Goal: Task Accomplishment & Management: Manage account settings

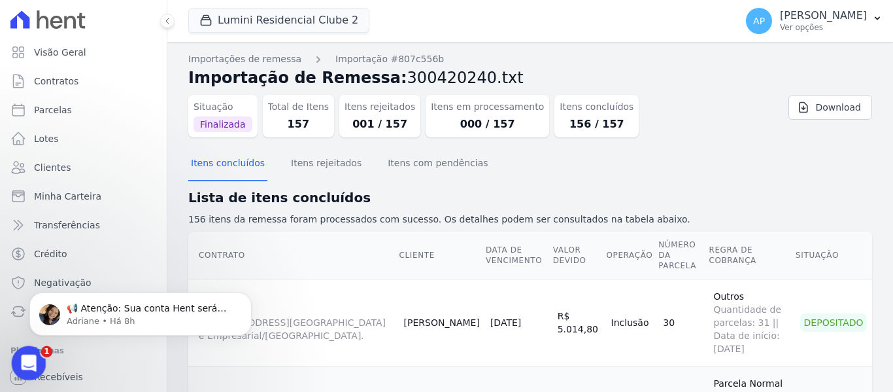
click at [27, 355] on icon "Abertura do Messenger da Intercom" at bounding box center [27, 362] width 22 height 22
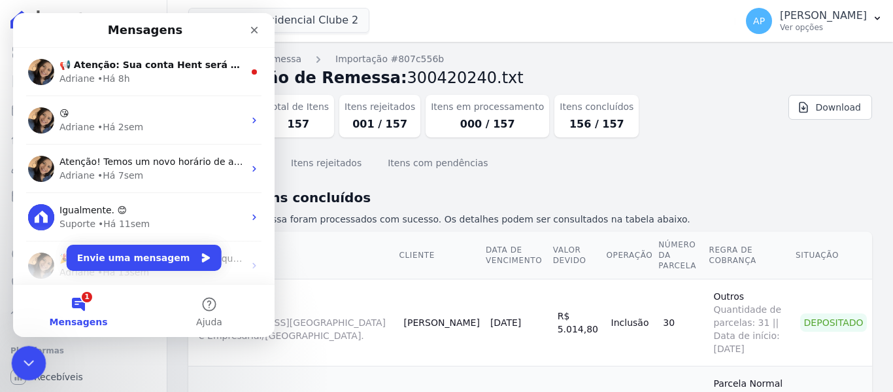
click at [27, 353] on icon "Encerramento do Messenger da Intercom" at bounding box center [27, 361] width 16 height 16
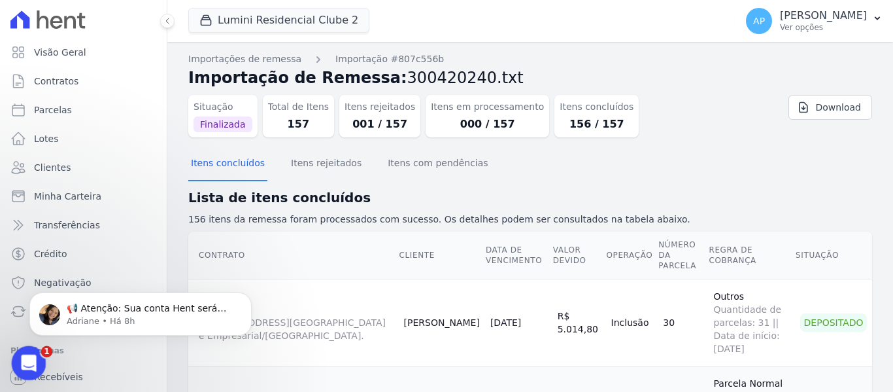
click at [35, 353] on div "Abertura do Messenger da Intercom" at bounding box center [26, 360] width 43 height 43
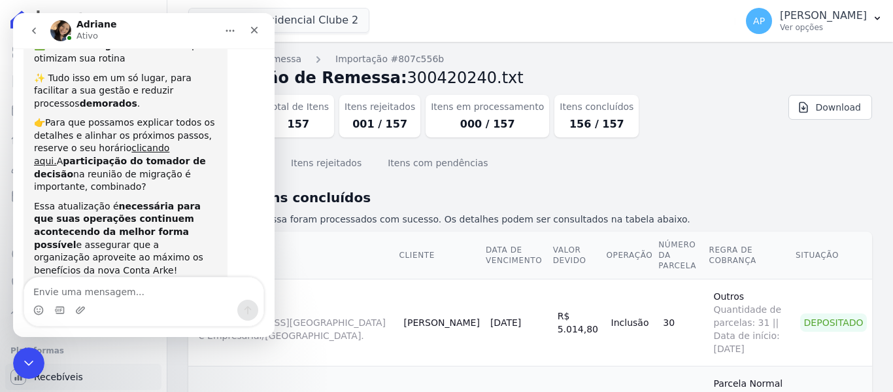
scroll to position [247, 0]
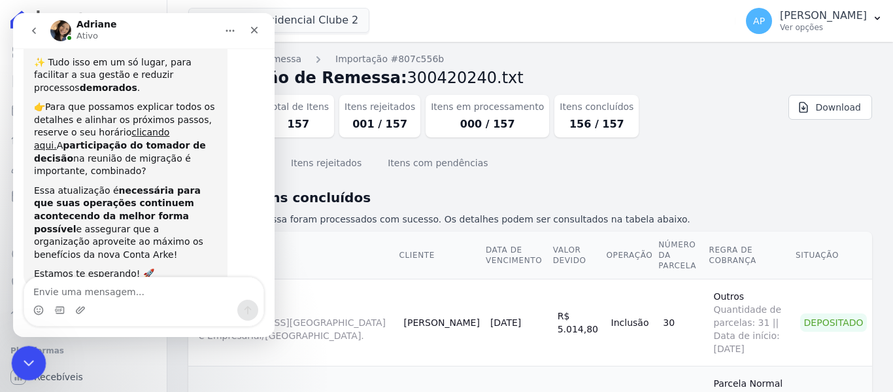
click at [32, 363] on icon "Encerramento do Messenger da Intercom" at bounding box center [27, 361] width 16 height 16
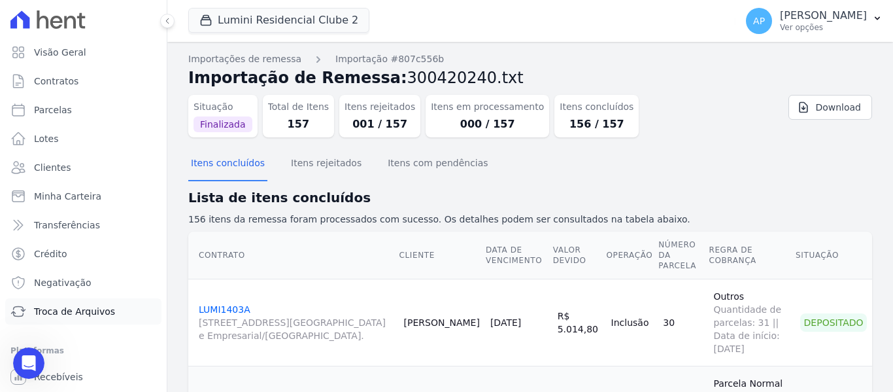
scroll to position [56, 0]
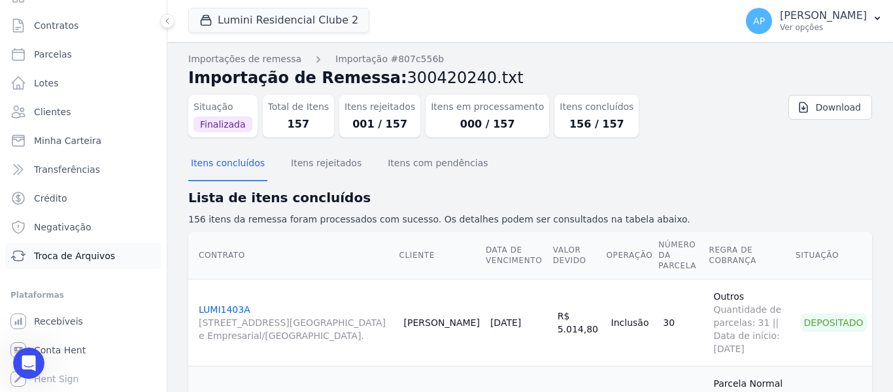
click at [104, 261] on span "Troca de Arquivos" at bounding box center [74, 255] width 81 height 13
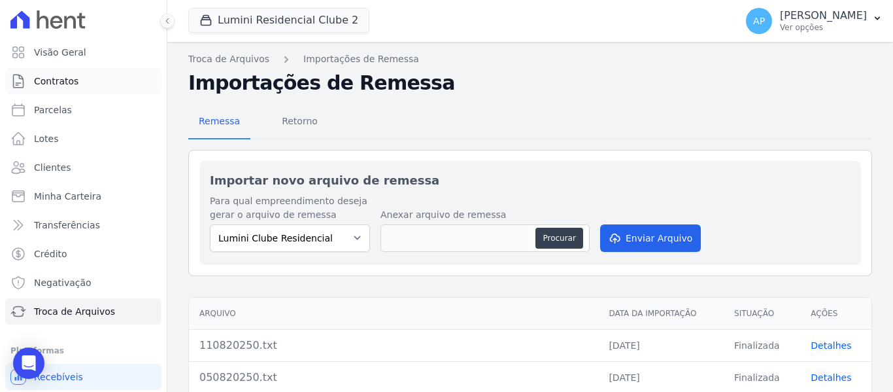
click at [71, 86] on span "Contratos" at bounding box center [56, 81] width 44 height 13
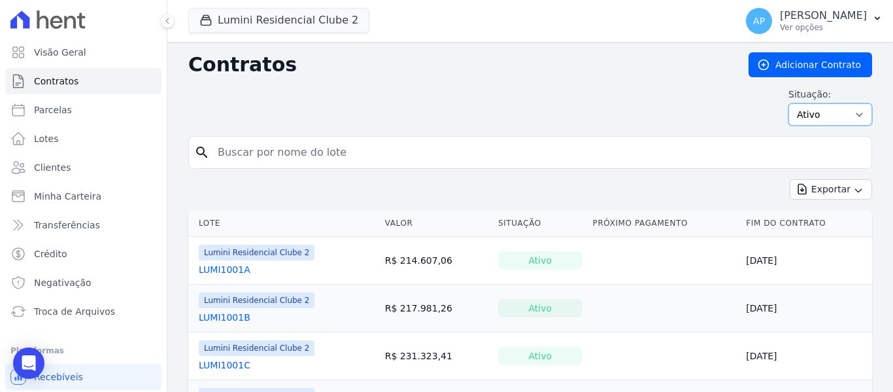
drag, startPoint x: 816, startPoint y: 109, endPoint x: 811, endPoint y: 121, distance: 13.2
click at [816, 109] on select "Ativo Todos Pausado Distratado Rascunho Expirado Encerrado" at bounding box center [831, 114] width 84 height 22
select select "all"
click at [789, 103] on select "Ativo Todos Pausado Distratado Rascunho Expirado Encerrado" at bounding box center [831, 114] width 84 height 22
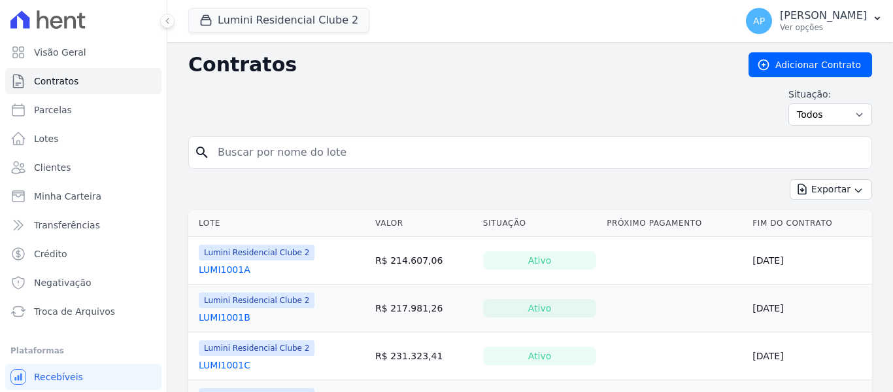
click at [287, 152] on input "search" at bounding box center [538, 152] width 657 height 26
paste input "207A"
type input "207A"
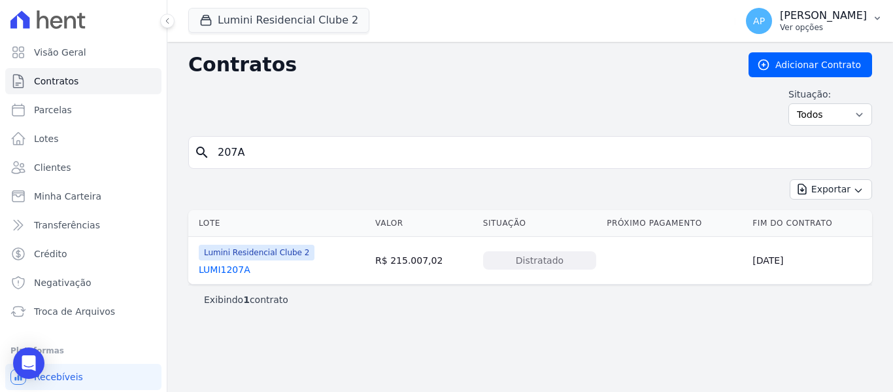
click at [831, 22] on p "[PERSON_NAME]" at bounding box center [823, 15] width 87 height 13
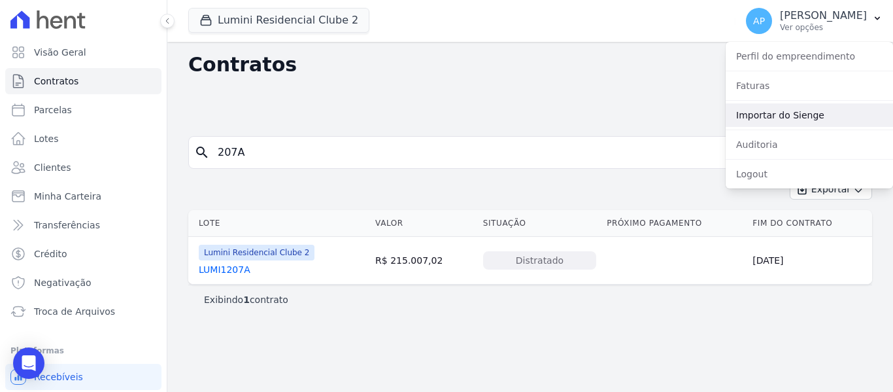
click at [813, 113] on link "Importar do Sienge" at bounding box center [809, 115] width 167 height 24
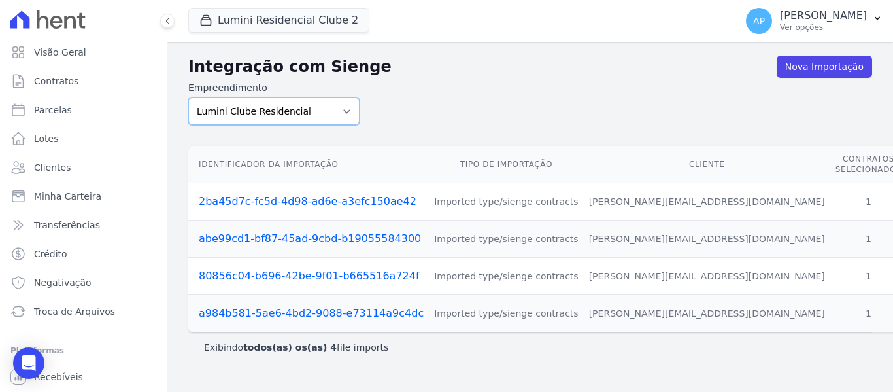
drag, startPoint x: 289, startPoint y: 116, endPoint x: 290, endPoint y: 123, distance: 7.2
click at [289, 116] on select "Lumini Clube Residencial Lumini Residencial 3 Lumini Residencial Clube 2" at bounding box center [273, 110] width 171 height 27
select select "d72a9094-e555-49ec-99c2-ea39d091f9af"
click at [188, 97] on select "Lumini Clube Residencial Lumini Residencial 3 Lumini Residencial Clube 2" at bounding box center [273, 110] width 171 height 27
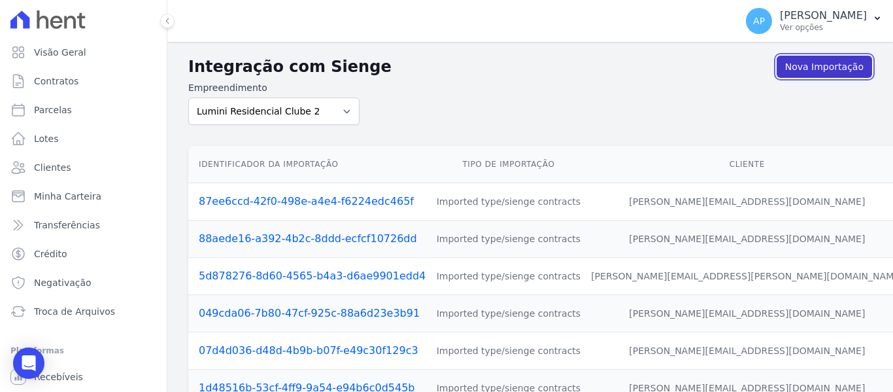
click at [797, 77] on link "Nova Importação" at bounding box center [824, 67] width 95 height 22
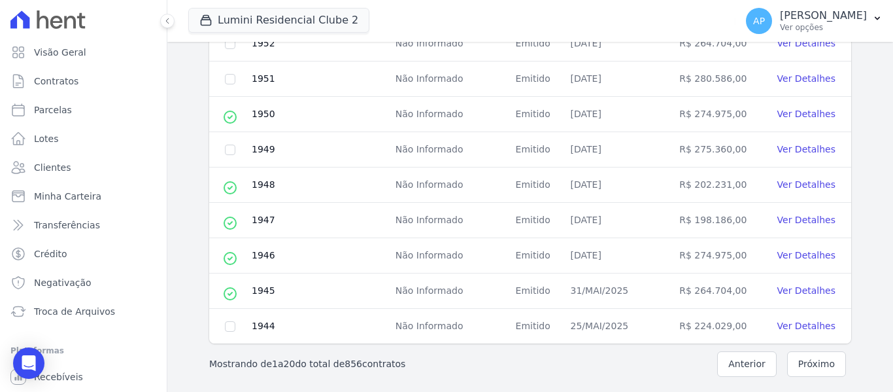
scroll to position [668, 0]
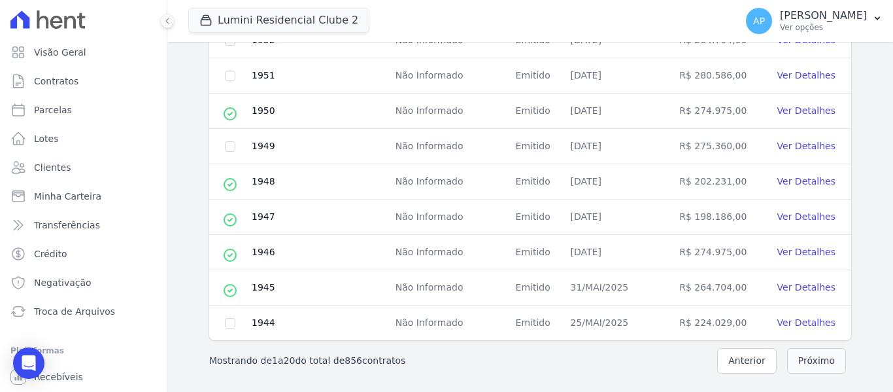
drag, startPoint x: 806, startPoint y: 358, endPoint x: 793, endPoint y: 356, distance: 13.1
click at [807, 358] on button "Próximo" at bounding box center [817, 361] width 59 height 26
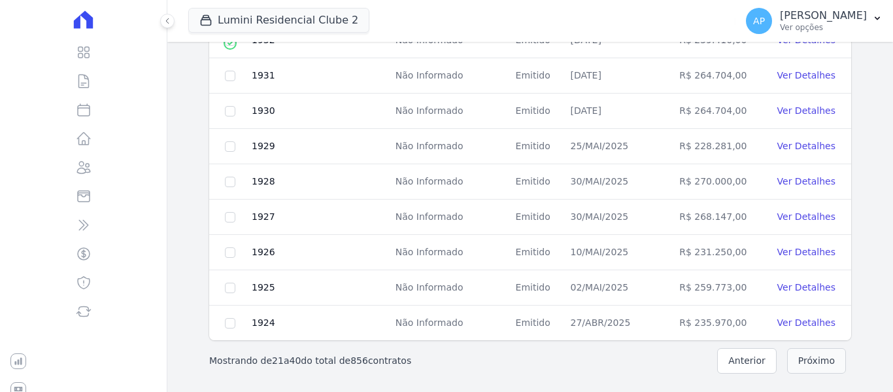
click at [791, 364] on button "Próximo" at bounding box center [817, 361] width 59 height 26
click at [809, 364] on button "Próximo" at bounding box center [817, 361] width 59 height 26
click at [810, 364] on button "Próximo" at bounding box center [817, 361] width 59 height 26
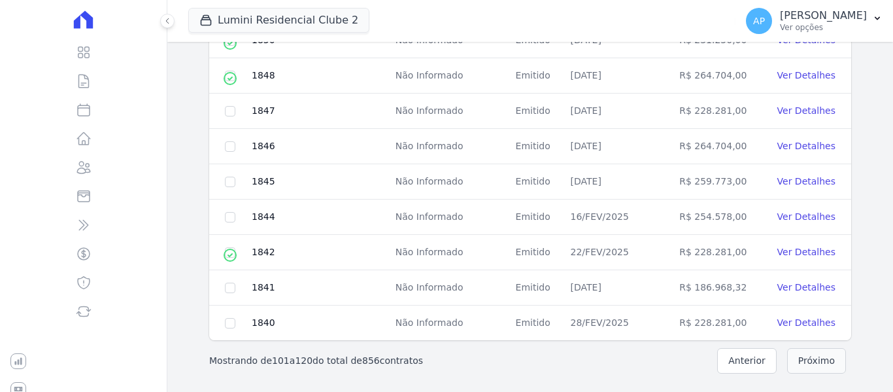
click at [810, 364] on button "Próximo" at bounding box center [817, 361] width 59 height 26
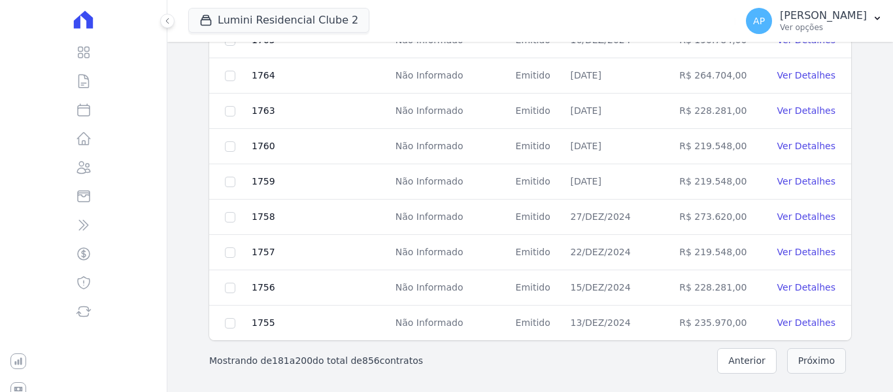
click at [799, 356] on button "Próximo" at bounding box center [817, 361] width 59 height 26
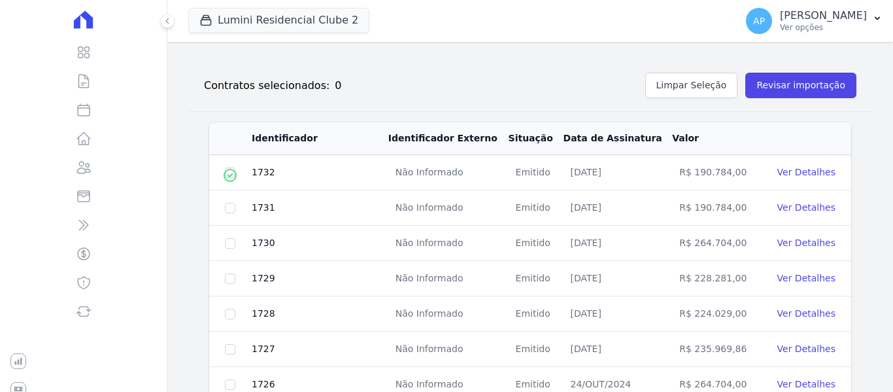
scroll to position [668, 0]
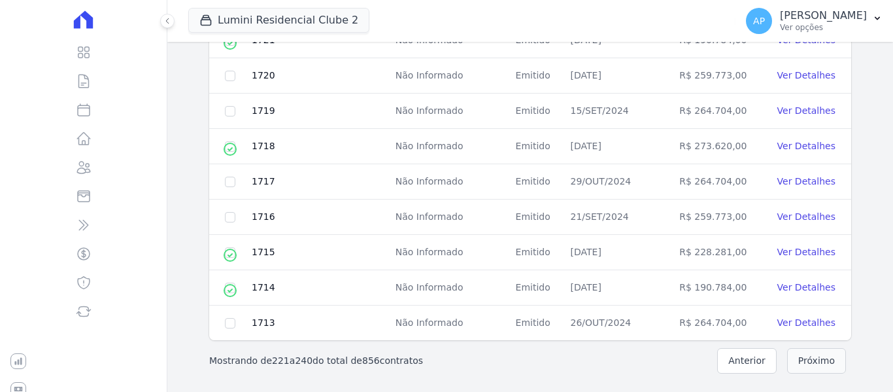
click at [799, 361] on button "Próximo" at bounding box center [817, 361] width 59 height 26
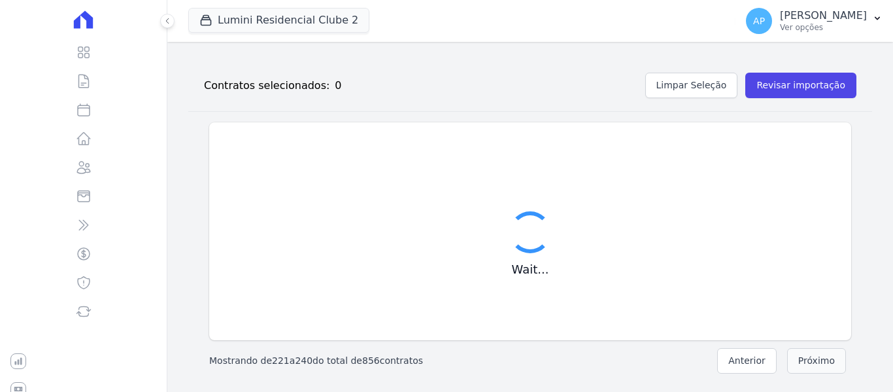
scroll to position [148, 0]
click at [799, 361] on button "Próximo" at bounding box center [817, 361] width 59 height 26
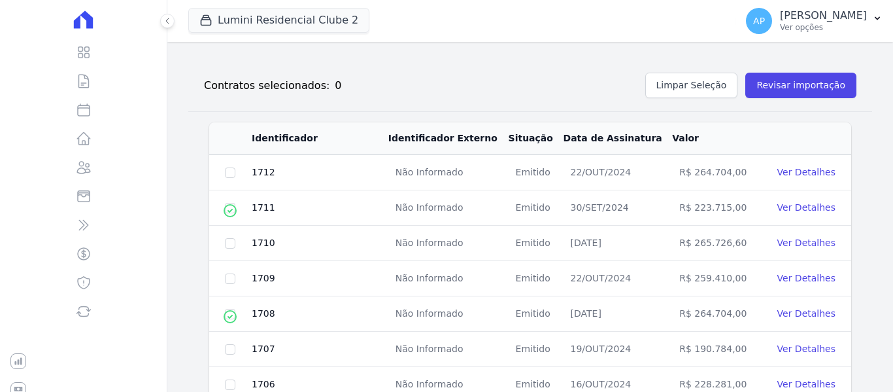
scroll to position [668, 0]
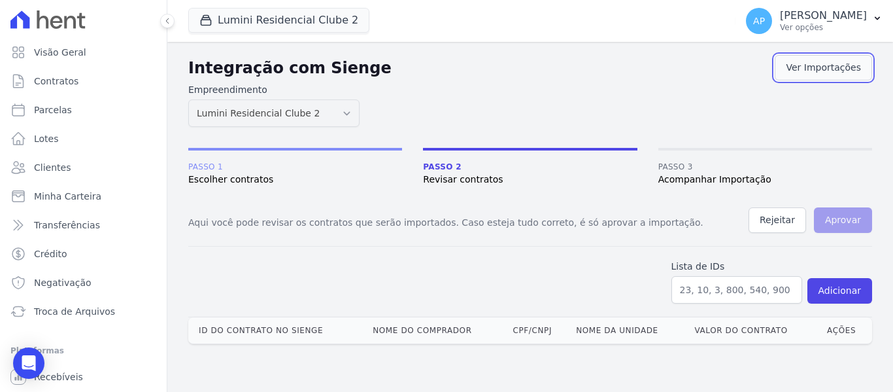
click at [820, 60] on link "Ver Importações" at bounding box center [823, 68] width 97 height 26
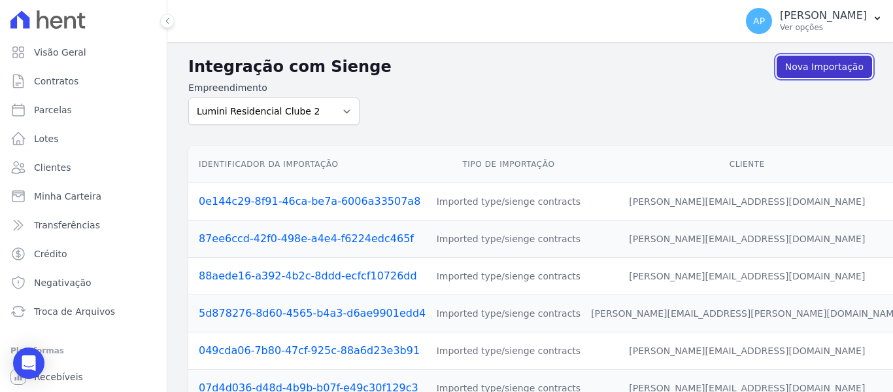
click at [816, 67] on link "Nova Importação" at bounding box center [824, 67] width 95 height 22
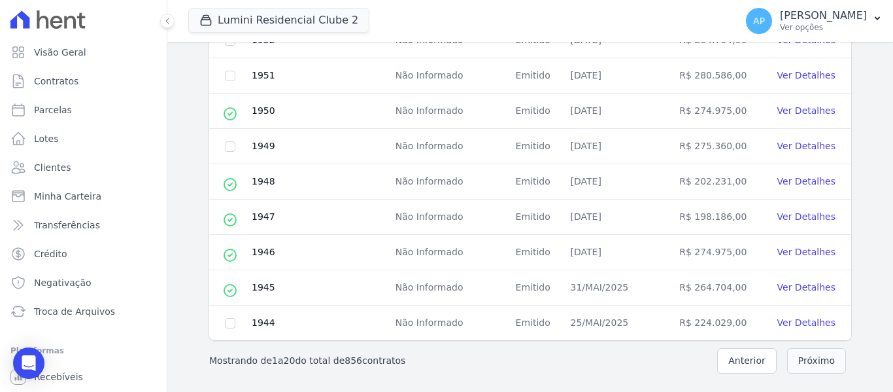
click at [795, 363] on button "Próximo" at bounding box center [817, 361] width 59 height 26
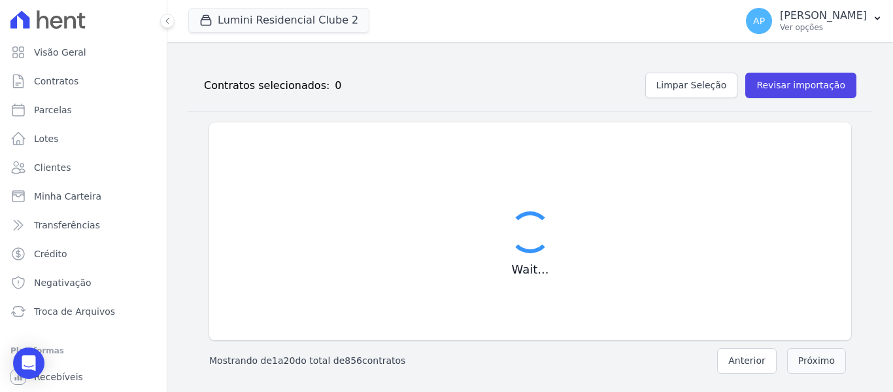
scroll to position [148, 0]
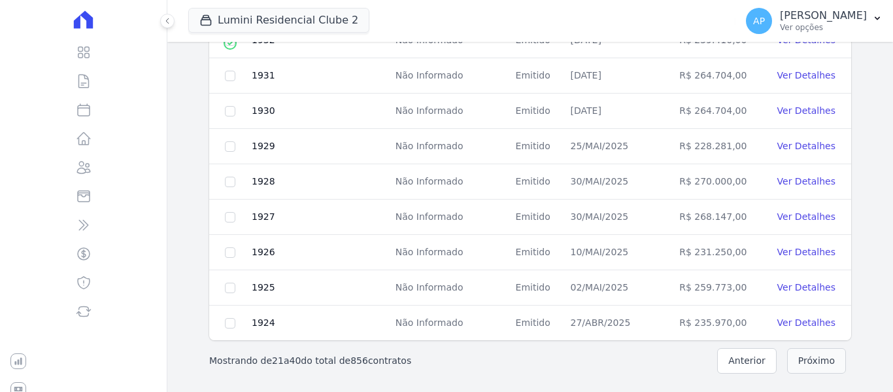
click at [796, 363] on button "Próximo" at bounding box center [817, 361] width 59 height 26
click at [791, 364] on button "Próximo" at bounding box center [817, 361] width 59 height 26
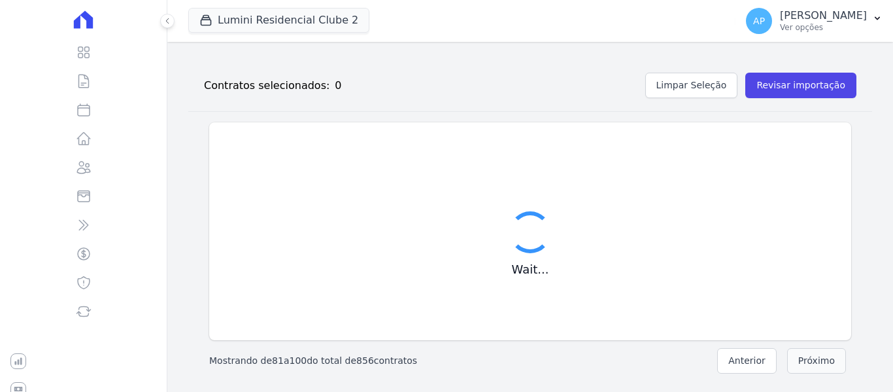
click at [791, 364] on button "Próximo" at bounding box center [817, 361] width 59 height 26
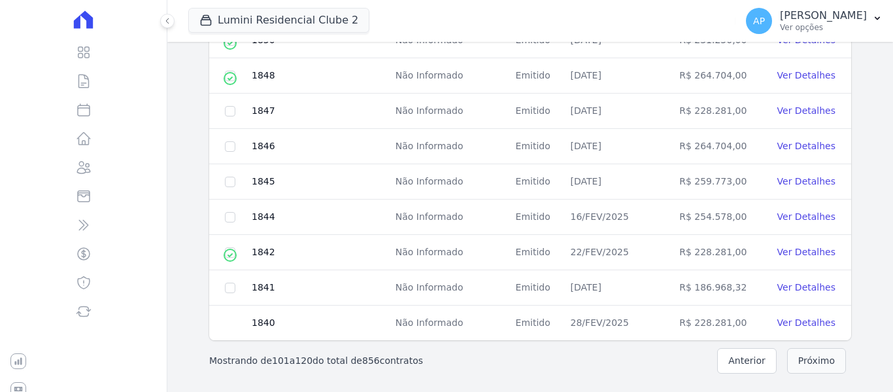
click at [791, 365] on button "Próximo" at bounding box center [817, 361] width 59 height 26
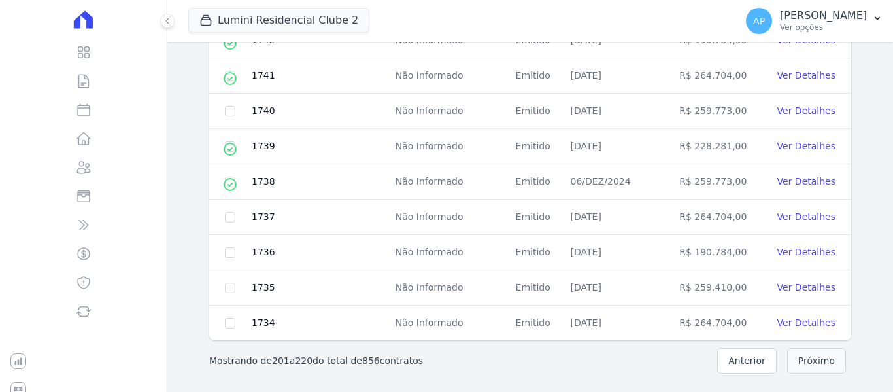
click at [791, 365] on button "Próximo" at bounding box center [817, 361] width 59 height 26
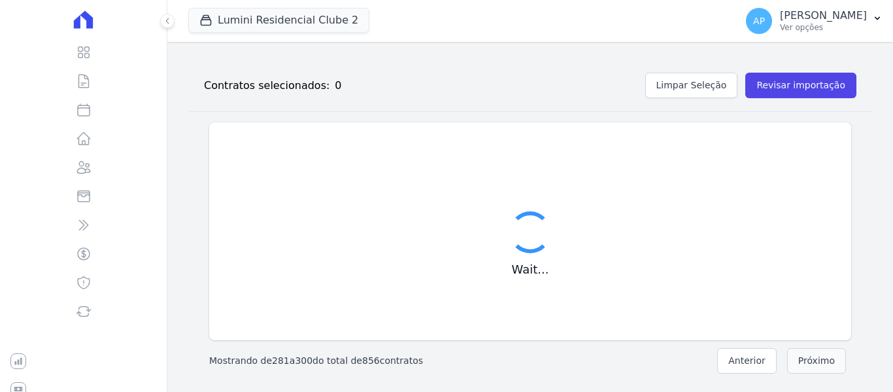
scroll to position [668, 0]
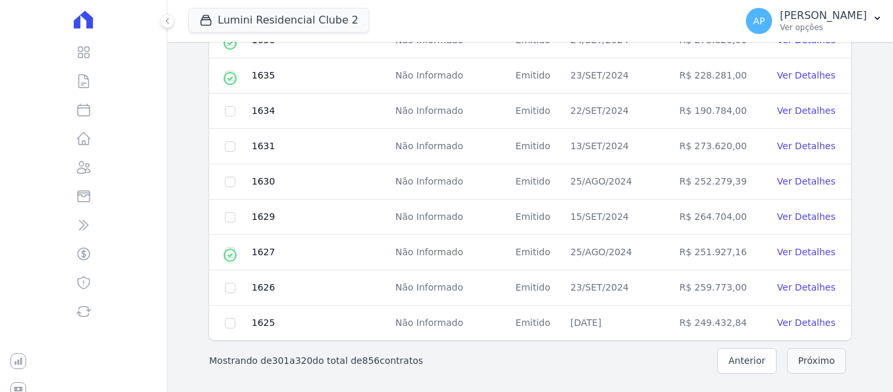
click at [791, 365] on button "Próximo" at bounding box center [817, 361] width 59 height 26
click at [235, 73] on td at bounding box center [230, 75] width 42 height 35
checkbox input "true"
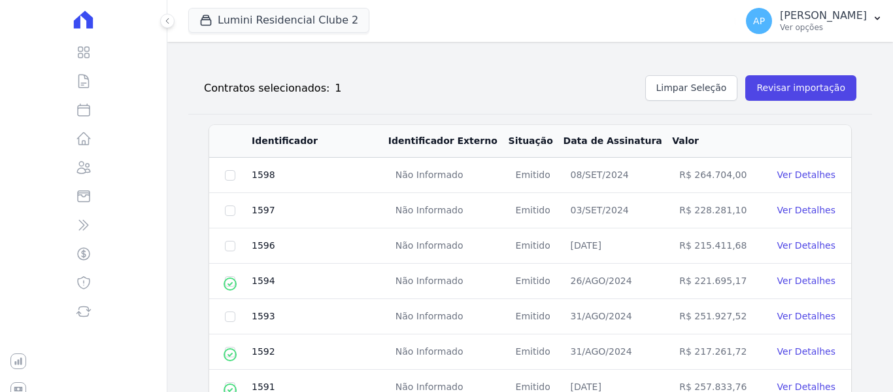
scroll to position [0, 0]
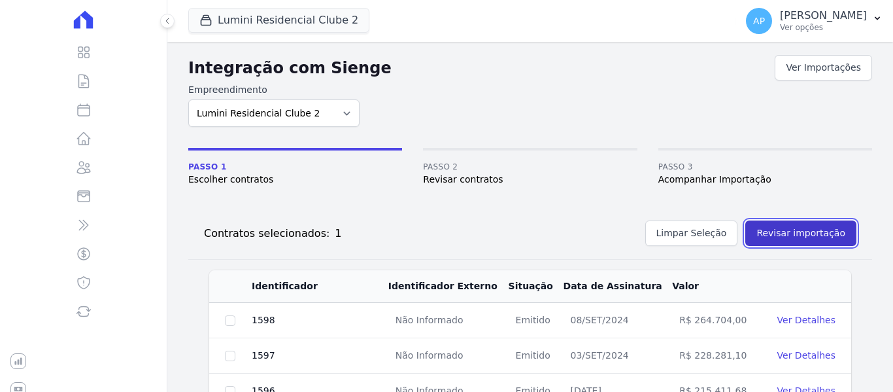
click at [804, 228] on button "Revisar importação" at bounding box center [801, 233] width 111 height 26
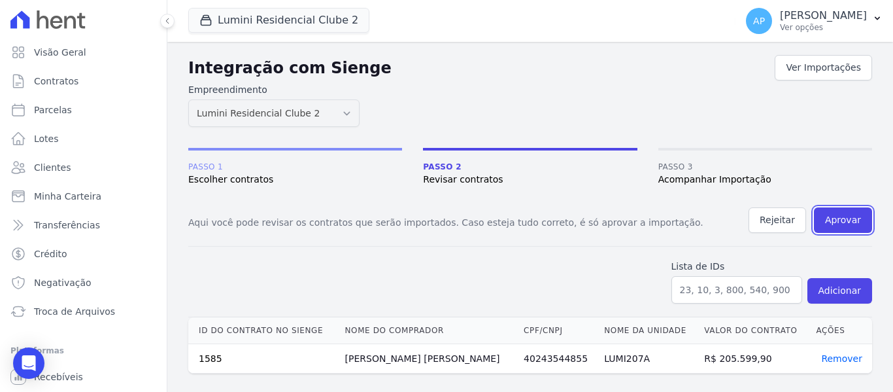
click at [851, 222] on button "Aprovar" at bounding box center [843, 220] width 58 height 26
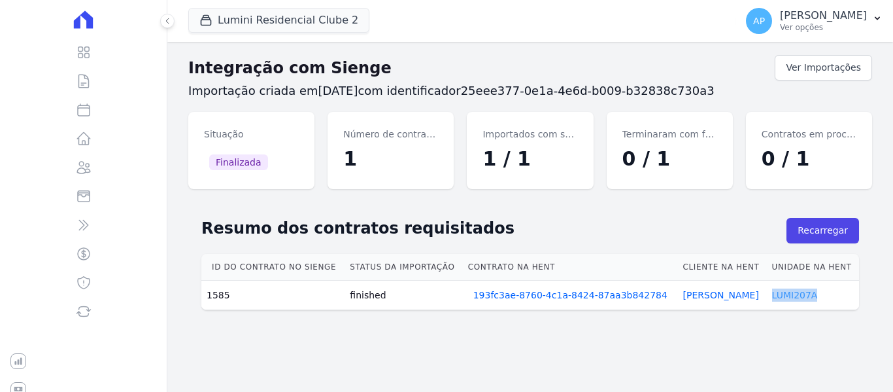
drag, startPoint x: 820, startPoint y: 295, endPoint x: 769, endPoint y: 300, distance: 51.2
click at [769, 300] on td "LUMI207A" at bounding box center [813, 295] width 92 height 29
click at [792, 300] on link "LUMI207A" at bounding box center [795, 295] width 46 height 10
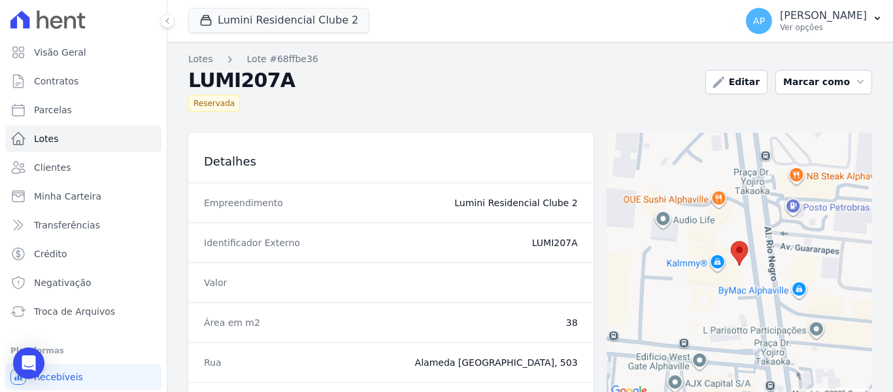
drag, startPoint x: 525, startPoint y: 243, endPoint x: 582, endPoint y: 245, distance: 56.9
click at [582, 245] on div "Identificador Externo LUMI207A" at bounding box center [391, 242] width 406 height 40
copy dd "LUMI207A"
click at [113, 82] on link "Contratos" at bounding box center [83, 81] width 156 height 26
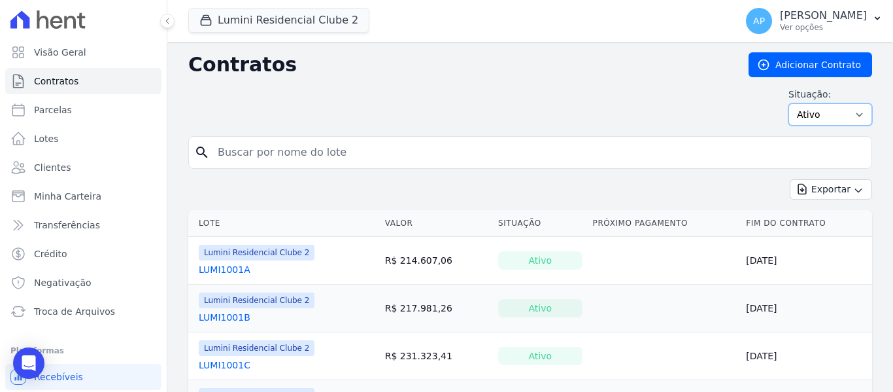
click at [813, 120] on select "Ativo Todos Pausado Distratado Rascunho Expirado Encerrado" at bounding box center [831, 114] width 84 height 22
select select "all"
click at [789, 103] on select "Ativo Todos Pausado Distratado Rascunho Expirado Encerrado" at bounding box center [831, 114] width 84 height 22
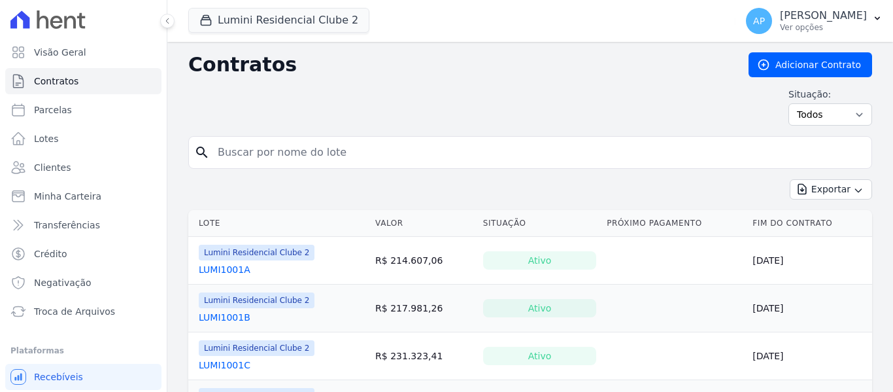
click at [358, 156] on input "search" at bounding box center [538, 152] width 657 height 26
paste input "LUMI207A"
type input "LUMI207A"
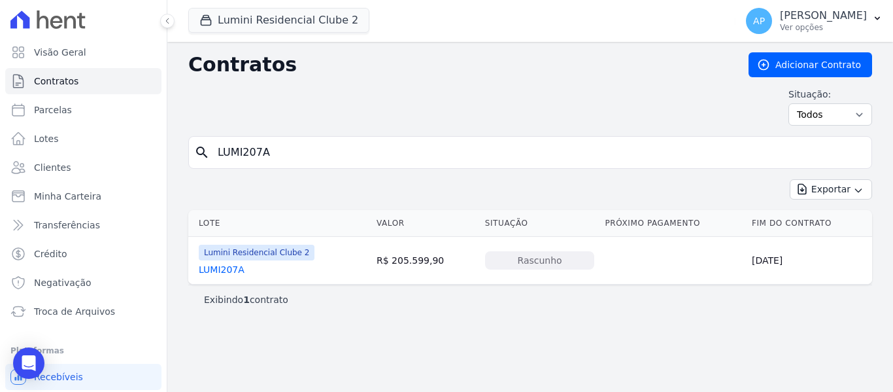
click at [232, 272] on link "LUMI207A" at bounding box center [222, 269] width 46 height 13
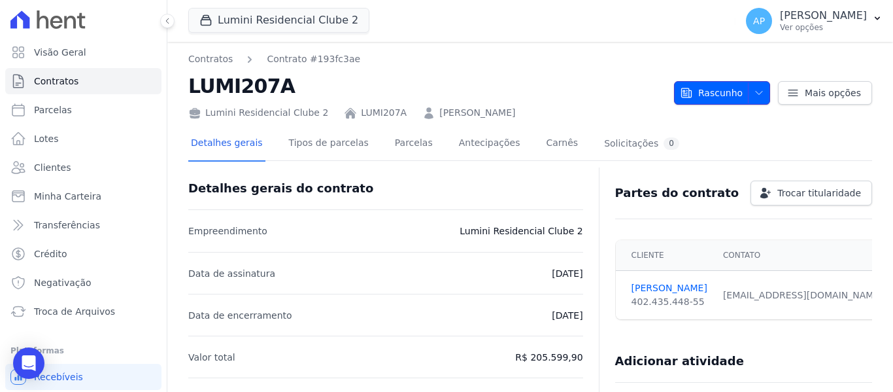
click at [731, 93] on span "Rascunho" at bounding box center [711, 93] width 63 height 24
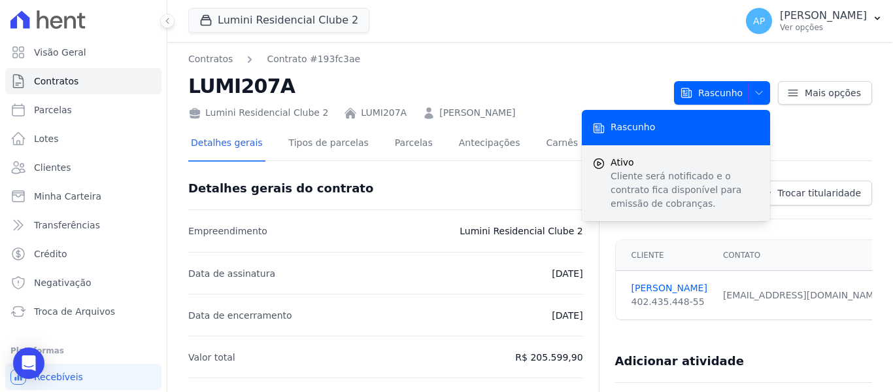
click at [674, 169] on p "Cliente será notificado e o contrato fica disponível para emissão de cobranças." at bounding box center [685, 189] width 149 height 41
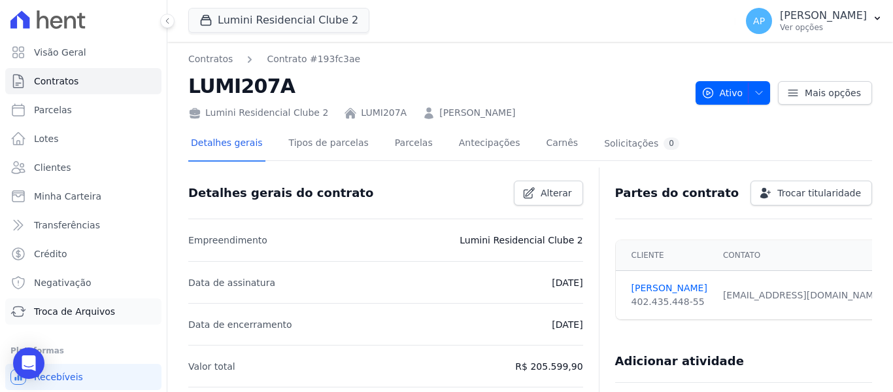
click at [74, 319] on link "Troca de Arquivos" at bounding box center [83, 311] width 156 height 26
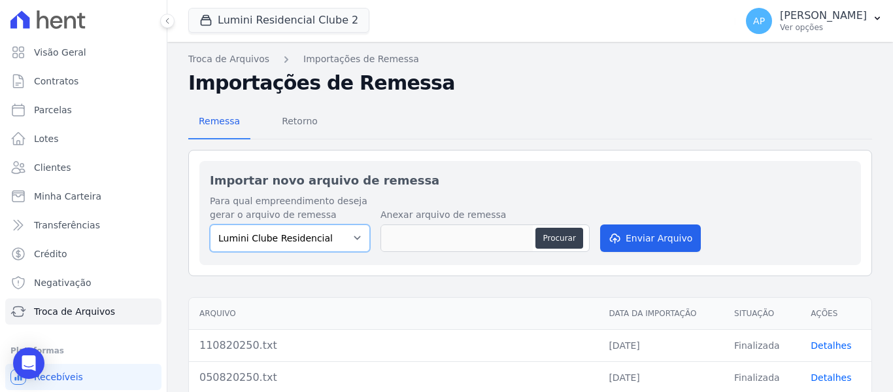
click at [317, 247] on select "Lumini Clube Residencial Lumini Residencial 3 Lumini Residencial Clube 2" at bounding box center [290, 237] width 160 height 27
select select "d72a9094-e555-49ec-99c2-ea39d091f9af"
click at [210, 224] on select "Lumini Clube Residencial Lumini Residencial 3 Lumini Residencial Clube 2" at bounding box center [290, 237] width 160 height 27
click at [550, 237] on button "Procurar" at bounding box center [559, 238] width 47 height 21
type input "200820250.txt"
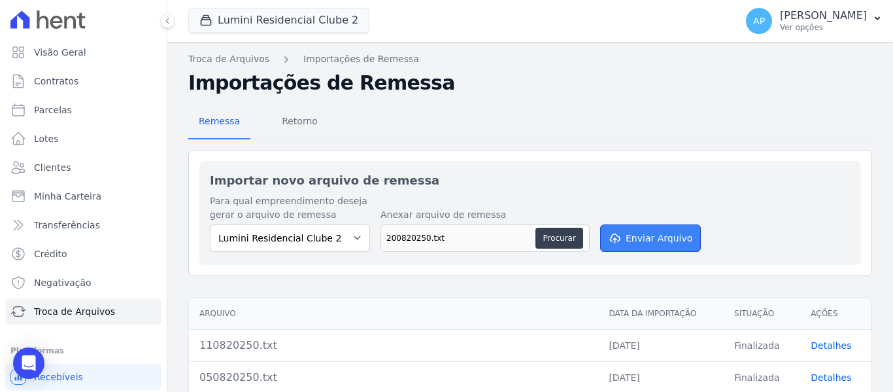
click at [642, 241] on button "Enviar Arquivo" at bounding box center [650, 237] width 101 height 27
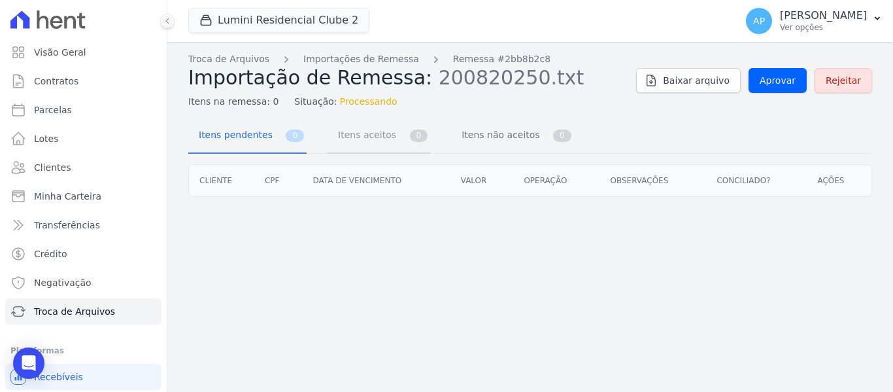
click at [332, 146] on span "Itens aceitos" at bounding box center [364, 135] width 69 height 26
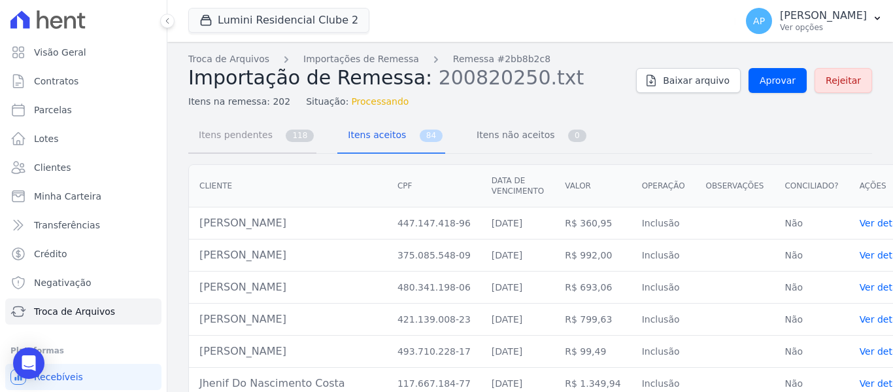
click at [280, 143] on link "Itens pendentes 118" at bounding box center [252, 136] width 128 height 35
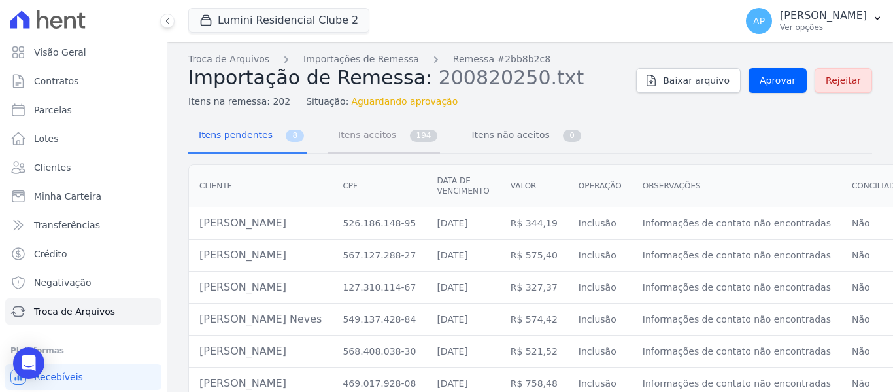
click at [376, 143] on span "Itens aceitos" at bounding box center [364, 135] width 69 height 26
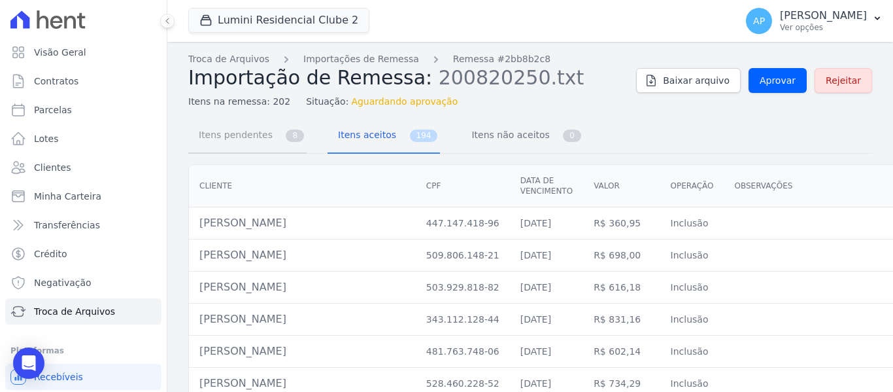
click at [261, 140] on span "Itens pendentes" at bounding box center [233, 135] width 84 height 26
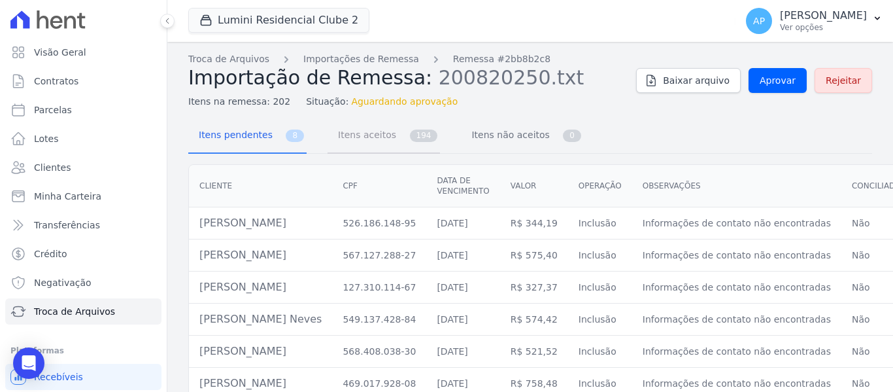
click at [345, 145] on span "Itens aceitos" at bounding box center [364, 135] width 69 height 26
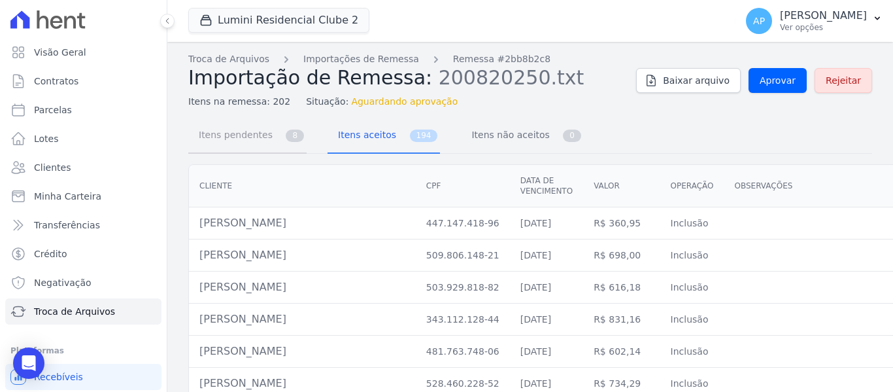
click at [271, 140] on link "Itens pendentes 8" at bounding box center [247, 136] width 118 height 35
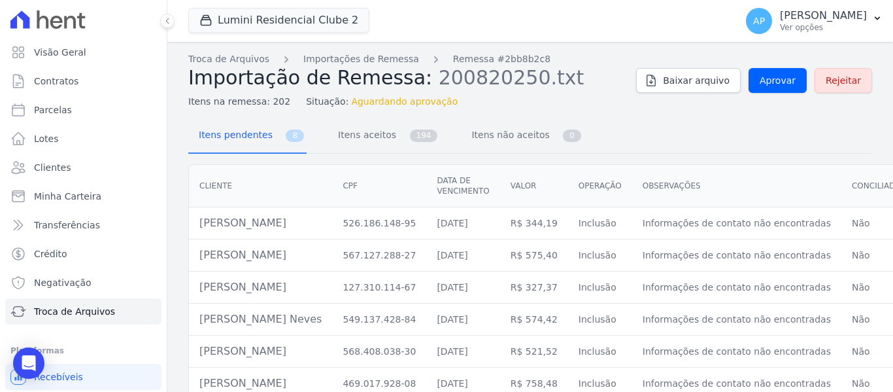
drag, startPoint x: 309, startPoint y: 223, endPoint x: 197, endPoint y: 223, distance: 111.8
click at [197, 223] on td "Erick Passos De Oliveira" at bounding box center [260, 223] width 143 height 32
copy td "Erick Passos De Oliveira"
drag, startPoint x: 322, startPoint y: 261, endPoint x: 163, endPoint y: 258, distance: 159.0
click at [163, 258] on div "Visão Geral Contratos Parcelas Lotes Clientes Minha Carteira Transferências Cré…" at bounding box center [446, 196] width 893 height 392
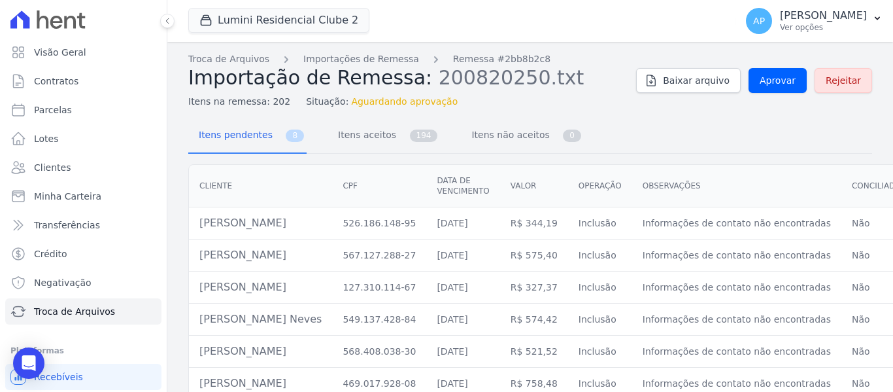
click at [285, 279] on td "Bruno Ribeiro Da Silva" at bounding box center [260, 287] width 143 height 32
drag, startPoint x: 321, startPoint y: 256, endPoint x: 193, endPoint y: 256, distance: 128.2
click at [192, 254] on td "Samuel De Souza Amorim" at bounding box center [260, 255] width 143 height 32
copy td "Samuel De Souza Amorim"
drag, startPoint x: 302, startPoint y: 283, endPoint x: 201, endPoint y: 290, distance: 101.0
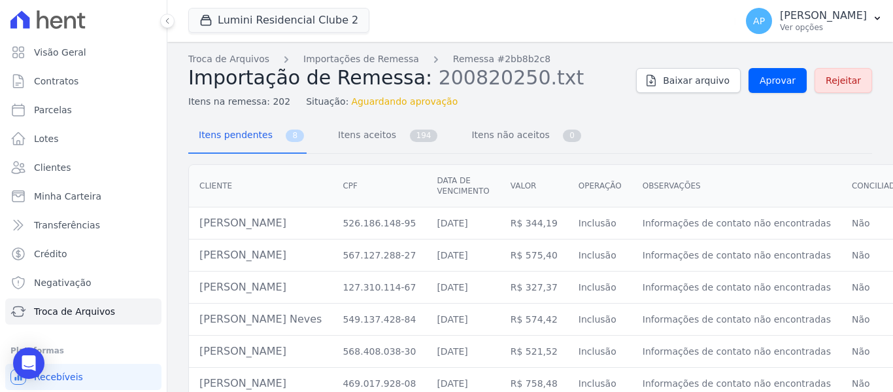
click at [201, 290] on td "Bruno Ribeiro Da Silva" at bounding box center [260, 287] width 143 height 32
copy td "Bruno Ribeiro Da Silva"
drag, startPoint x: 323, startPoint y: 254, endPoint x: 218, endPoint y: 260, distance: 104.8
click at [218, 260] on td "Samuel De Souza Amorim" at bounding box center [260, 255] width 143 height 32
drag, startPoint x: 306, startPoint y: 287, endPoint x: 189, endPoint y: 288, distance: 117.1
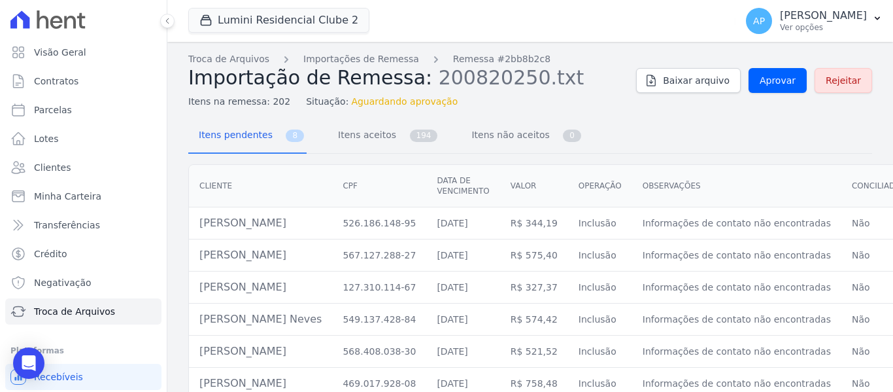
click at [189, 288] on td "Bruno Ribeiro Da Silva" at bounding box center [260, 287] width 143 height 32
copy td "Bruno Ribeiro Da Silva"
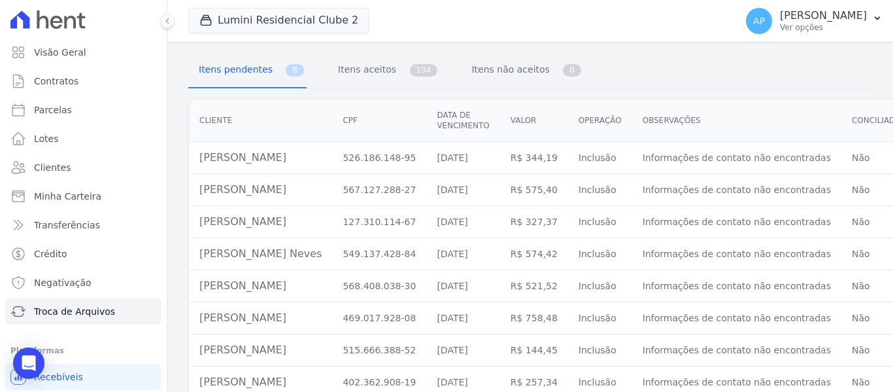
scroll to position [92, 0]
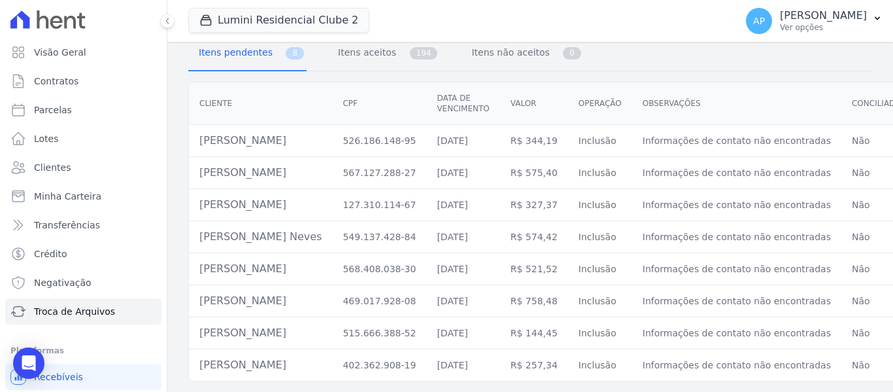
drag, startPoint x: 297, startPoint y: 226, endPoint x: 213, endPoint y: 226, distance: 84.4
click at [213, 226] on td "Janis Gil Das Neves" at bounding box center [260, 237] width 143 height 32
click at [330, 202] on td "Bruno Ribeiro Da Silva" at bounding box center [260, 205] width 143 height 32
drag, startPoint x: 322, startPoint y: 198, endPoint x: 175, endPoint y: 200, distance: 147.2
click at [175, 200] on div "Cliente CPF Data de vencimento Valor Operação Observações Conciliado? Ações Eri…" at bounding box center [591, 232] width 849 height 310
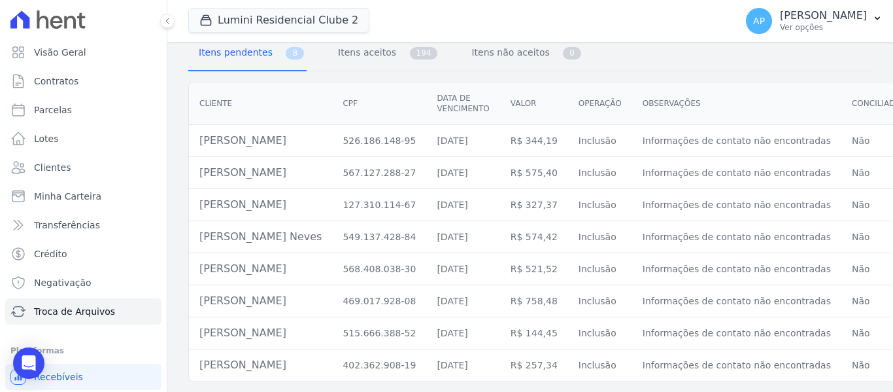
click at [305, 199] on td "Bruno Ribeiro Da Silva" at bounding box center [260, 205] width 143 height 32
click at [312, 197] on td "Bruno Ribeiro Da Silva" at bounding box center [260, 205] width 143 height 32
drag, startPoint x: 243, startPoint y: 196, endPoint x: 202, endPoint y: 196, distance: 41.2
click at [202, 196] on td "Bruno Ribeiro Da Silva" at bounding box center [260, 205] width 143 height 32
copy td "Bruno Ribeiro Da Silva"
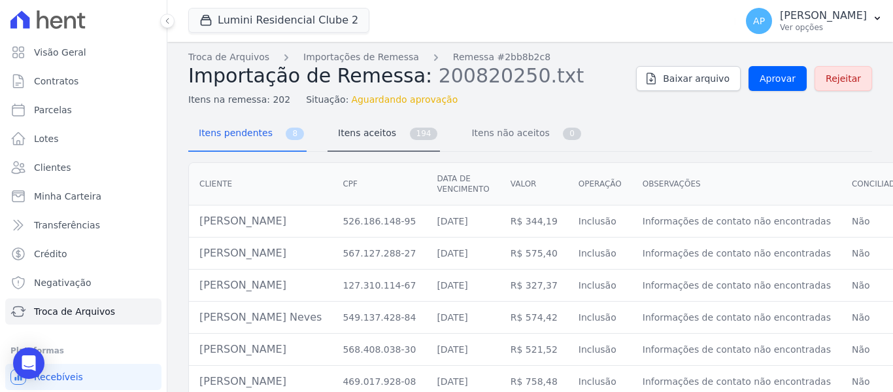
scroll to position [0, 0]
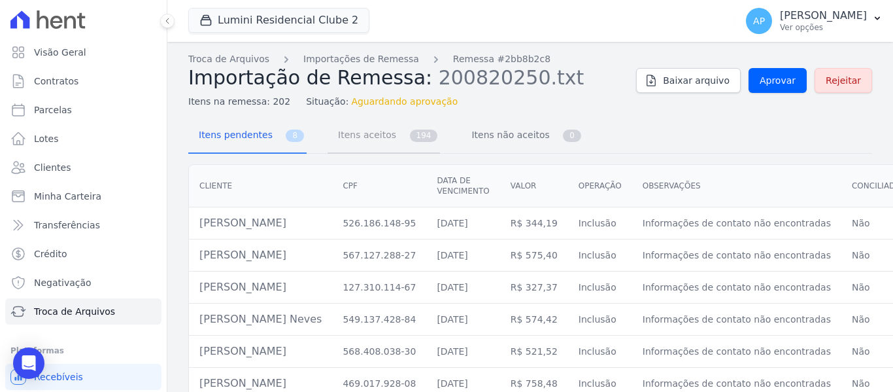
click at [383, 133] on span "Itens aceitos" at bounding box center [364, 135] width 69 height 26
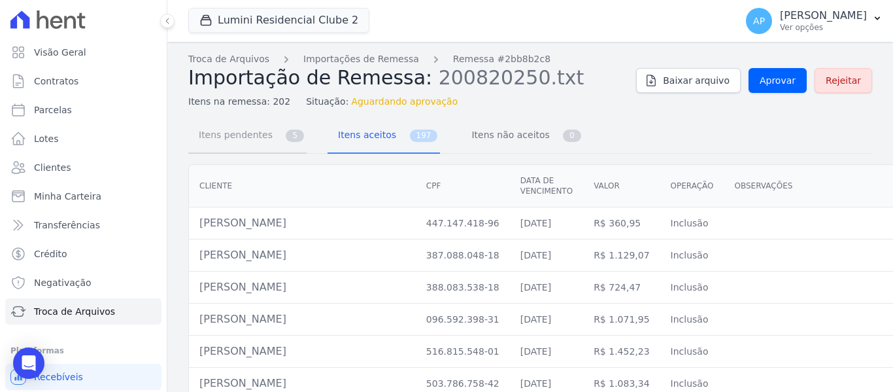
click at [284, 143] on link "Itens pendentes 5" at bounding box center [247, 136] width 118 height 35
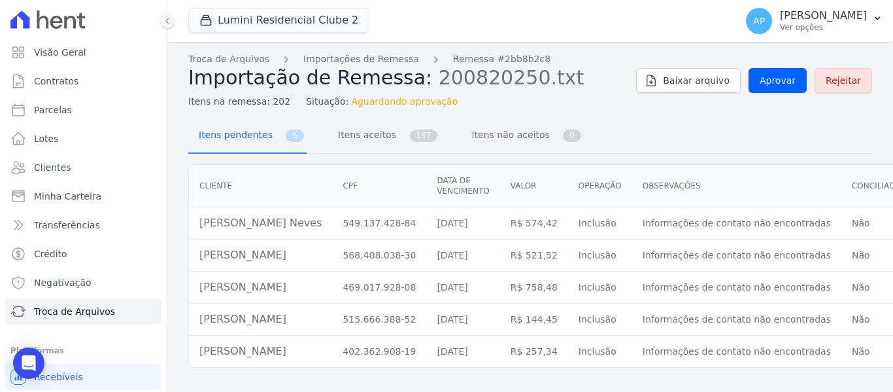
drag, startPoint x: 292, startPoint y: 222, endPoint x: 201, endPoint y: 224, distance: 90.9
click at [201, 224] on td "Janis Gil Das Neves" at bounding box center [260, 223] width 143 height 32
click at [294, 226] on td "Janis Gil Das Neves" at bounding box center [260, 223] width 143 height 32
click at [294, 223] on td "Janis Gil Das Neves" at bounding box center [260, 223] width 143 height 32
click at [302, 226] on td "Janis Gil Das Neves" at bounding box center [260, 223] width 143 height 32
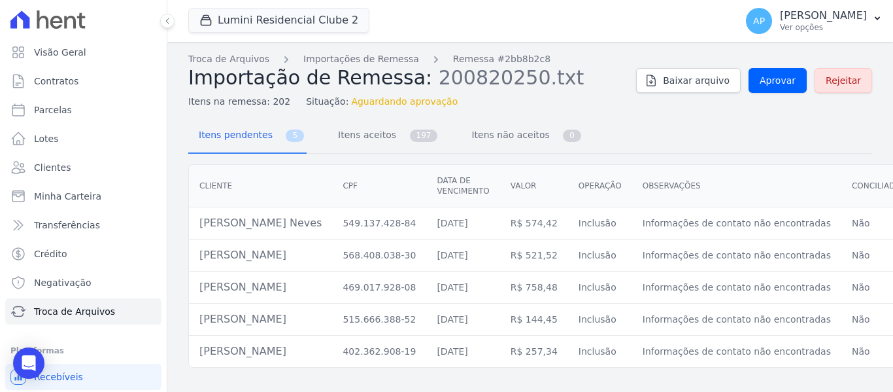
drag, startPoint x: 286, startPoint y: 224, endPoint x: 195, endPoint y: 222, distance: 90.9
click at [195, 222] on td "Janis Gil Das Neves" at bounding box center [260, 223] width 143 height 32
copy td "Janis Gil Das Neves"
drag, startPoint x: 302, startPoint y: 255, endPoint x: 198, endPoint y: 252, distance: 104.1
click at [198, 252] on td "Julia Pontes De Oliveira" at bounding box center [260, 255] width 143 height 32
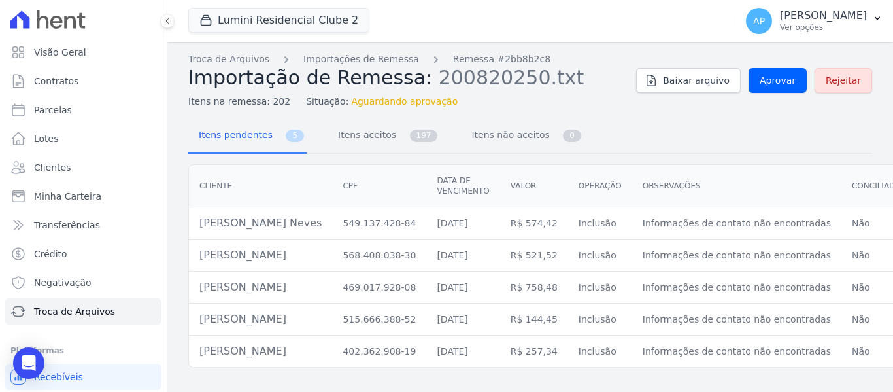
copy td "Julia Pontes De Oliveira"
click at [361, 132] on span "Itens aceitos" at bounding box center [364, 135] width 69 height 26
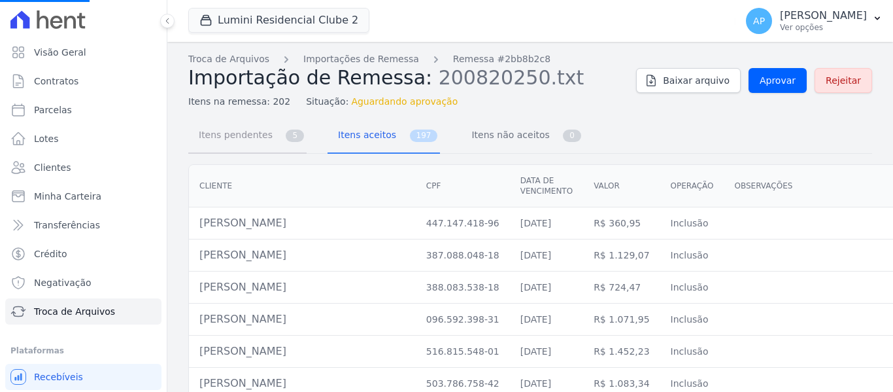
click at [264, 139] on span "Itens pendentes" at bounding box center [233, 135] width 84 height 26
click at [269, 146] on link "Itens pendentes 4" at bounding box center [247, 136] width 118 height 35
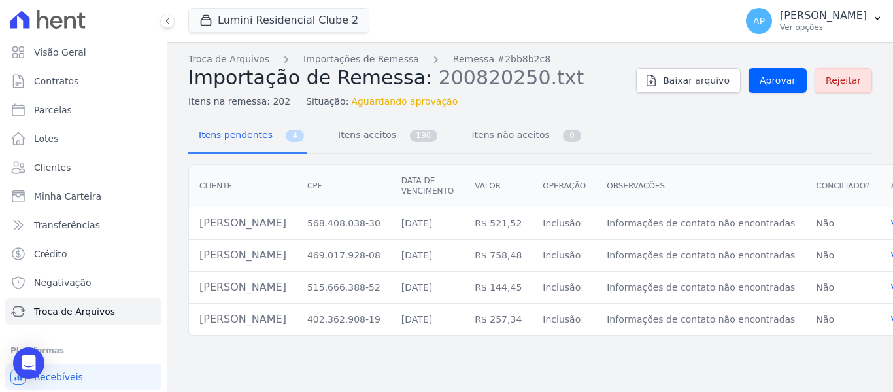
drag, startPoint x: 306, startPoint y: 225, endPoint x: 198, endPoint y: 225, distance: 107.9
click at [198, 225] on td "Julia Pontes De Oliveira" at bounding box center [243, 223] width 108 height 32
click at [375, 139] on span "Itens aceitos" at bounding box center [364, 135] width 69 height 26
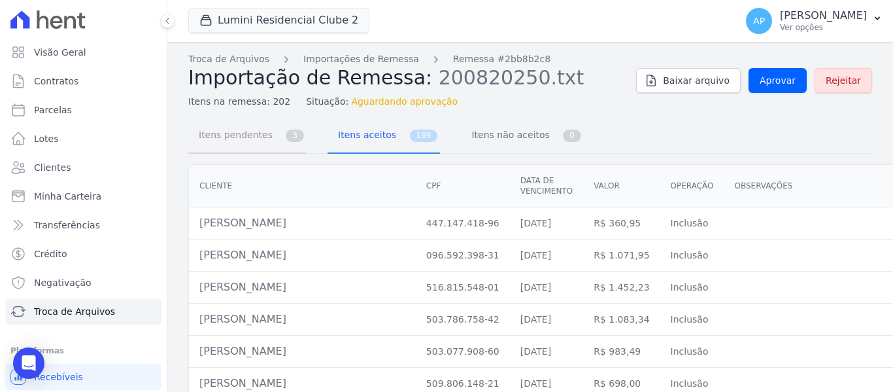
click at [279, 141] on link "Itens pendentes 3" at bounding box center [247, 136] width 118 height 35
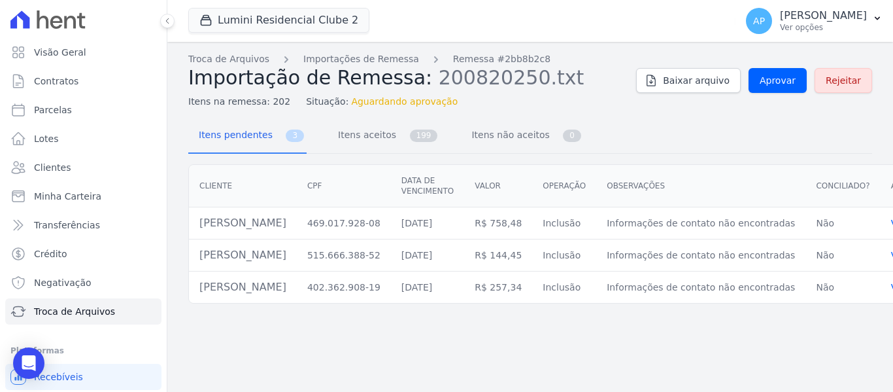
drag, startPoint x: 296, startPoint y: 218, endPoint x: 199, endPoint y: 224, distance: 96.4
click at [199, 224] on td "Larissa Leal De Lima" at bounding box center [243, 223] width 108 height 32
copy td "Larissa Leal De Lima"
click at [410, 131] on span "199" at bounding box center [424, 136] width 28 height 12
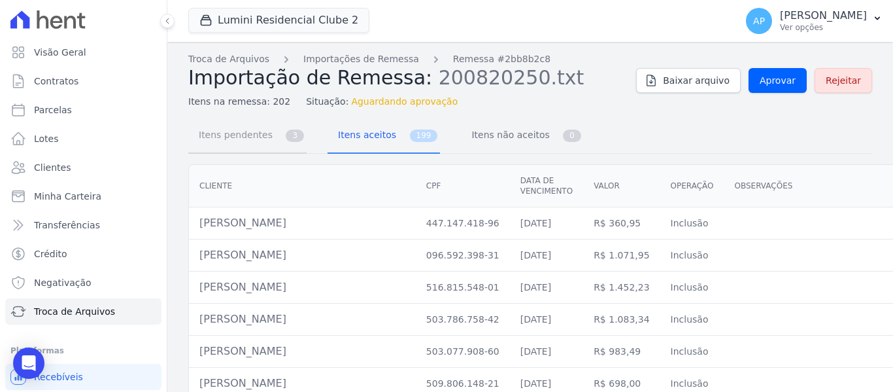
click at [283, 142] on link "Itens pendentes 3" at bounding box center [247, 136] width 118 height 35
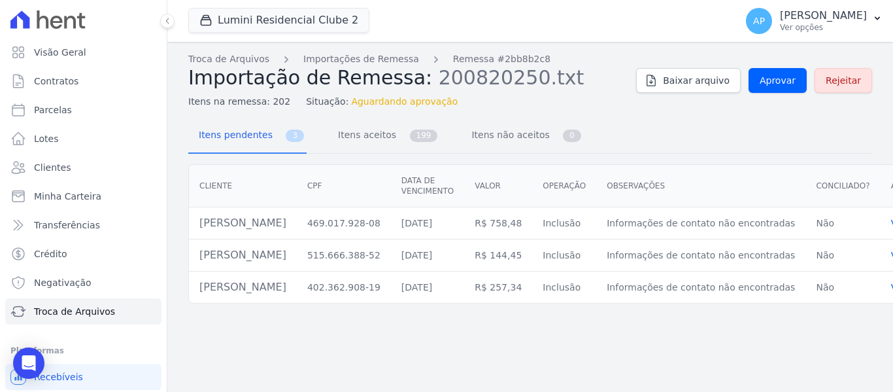
scroll to position [0, 94]
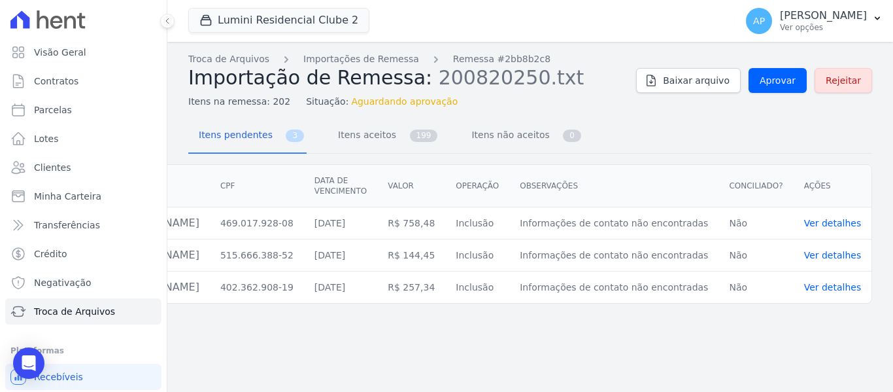
click at [838, 228] on link "Ver detalhes" at bounding box center [834, 223] width 58 height 10
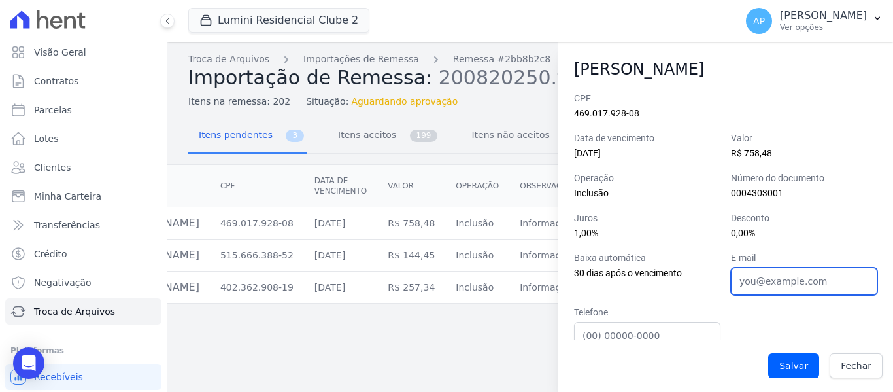
click at [776, 291] on input "E-mail" at bounding box center [804, 281] width 147 height 27
paste input "(11)940618916"
type input "(11)940618916"
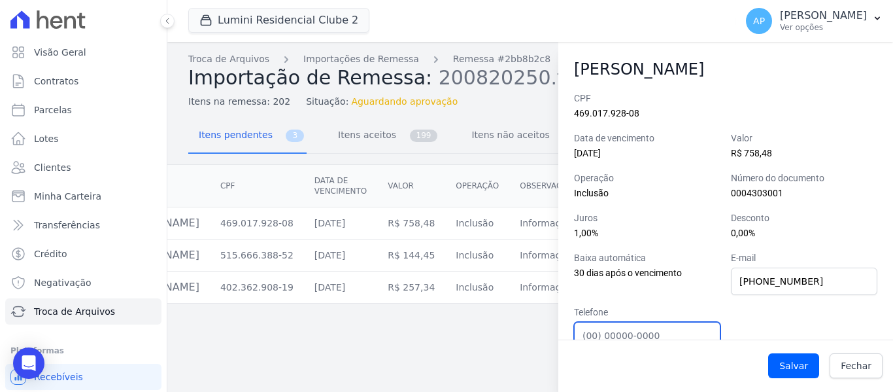
drag, startPoint x: 648, startPoint y: 335, endPoint x: 661, endPoint y: 330, distance: 13.9
click at [648, 335] on input "Telefone" at bounding box center [647, 335] width 147 height 27
paste input "(11)940618916"
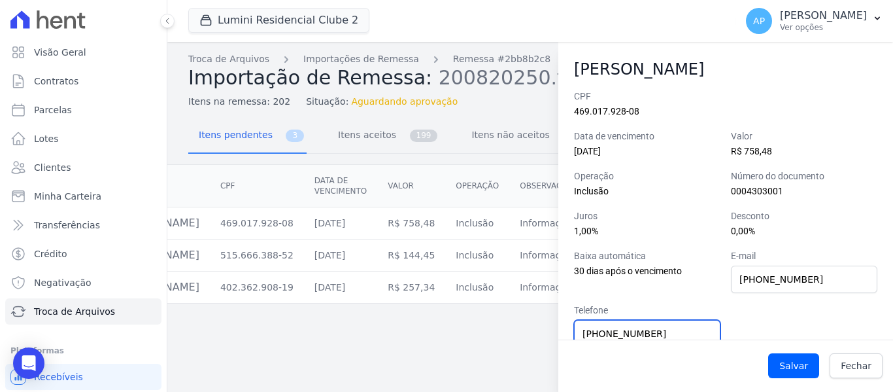
type input "(11)940618916"
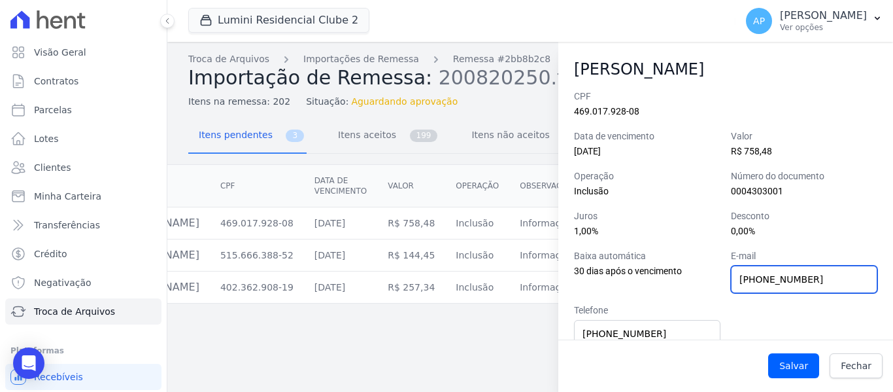
drag, startPoint x: 692, startPoint y: 273, endPoint x: 673, endPoint y: 272, distance: 19.0
click at [674, 273] on div "CPF 469.017.928-08 Data de vencimento 10/09/2025 Valor R$ 758,48 Operação Inclu…" at bounding box center [725, 270] width 303 height 360
paste input "larissaleal123@hotmail.com"
type input "larissaleal123@hotmail.com"
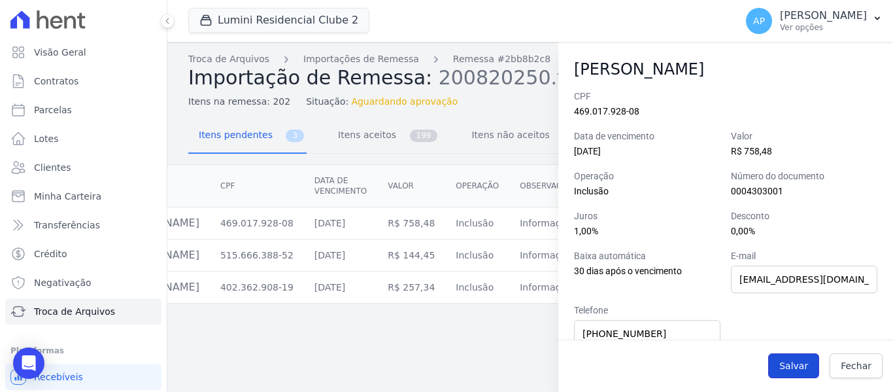
click at [793, 364] on button "Salvar" at bounding box center [794, 365] width 51 height 25
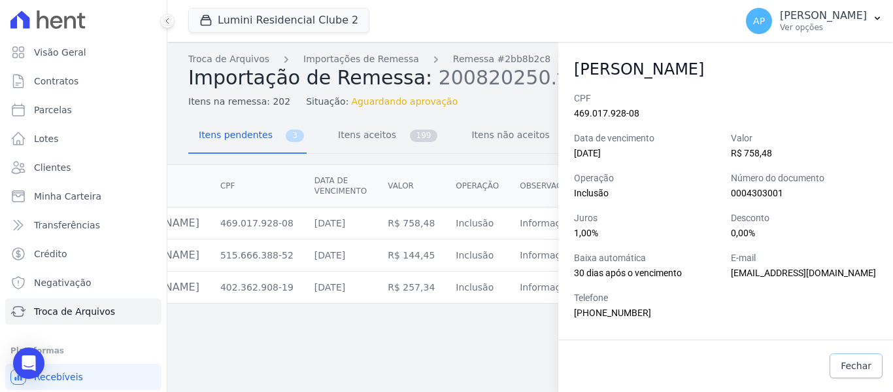
click at [855, 360] on span "Fechar" at bounding box center [856, 365] width 31 height 13
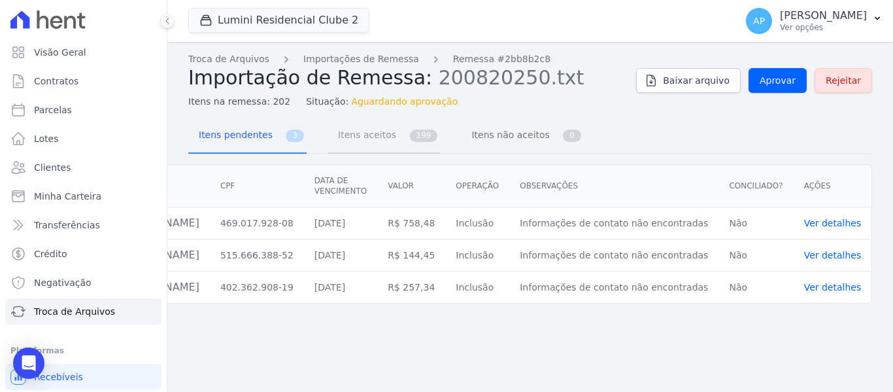
click at [377, 123] on span "Itens aceitos" at bounding box center [364, 135] width 69 height 26
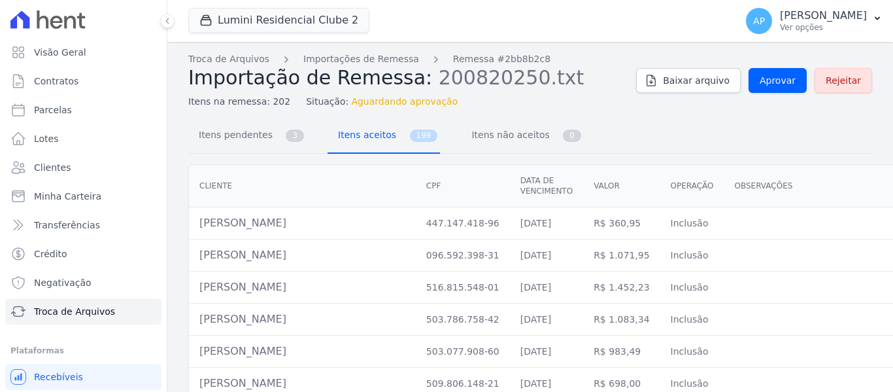
click at [368, 135] on span "Itens aceitos" at bounding box center [364, 135] width 69 height 26
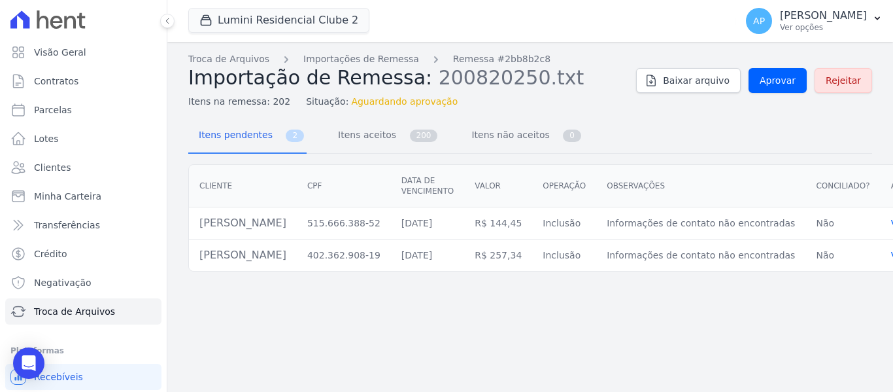
drag, startPoint x: 302, startPoint y: 228, endPoint x: 194, endPoint y: 224, distance: 107.3
click at [194, 224] on td "Mayara Freire Abade" at bounding box center [243, 223] width 108 height 32
copy td "Mayara Freire Abade"
click at [378, 139] on span "Itens aceitos" at bounding box center [364, 135] width 69 height 26
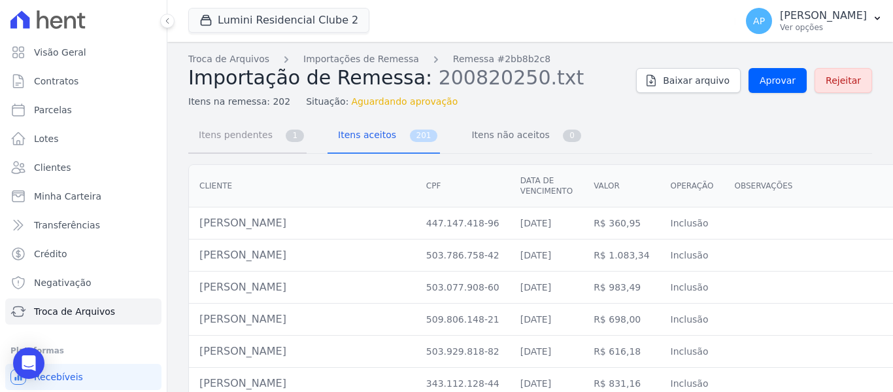
click at [279, 140] on link "Itens pendentes 1" at bounding box center [247, 136] width 118 height 35
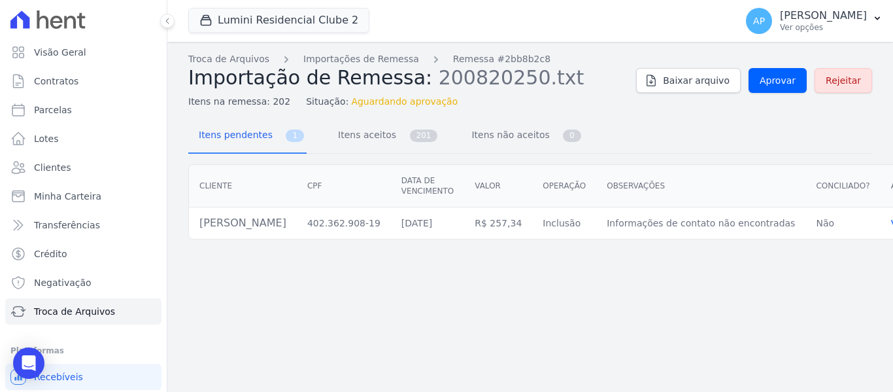
drag, startPoint x: 351, startPoint y: 222, endPoint x: 191, endPoint y: 228, distance: 159.7
click at [191, 228] on td "Moises Dos Santos Pereira Junior" at bounding box center [243, 223] width 108 height 32
copy td "Moises Dos Santos Pereira Junior"
click at [374, 147] on span "Itens aceitos" at bounding box center [364, 135] width 69 height 26
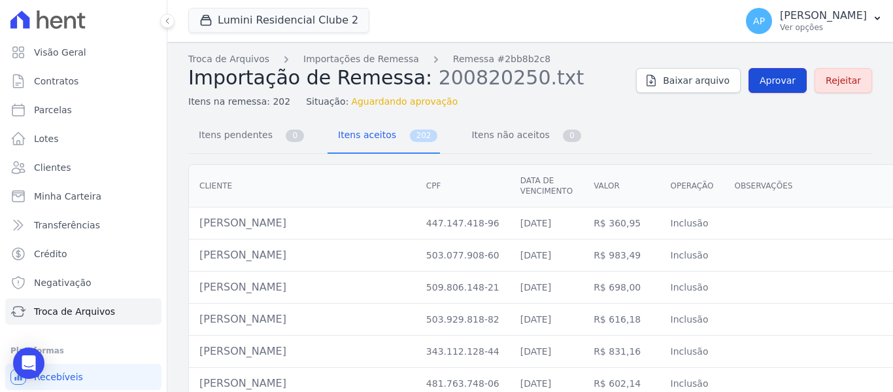
click at [763, 80] on span "Aprovar" at bounding box center [778, 80] width 36 height 13
click at [682, 130] on div "Itens pendentes 0 Itens aceitos 202 Itens não aceitos 0" at bounding box center [530, 136] width 684 height 35
drag, startPoint x: 256, startPoint y: 131, endPoint x: 264, endPoint y: 131, distance: 7.8
click at [256, 131] on span "Itens pendentes" at bounding box center [233, 135] width 84 height 26
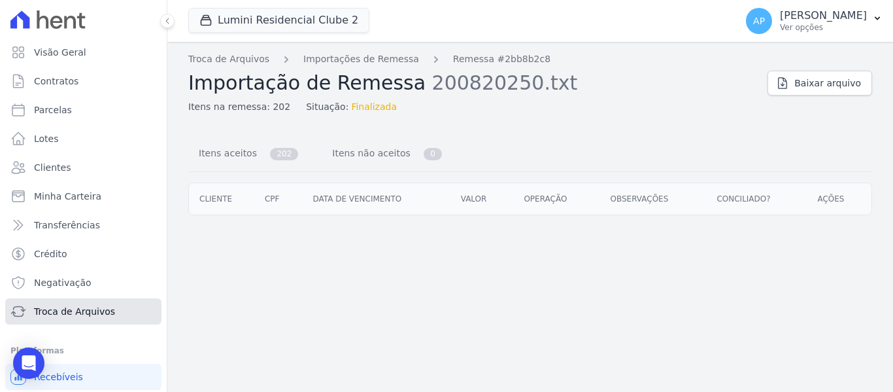
click at [71, 316] on span "Troca de Arquivos" at bounding box center [74, 311] width 81 height 13
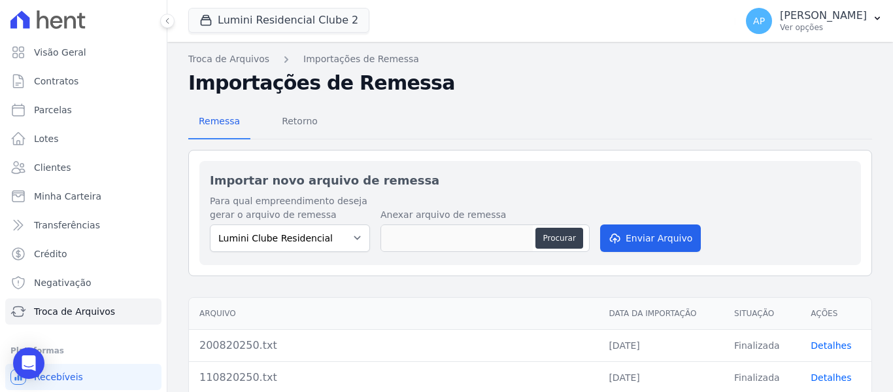
click at [487, 131] on div "Remessa Retorno" at bounding box center [530, 122] width 684 height 34
click at [39, 356] on div "Open Intercom Messenger" at bounding box center [29, 363] width 35 height 35
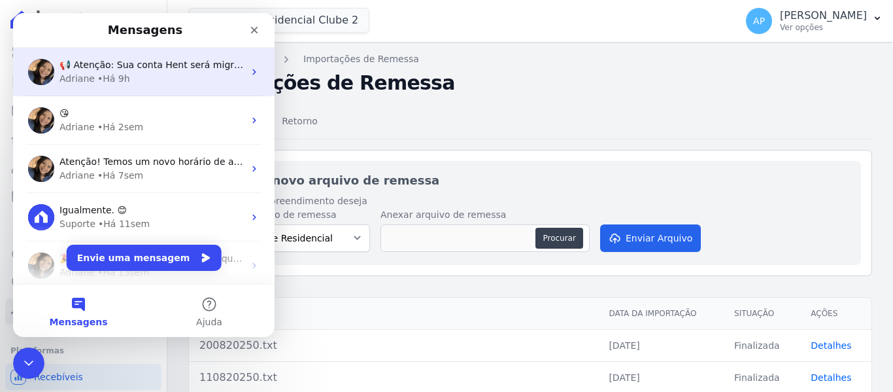
click at [125, 84] on div "Adriane • Há 9h" at bounding box center [152, 79] width 184 height 14
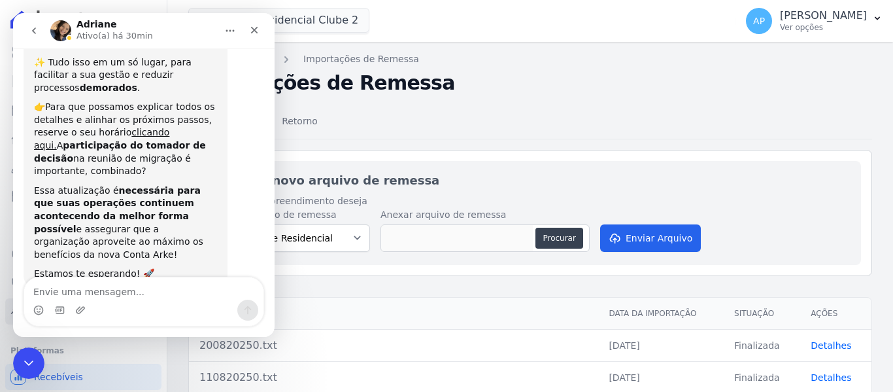
scroll to position [182, 0]
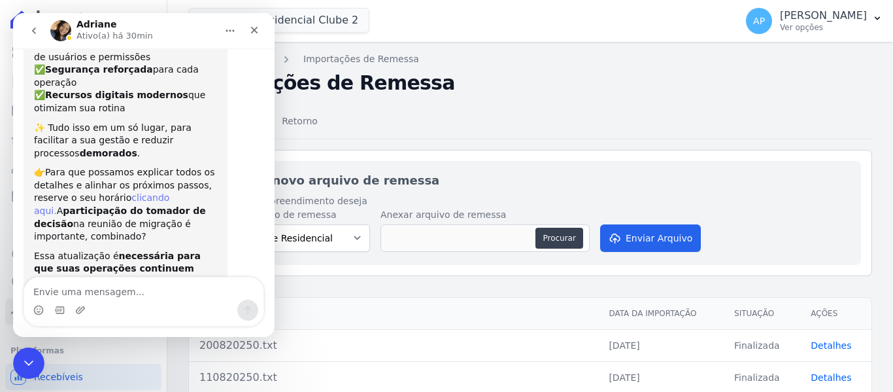
click at [144, 192] on link "clicando aqui." at bounding box center [101, 204] width 135 height 24
click at [262, 24] on div "Fechar" at bounding box center [255, 30] width 24 height 24
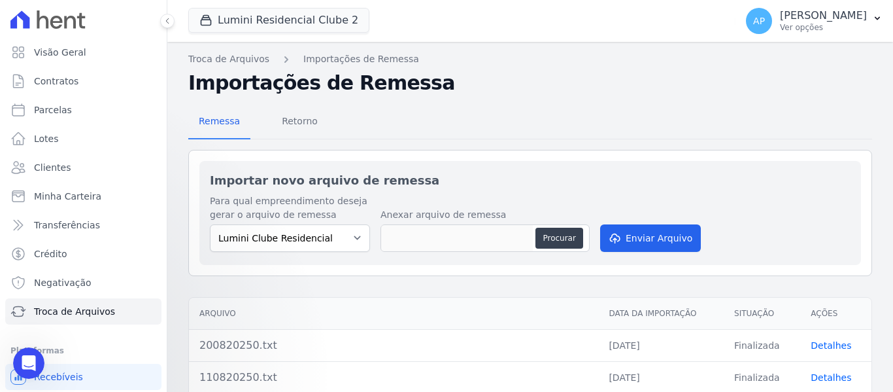
scroll to position [247, 0]
click at [321, 16] on button "Lumini Residencial Clube 2" at bounding box center [278, 20] width 181 height 25
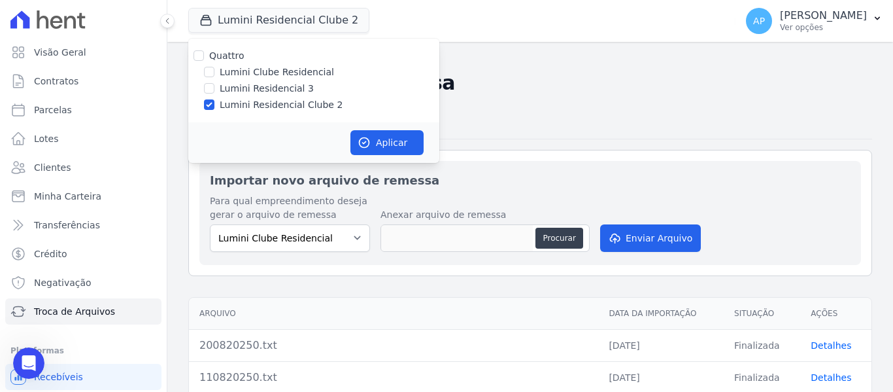
click at [542, 105] on div "Remessa Retorno Importar novo arquivo de remessa Para qual empreendimento desej…" at bounding box center [530, 398] width 684 height 607
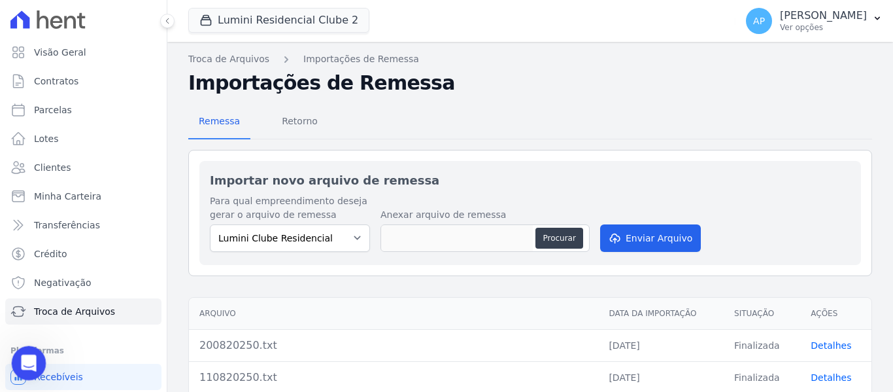
click at [32, 352] on div "Abertura do Messenger da Intercom" at bounding box center [26, 360] width 43 height 43
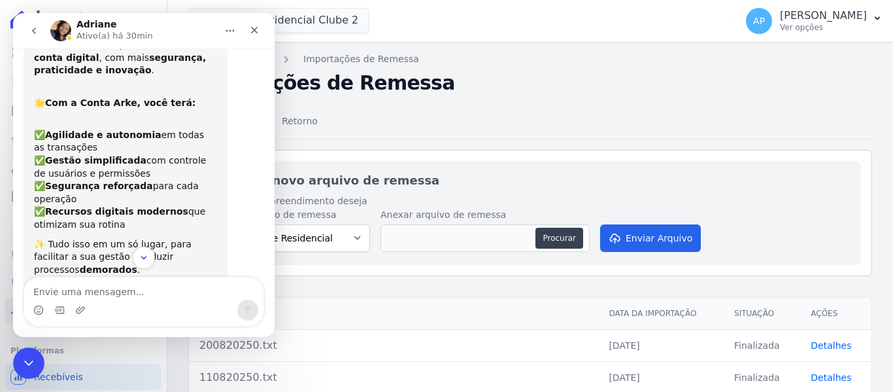
scroll to position [0, 0]
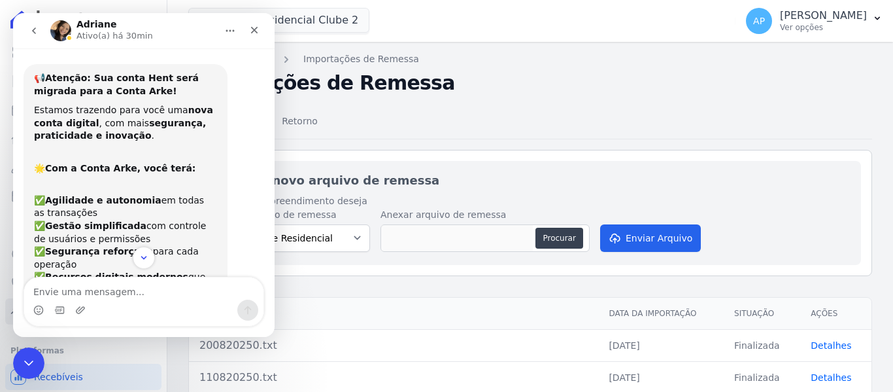
click at [460, 157] on div "Importar novo arquivo de remessa Para qual empreendimento deseja gerar o arquiv…" at bounding box center [530, 213] width 684 height 126
click at [23, 360] on icon "Encerramento do Messenger da Intercom" at bounding box center [26, 360] width 9 height 5
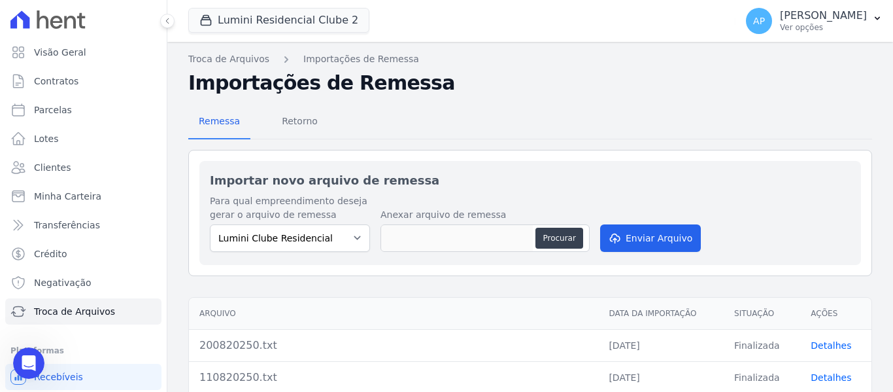
click at [869, 130] on div "Troca de Arquivos Importações de Remessa Importações de Remessa Remessa Retorno…" at bounding box center [530, 377] width 726 height 670
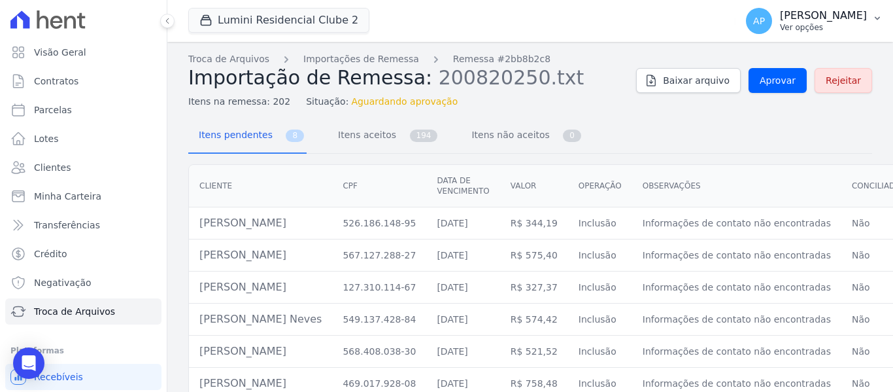
click at [840, 23] on p "Ver opções" at bounding box center [823, 27] width 87 height 10
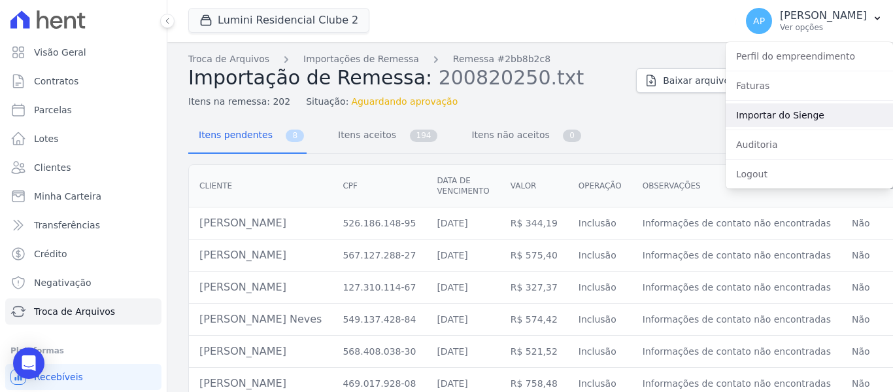
click at [805, 120] on link "Importar do Sienge" at bounding box center [809, 115] width 167 height 24
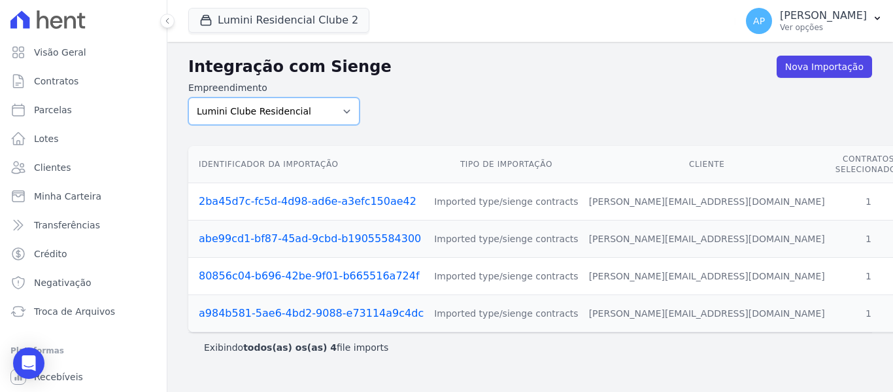
click at [308, 114] on select "Lumini Clube Residencial Lumini Residencial 3 Lumini Residencial Clube 2" at bounding box center [273, 110] width 171 height 27
select select "d72a9094-e555-49ec-99c2-ea39d091f9af"
click at [188, 97] on select "Lumini Clube Residencial Lumini Residencial 3 Lumini Residencial Clube 2" at bounding box center [273, 110] width 171 height 27
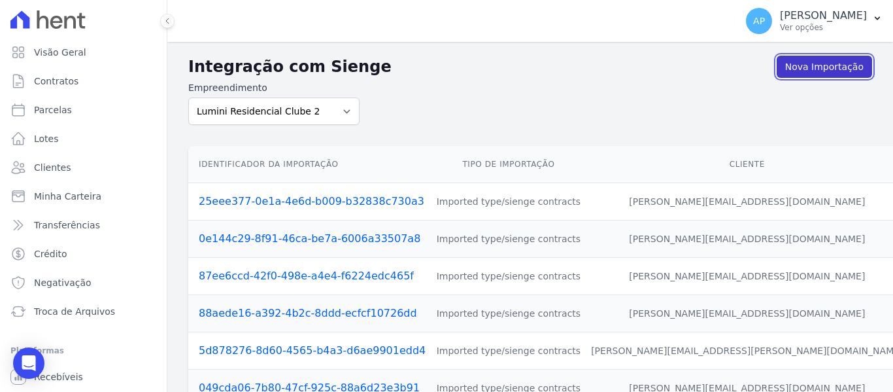
click at [822, 65] on link "Nova Importação" at bounding box center [824, 67] width 95 height 22
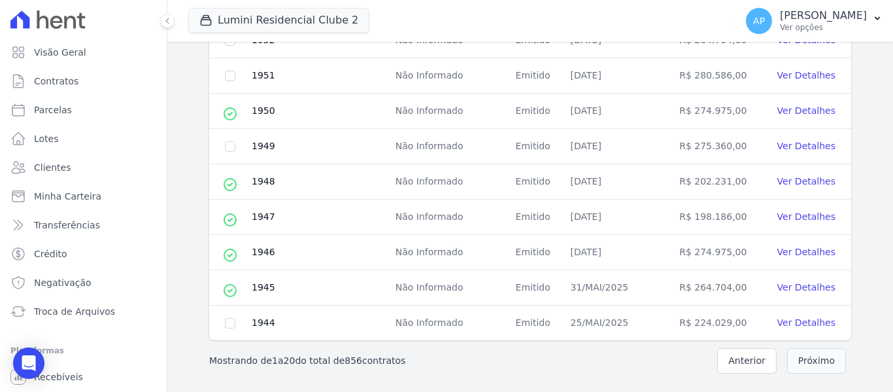
click at [811, 362] on button "Próximo" at bounding box center [817, 361] width 59 height 26
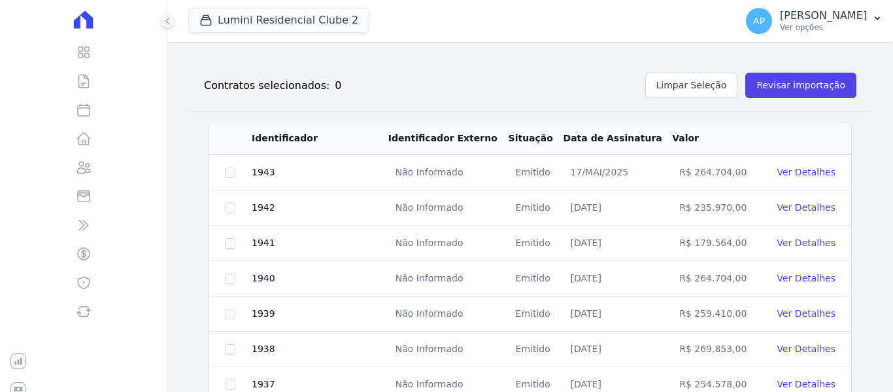
scroll to position [668, 0]
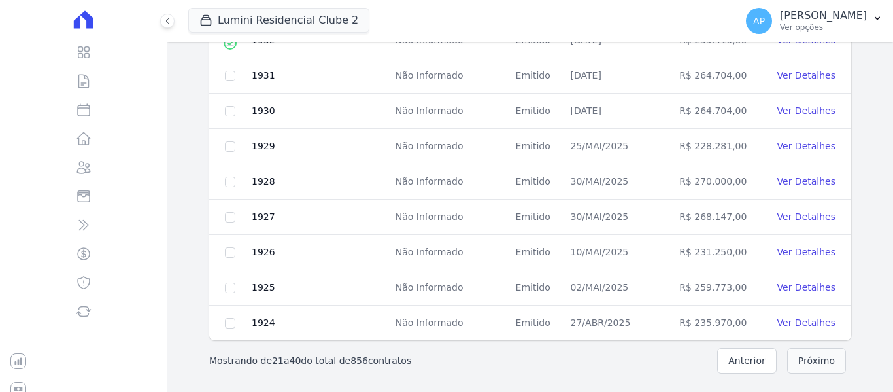
click at [793, 357] on button "Próximo" at bounding box center [817, 361] width 59 height 26
click at [812, 361] on button "Próximo" at bounding box center [817, 361] width 59 height 26
click at [817, 359] on button "Próximo" at bounding box center [817, 361] width 59 height 26
click at [816, 359] on button "Próximo" at bounding box center [817, 361] width 59 height 26
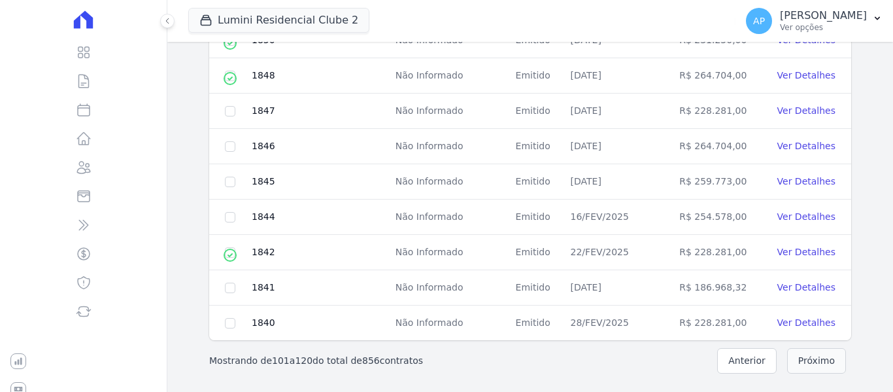
click at [816, 359] on button "Próximo" at bounding box center [817, 361] width 59 height 26
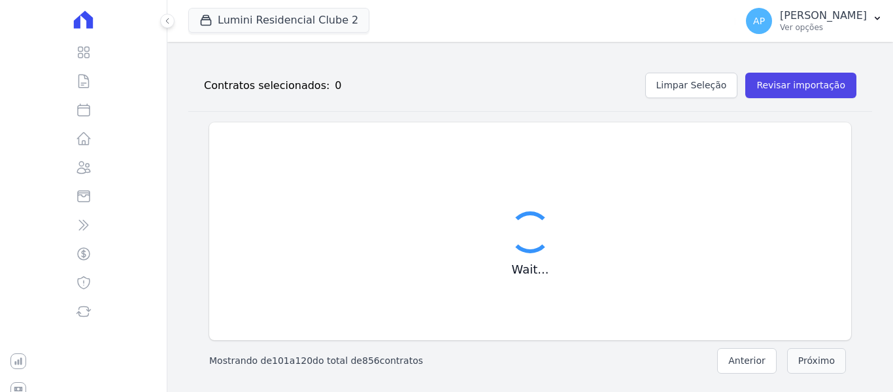
scroll to position [668, 0]
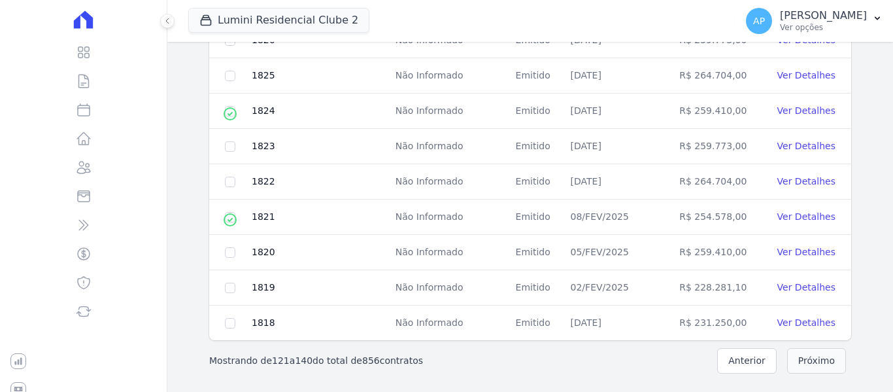
click at [816, 359] on button "Próximo" at bounding box center [817, 361] width 59 height 26
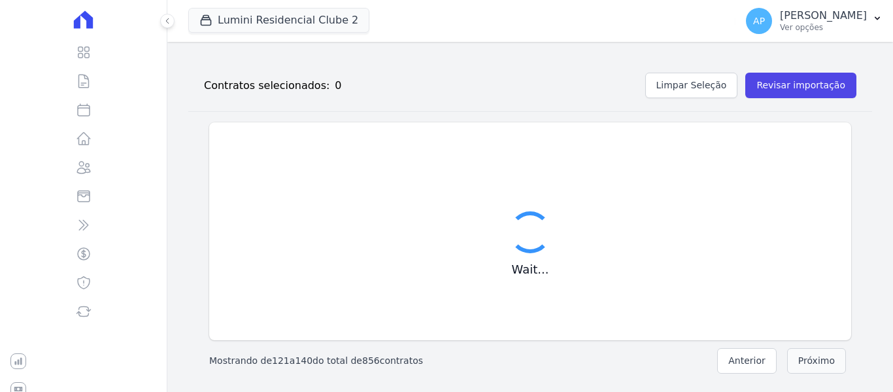
scroll to position [148, 0]
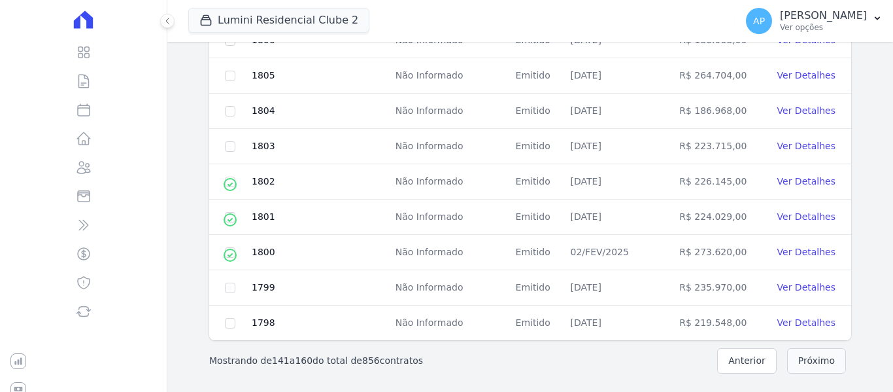
click at [816, 359] on button "Próximo" at bounding box center [817, 361] width 59 height 26
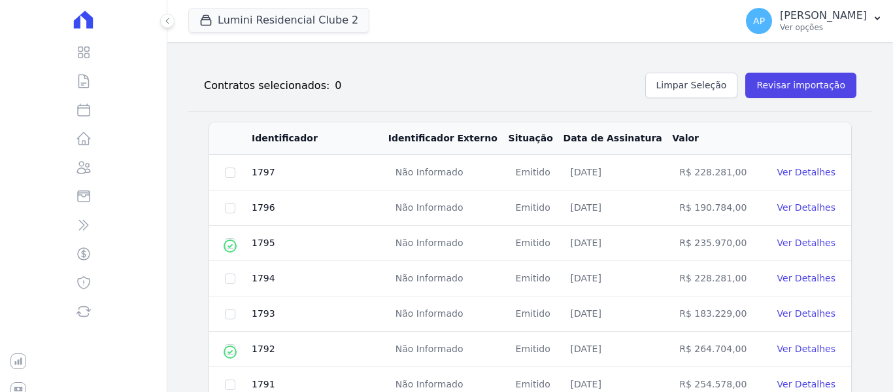
scroll to position [668, 0]
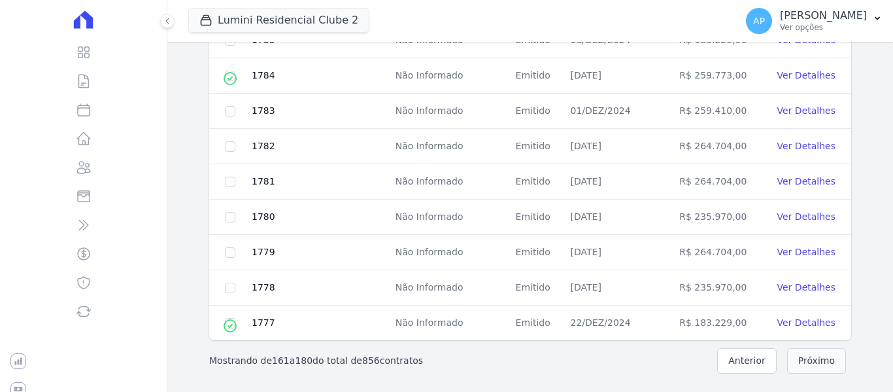
click at [816, 359] on button "Próximo" at bounding box center [817, 361] width 59 height 26
checkbox input "true"
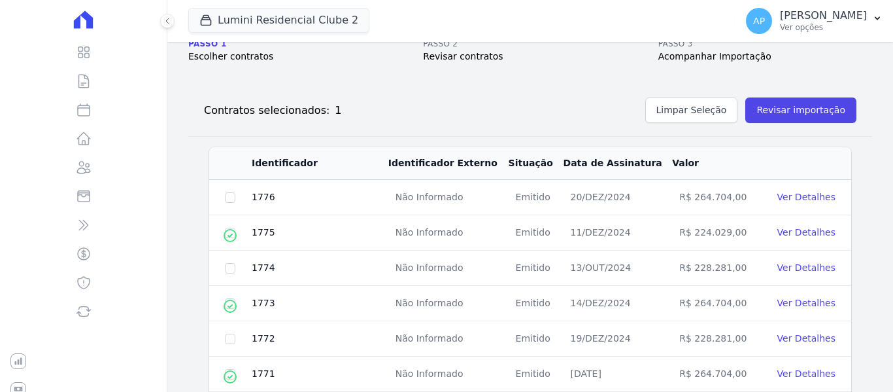
scroll to position [0, 0]
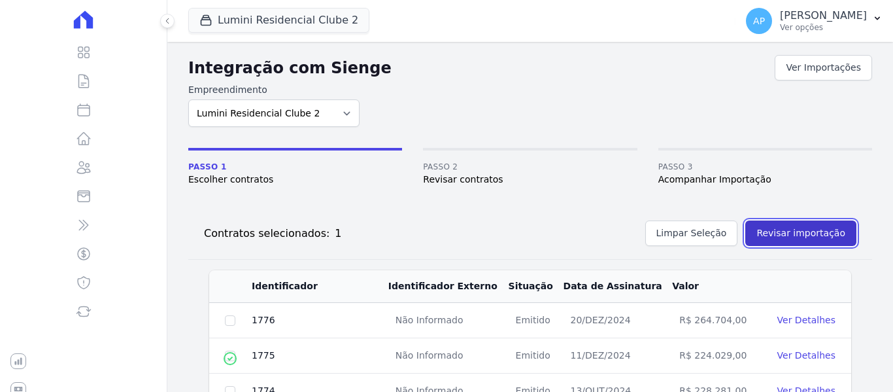
click at [820, 235] on button "Revisar importação" at bounding box center [801, 233] width 111 height 26
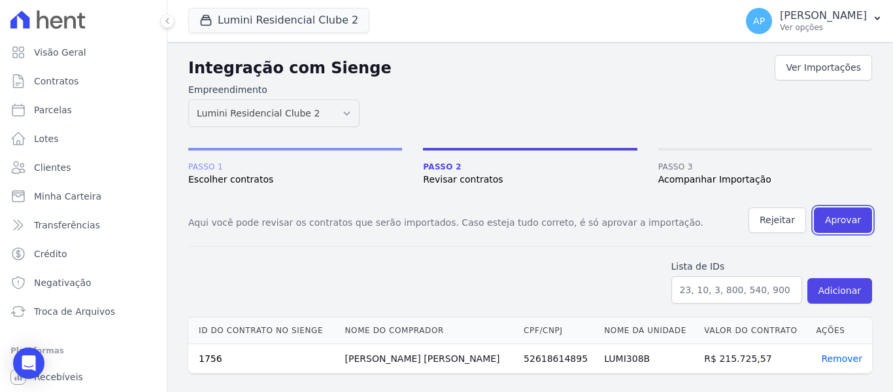
drag, startPoint x: 846, startPoint y: 224, endPoint x: 492, endPoint y: 67, distance: 387.5
click at [846, 223] on button "Aprovar" at bounding box center [843, 220] width 58 height 26
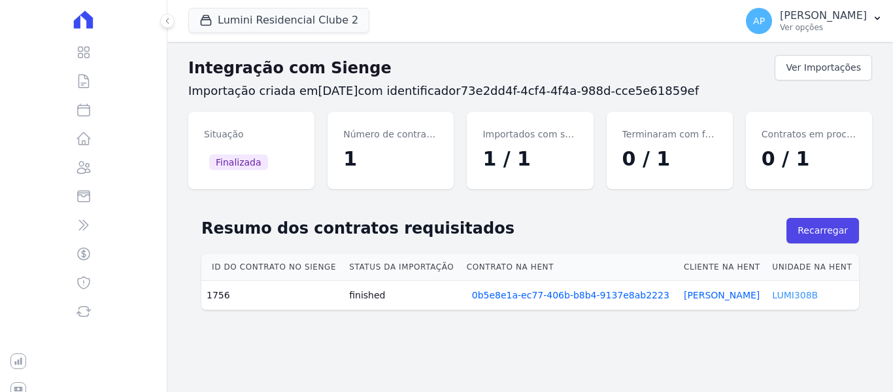
click at [788, 297] on link "LUMI308B" at bounding box center [795, 295] width 46 height 10
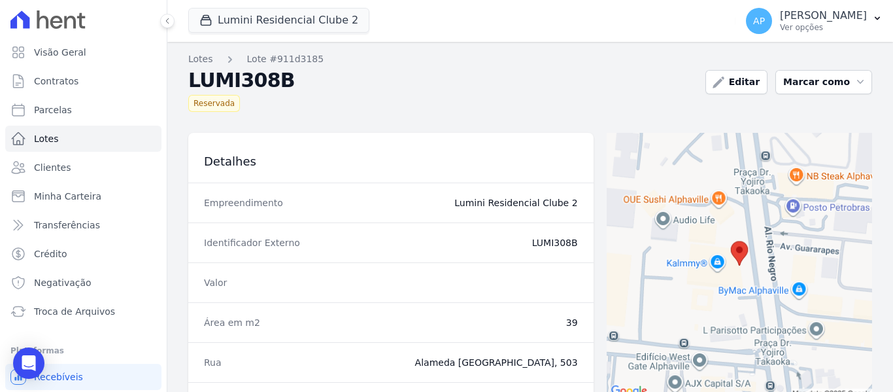
drag, startPoint x: 529, startPoint y: 244, endPoint x: 571, endPoint y: 250, distance: 42.9
click at [571, 250] on div "Identificador Externo LUMI308B" at bounding box center [391, 242] width 406 height 40
copy dd "LUMI308B"
click at [70, 114] on link "Parcelas" at bounding box center [83, 110] width 156 height 26
select select
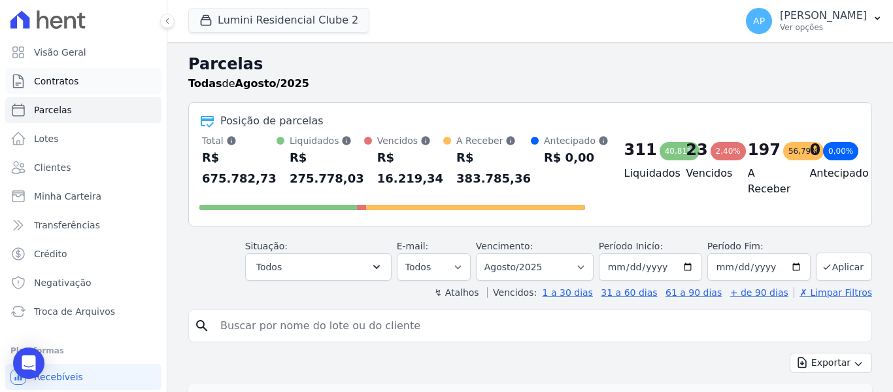
click at [63, 87] on span "Contratos" at bounding box center [56, 81] width 44 height 13
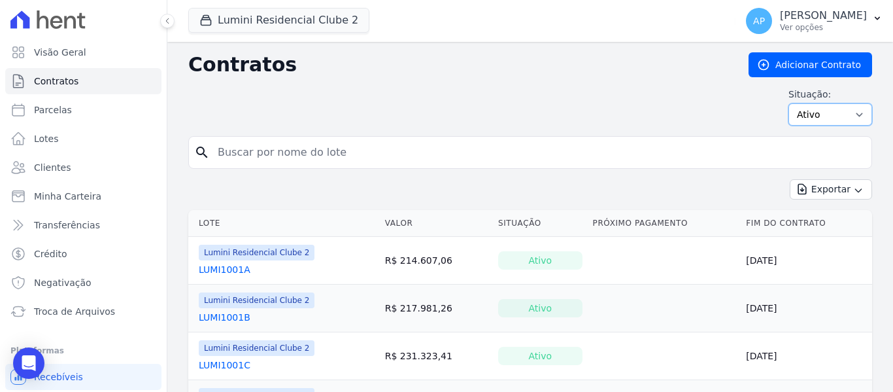
click at [843, 124] on select "Ativo Todos Pausado Distratado Rascunho Expirado Encerrado" at bounding box center [831, 114] width 84 height 22
select select "all"
click at [789, 103] on select "Ativo Todos Pausado Distratado Rascunho Expirado Encerrado" at bounding box center [831, 114] width 84 height 22
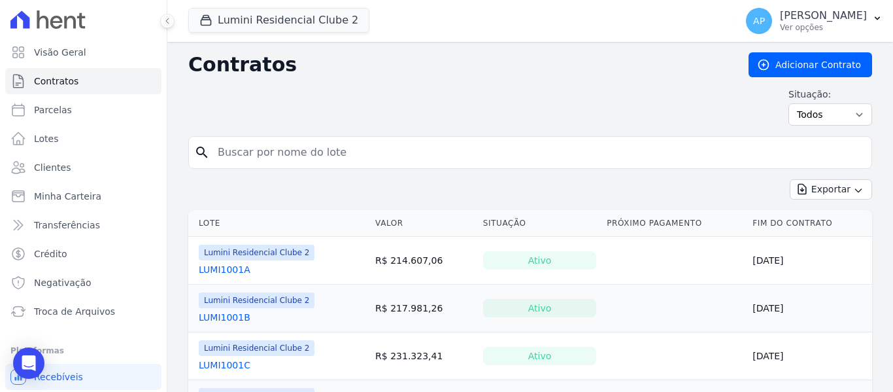
click at [307, 156] on input "search" at bounding box center [538, 152] width 657 height 26
paste input "LUMI308B"
type input "LUMI308B"
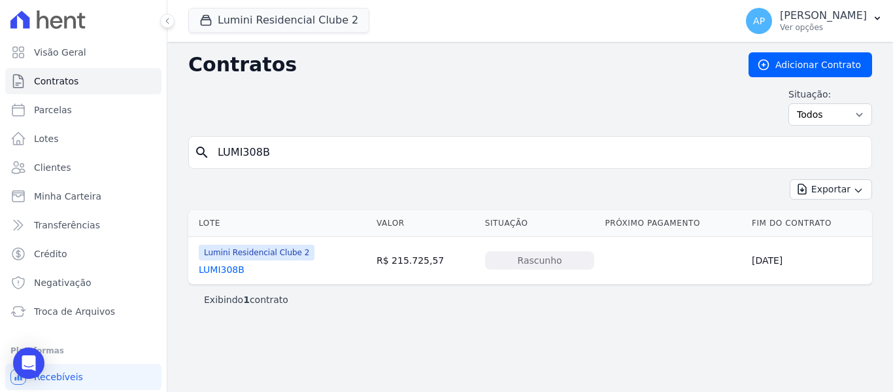
click at [226, 271] on link "LUMI308B" at bounding box center [222, 269] width 46 height 13
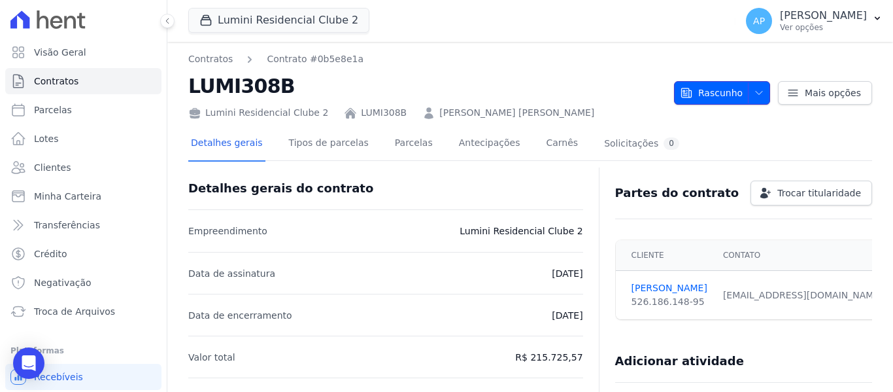
click at [748, 93] on span "button" at bounding box center [756, 92] width 16 height 21
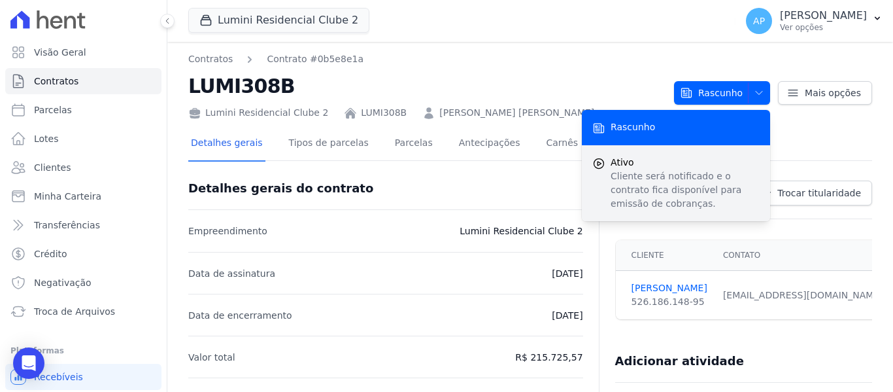
click at [693, 166] on span "Ativo" at bounding box center [685, 163] width 149 height 14
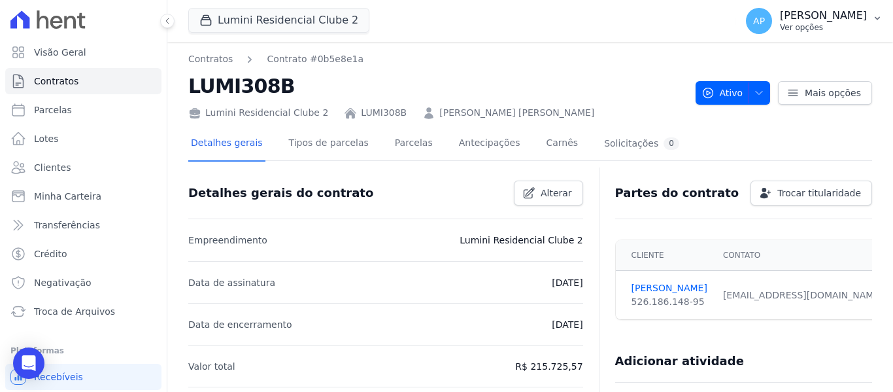
click at [849, 34] on button "AP Amanda Piquini Ver opções" at bounding box center [815, 21] width 158 height 37
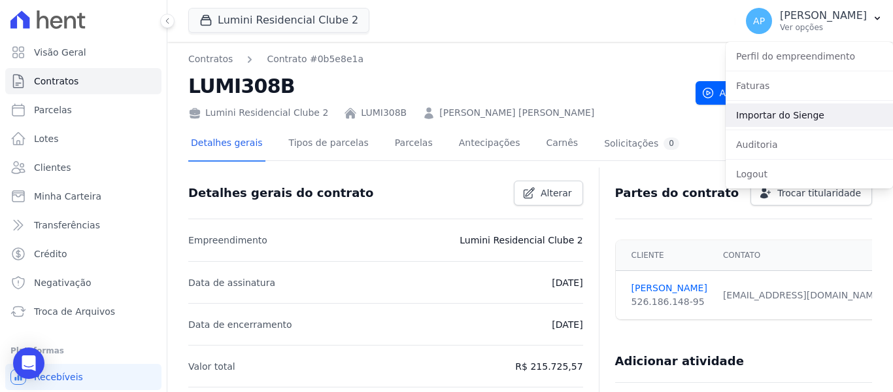
click at [799, 114] on link "Importar do Sienge" at bounding box center [809, 115] width 167 height 24
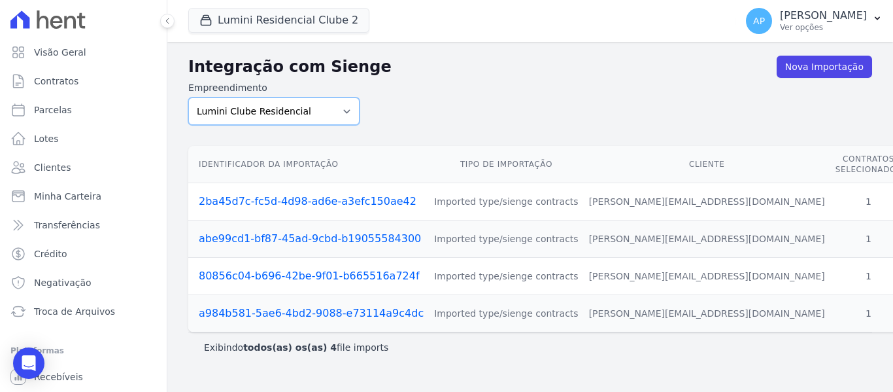
click at [318, 109] on select "Lumini Clube Residencial Lumini Residencial 3 Lumini Residencial Clube 2" at bounding box center [273, 110] width 171 height 27
select select "d72a9094-e555-49ec-99c2-ea39d091f9af"
click at [188, 97] on select "Lumini Clube Residencial Lumini Residencial 3 Lumini Residencial Clube 2" at bounding box center [273, 110] width 171 height 27
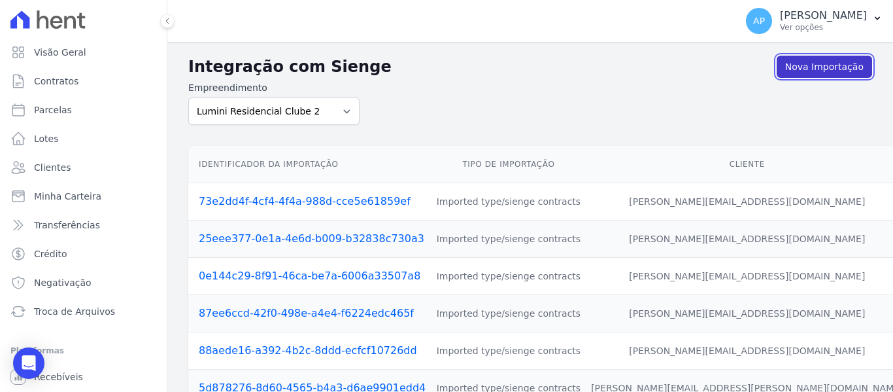
click at [791, 76] on link "Nova Importação" at bounding box center [824, 67] width 95 height 22
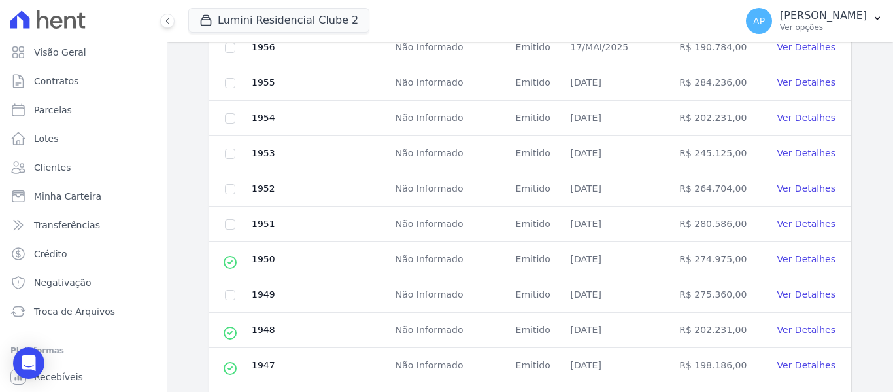
scroll to position [668, 0]
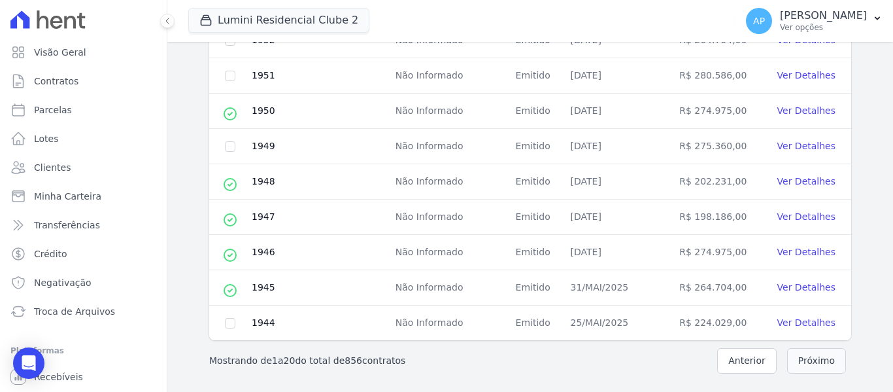
click at [807, 367] on button "Próximo" at bounding box center [817, 361] width 59 height 26
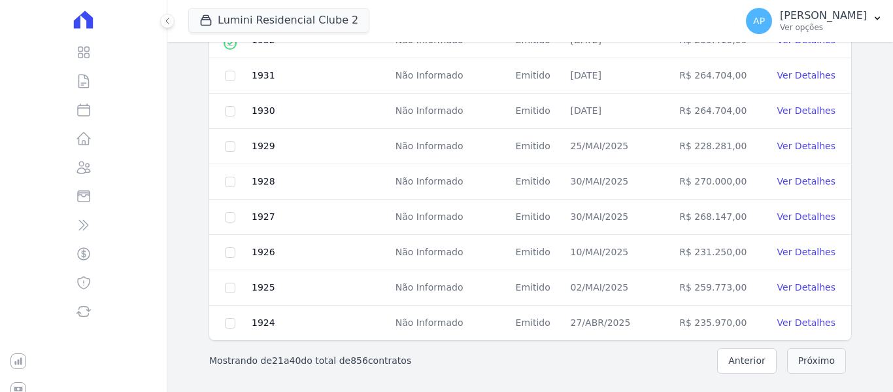
click at [807, 367] on button "Próximo" at bounding box center [817, 361] width 59 height 26
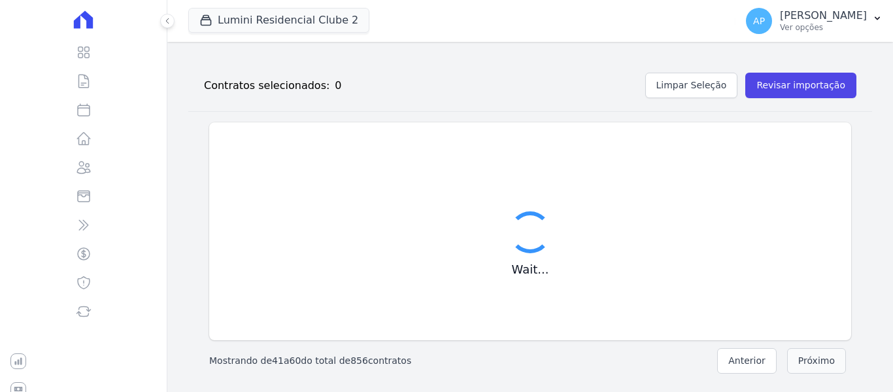
scroll to position [668, 0]
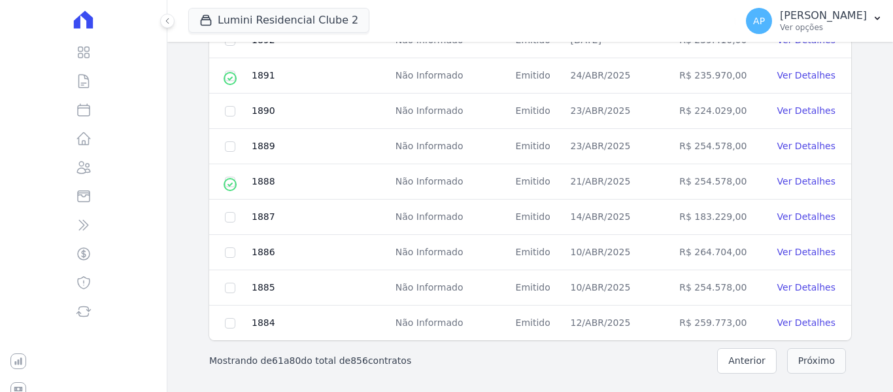
click at [807, 367] on button "Próximo" at bounding box center [817, 361] width 59 height 26
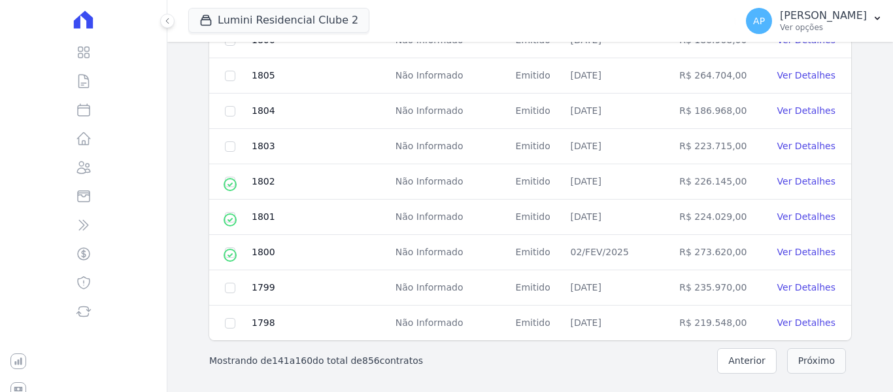
click at [807, 367] on button "Próximo" at bounding box center [817, 361] width 59 height 26
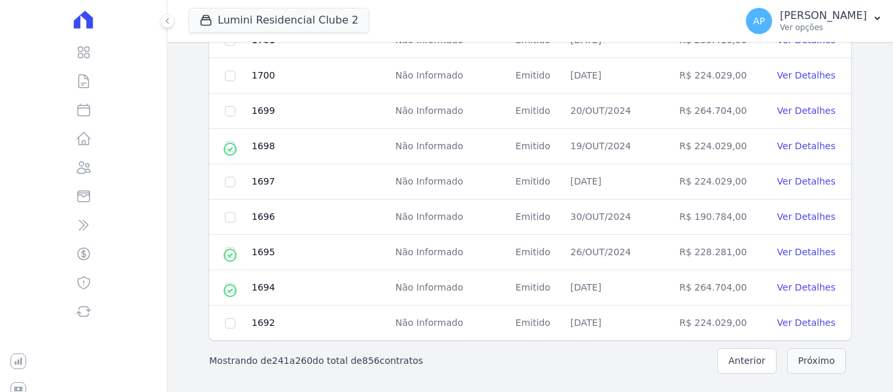
click at [807, 367] on button "Próximo" at bounding box center [817, 361] width 59 height 26
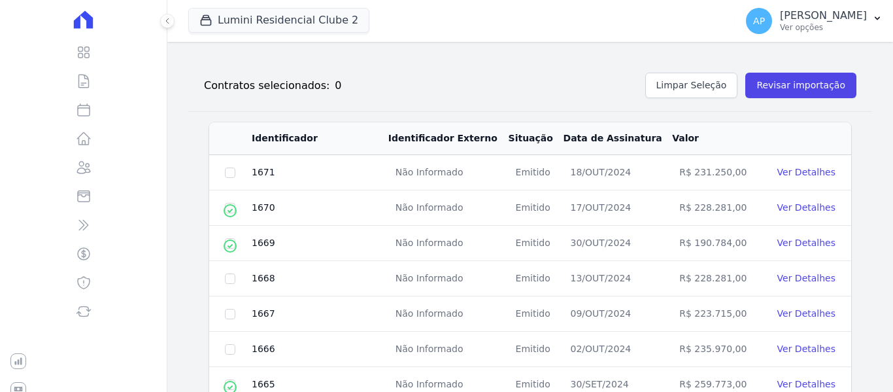
scroll to position [668, 0]
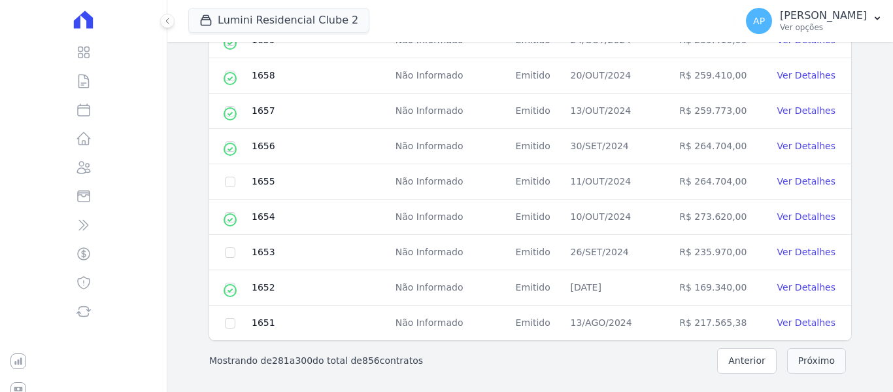
click at [822, 360] on button "Próximo" at bounding box center [817, 361] width 59 height 26
checkbox input "true"
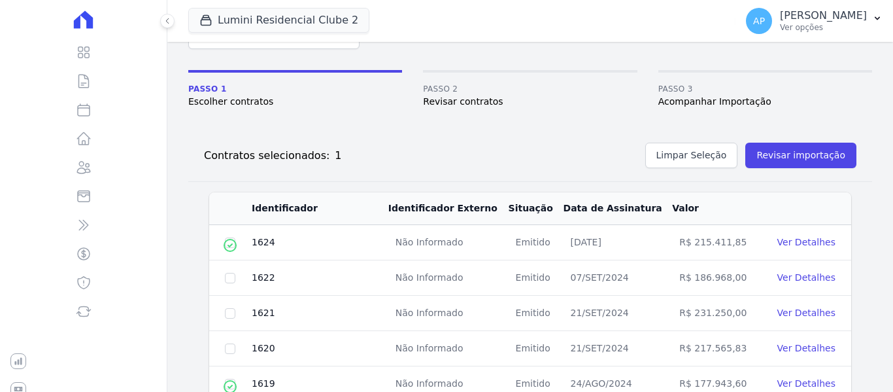
scroll to position [0, 0]
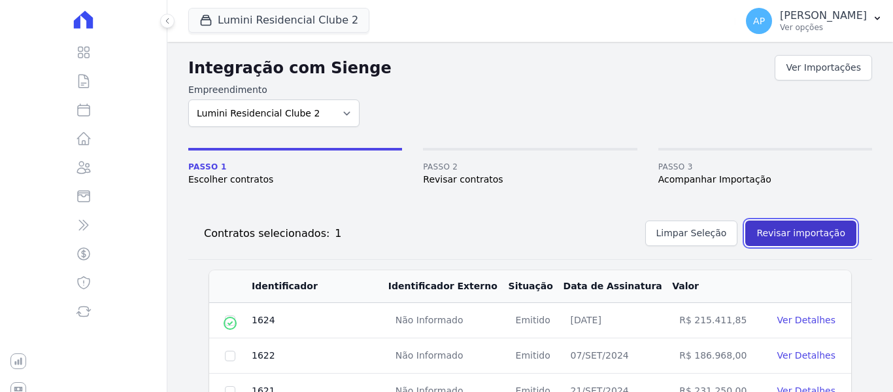
click at [791, 237] on button "Revisar importação" at bounding box center [801, 233] width 111 height 26
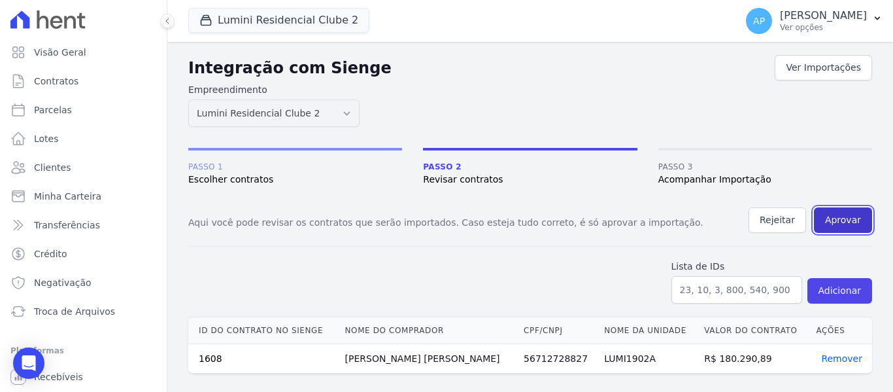
click at [856, 225] on button "Aprovar" at bounding box center [843, 220] width 58 height 26
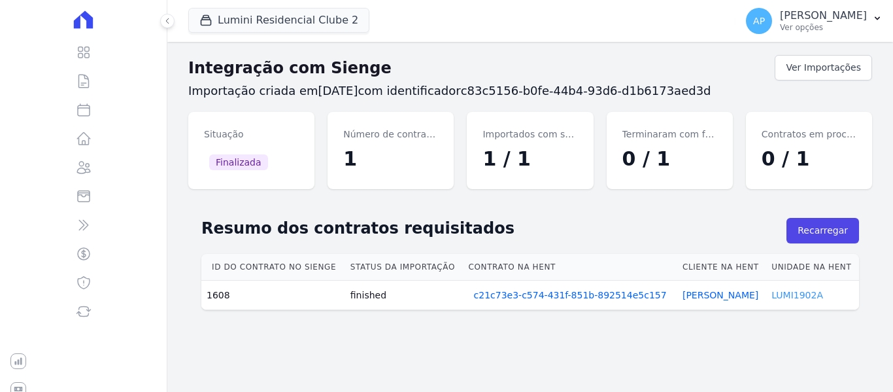
click at [800, 300] on link "LUMI1902A" at bounding box center [798, 295] width 52 height 10
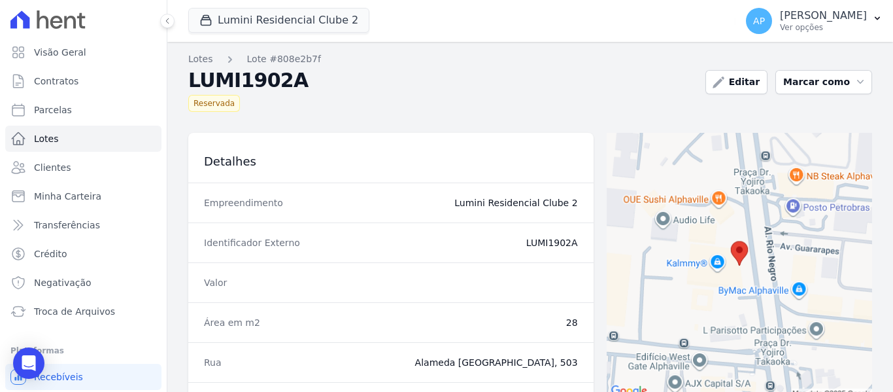
drag, startPoint x: 529, startPoint y: 249, endPoint x: 574, endPoint y: 254, distance: 46.0
click at [574, 254] on div "Identificador Externo LUMI1902A" at bounding box center [391, 242] width 406 height 40
copy dd "LUMI1902A"
click at [71, 84] on span "Contratos" at bounding box center [56, 81] width 44 height 13
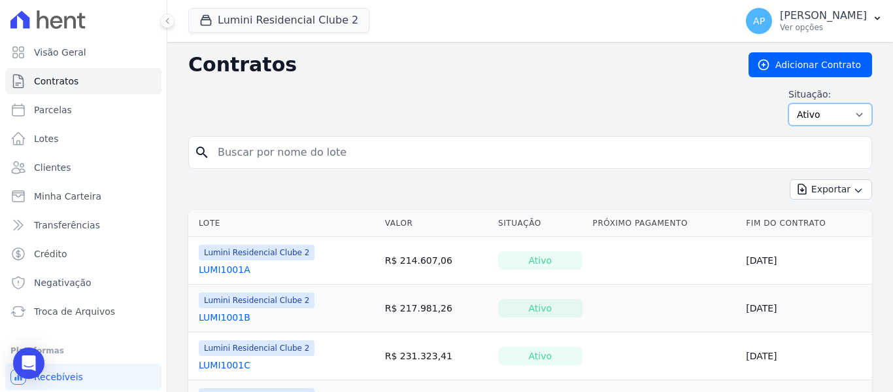
click at [847, 105] on select "Ativo Todos Pausado Distratado Rascunho Expirado Encerrado" at bounding box center [831, 114] width 84 height 22
select select "all"
click at [789, 103] on select "Ativo Todos Pausado Distratado Rascunho Expirado Encerrado" at bounding box center [831, 114] width 84 height 22
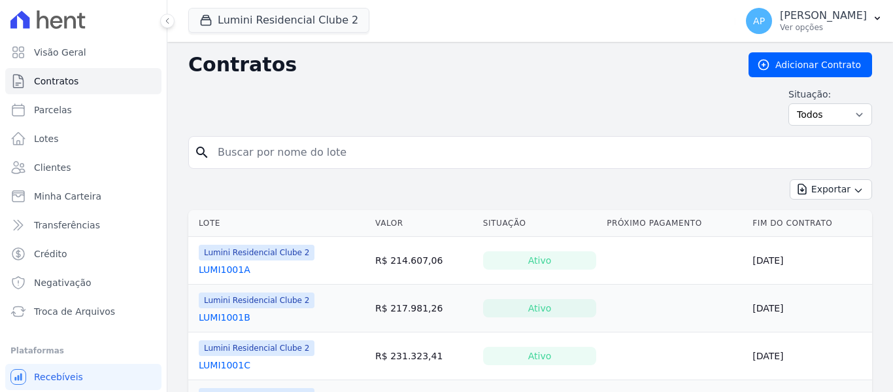
click at [317, 147] on input "search" at bounding box center [538, 152] width 657 height 26
paste input "LUMI1902A"
type input "LUMI1902A"
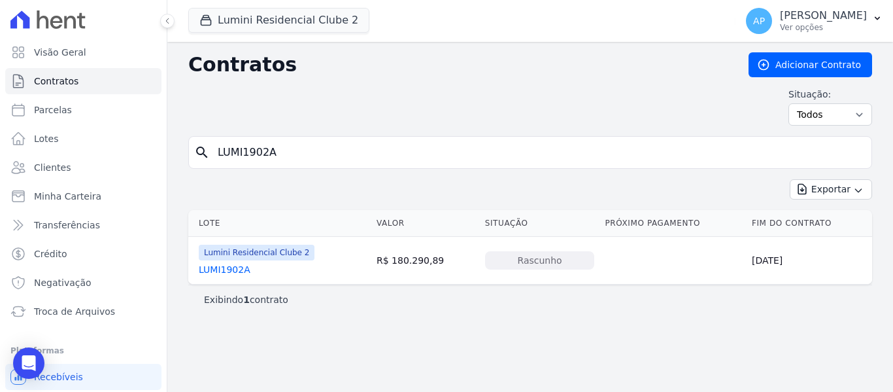
click at [244, 275] on link "LUMI1902A" at bounding box center [225, 269] width 52 height 13
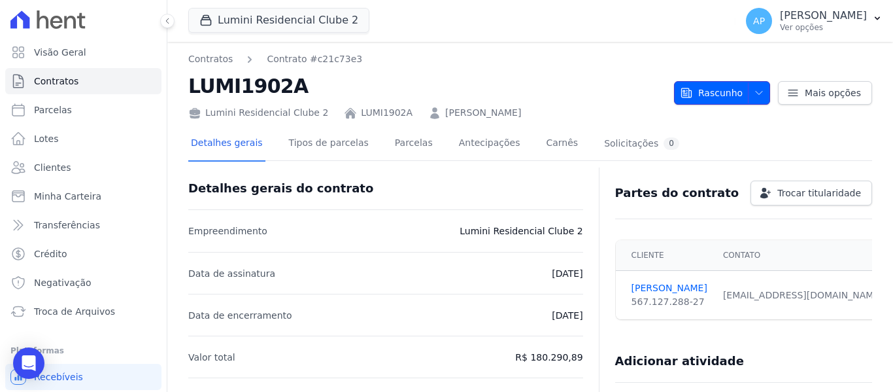
click at [721, 101] on span "Rascunho" at bounding box center [711, 93] width 63 height 24
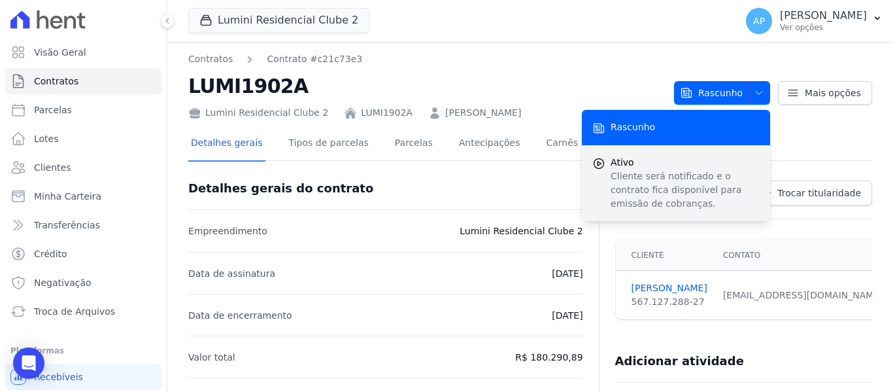
click at [670, 171] on p "Cliente será notificado e o contrato fica disponível para emissão de cobranças." at bounding box center [685, 189] width 149 height 41
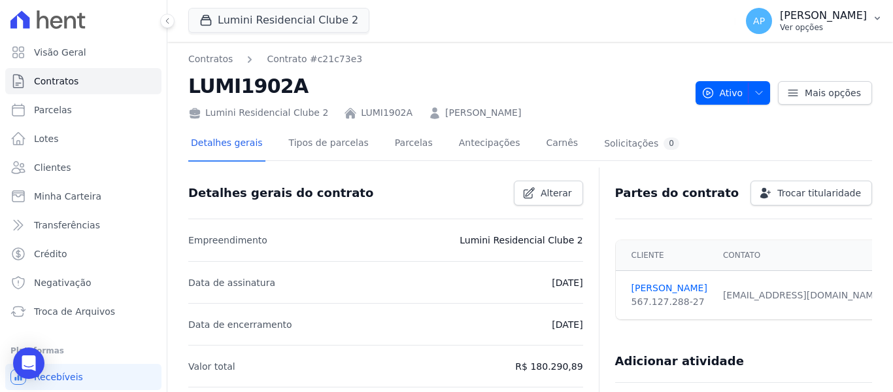
click at [846, 24] on p "Ver opções" at bounding box center [823, 27] width 87 height 10
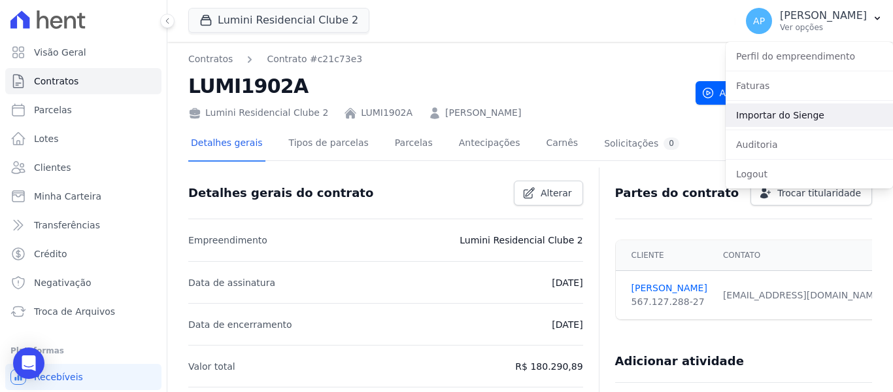
click at [809, 121] on link "Importar do Sienge" at bounding box center [809, 115] width 167 height 24
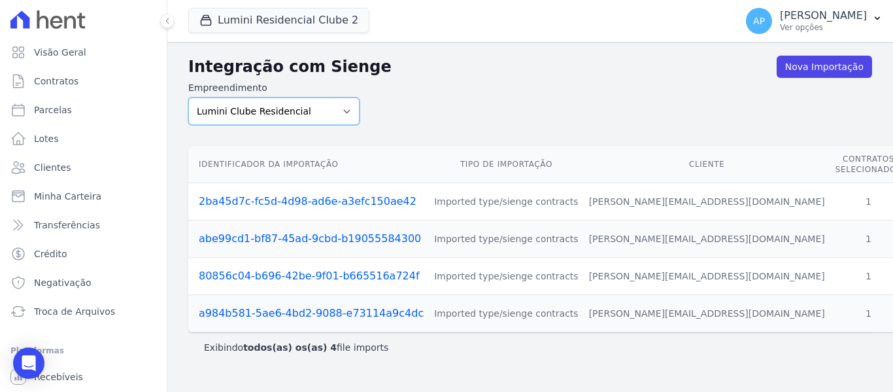
click at [317, 109] on select "Lumini Clube Residencial Lumini Residencial 3 Lumini Residencial Clube 2" at bounding box center [273, 110] width 171 height 27
select select "d72a9094-e555-49ec-99c2-ea39d091f9af"
click at [188, 97] on select "Lumini Clube Residencial Lumini Residencial 3 Lumini Residencial Clube 2" at bounding box center [273, 110] width 171 height 27
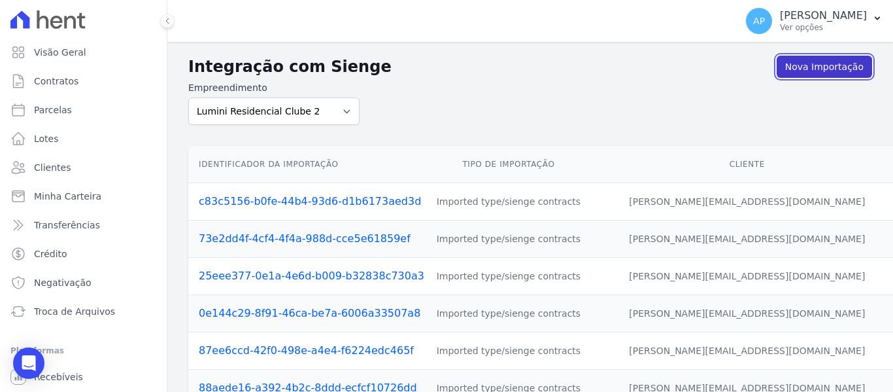
click at [829, 72] on link "Nova Importação" at bounding box center [824, 67] width 95 height 22
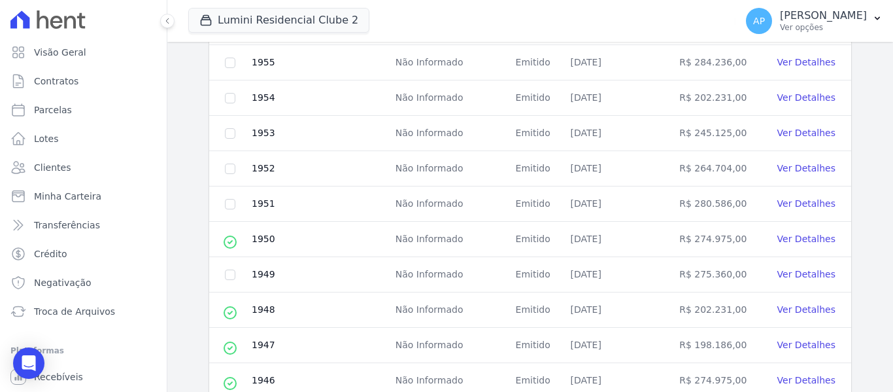
scroll to position [668, 0]
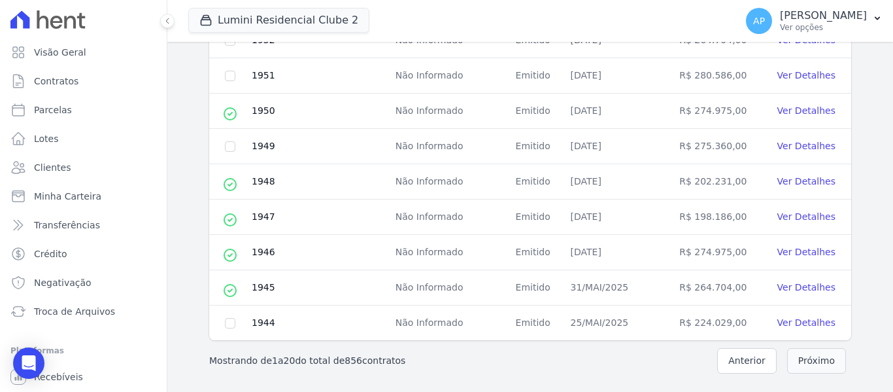
click at [804, 363] on button "Próximo" at bounding box center [817, 361] width 59 height 26
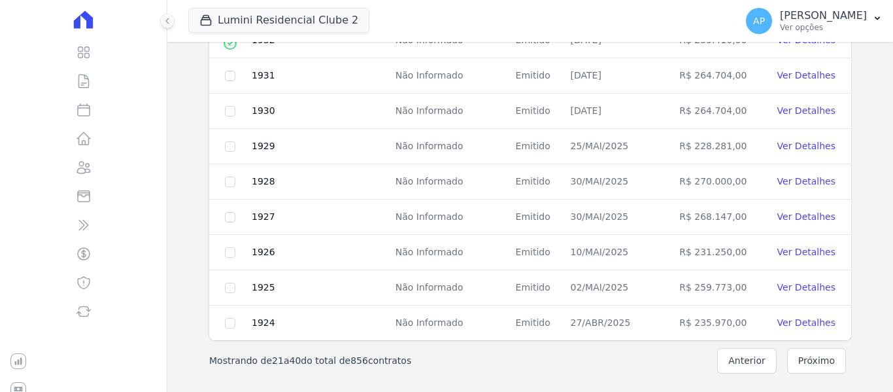
scroll to position [603, 0]
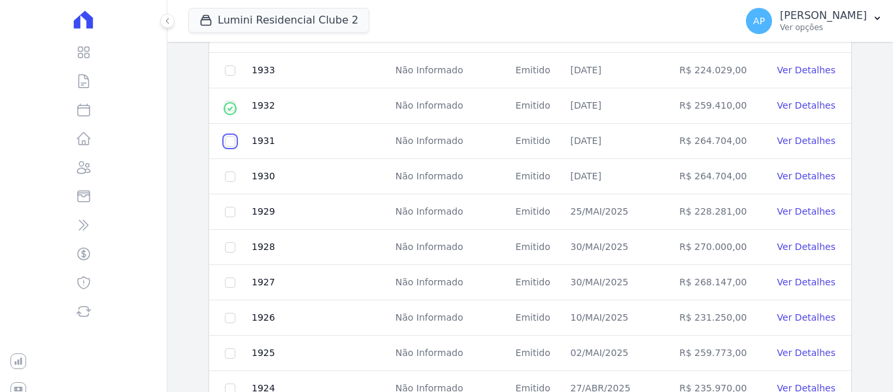
checkbox input "true"
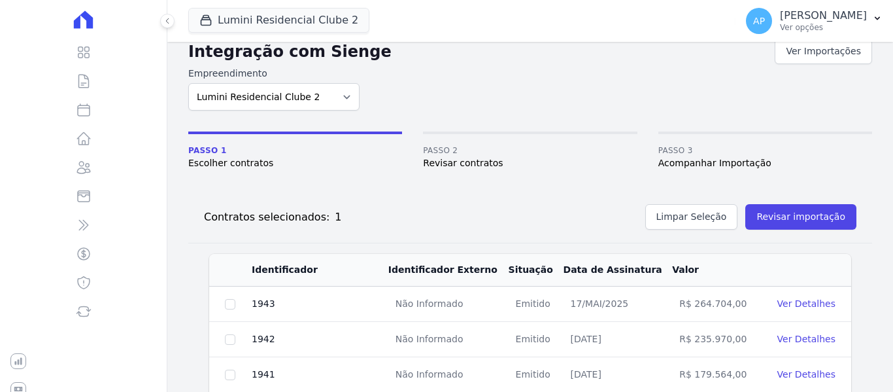
scroll to position [14, 0]
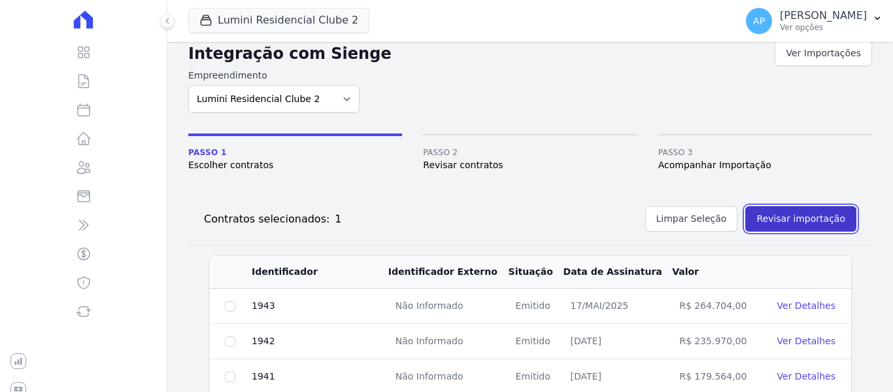
click at [810, 221] on button "Revisar importação" at bounding box center [801, 219] width 111 height 26
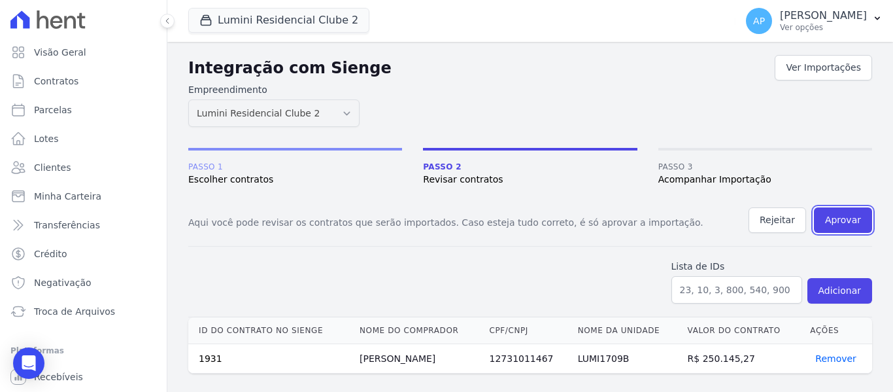
click at [846, 221] on button "Aprovar" at bounding box center [843, 220] width 58 height 26
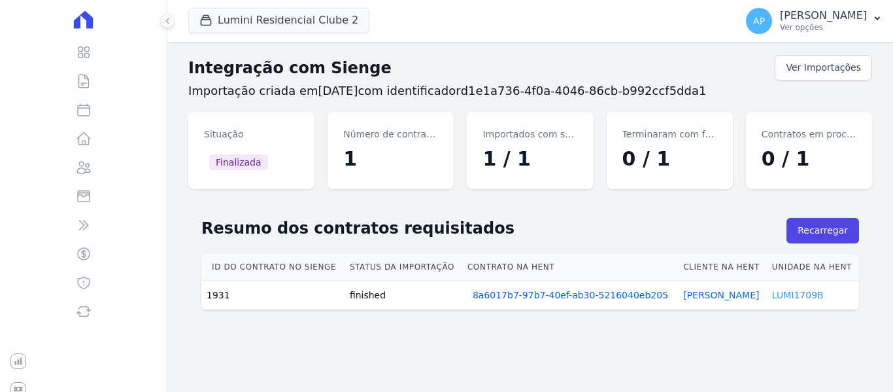
click at [789, 298] on link "LUMI1709B" at bounding box center [798, 295] width 52 height 10
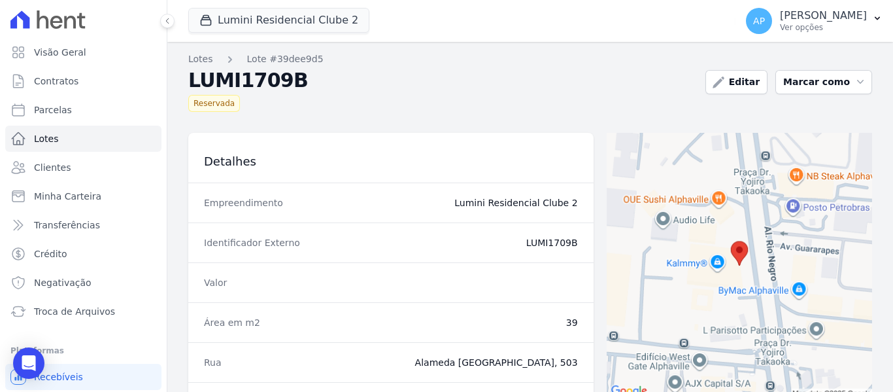
drag, startPoint x: 534, startPoint y: 241, endPoint x: 572, endPoint y: 248, distance: 38.5
click at [572, 248] on dd "LUMI1709B" at bounding box center [454, 242] width 249 height 13
copy dd "LUMI1709B"
click at [73, 77] on span "Contratos" at bounding box center [56, 81] width 44 height 13
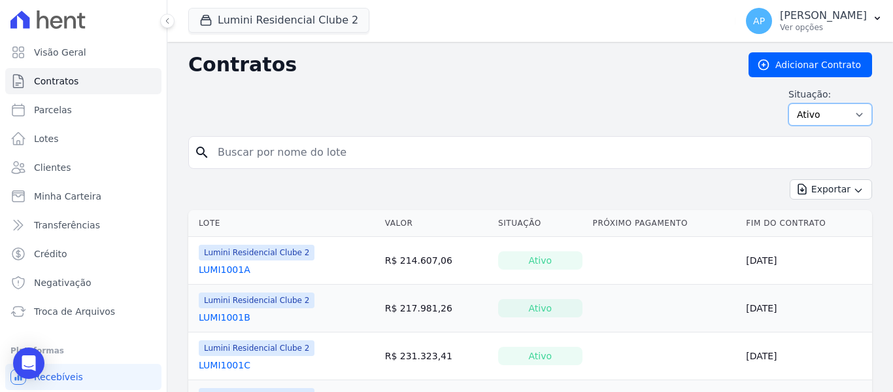
click at [830, 118] on select "Ativo Todos Pausado Distratado Rascunho Expirado Encerrado" at bounding box center [831, 114] width 84 height 22
select select "all"
click at [789, 103] on select "Ativo Todos Pausado Distratado Rascunho Expirado Encerrado" at bounding box center [831, 114] width 84 height 22
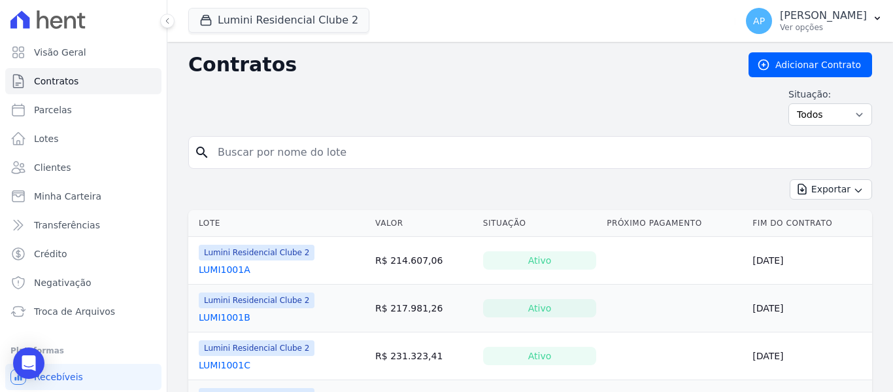
drag, startPoint x: 0, startPoint y: 0, endPoint x: 316, endPoint y: 157, distance: 352.8
click at [316, 156] on input "search" at bounding box center [538, 152] width 657 height 26
paste input "LUMI1709B"
type input "LUMI1709B"
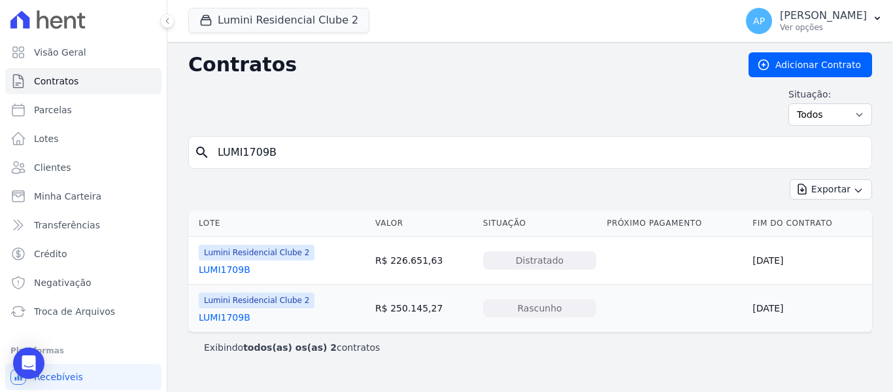
click at [243, 316] on link "LUMI1709B" at bounding box center [225, 317] width 52 height 13
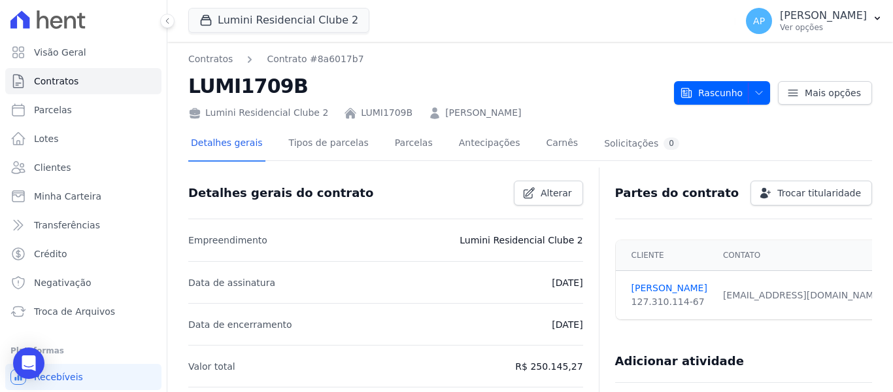
click at [713, 76] on div "Rascunho Rascunho Ativo Cliente será notificado e o contrato fica disponível pa…" at bounding box center [773, 86] width 198 height 37
click at [711, 89] on span "Rascunho" at bounding box center [711, 93] width 63 height 24
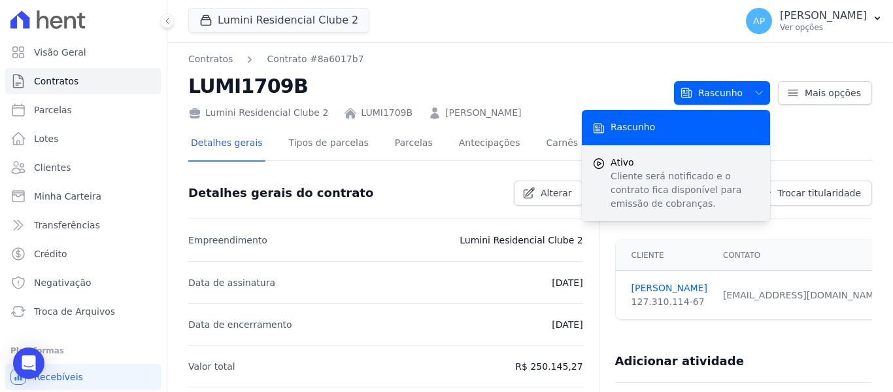
click at [685, 158] on span "Ativo" at bounding box center [685, 163] width 149 height 14
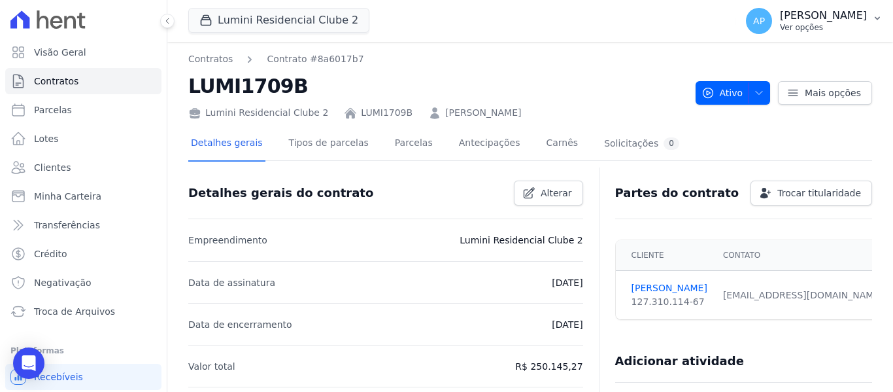
click at [821, 36] on button "AP [PERSON_NAME] Ver opções" at bounding box center [815, 21] width 158 height 37
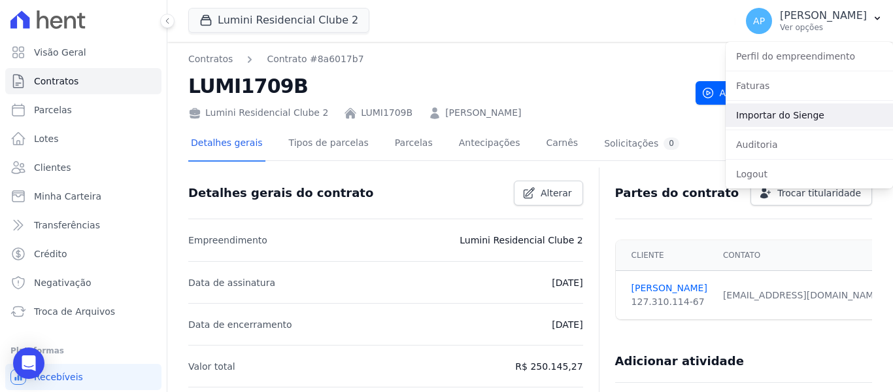
click at [799, 116] on link "Importar do Sienge" at bounding box center [809, 115] width 167 height 24
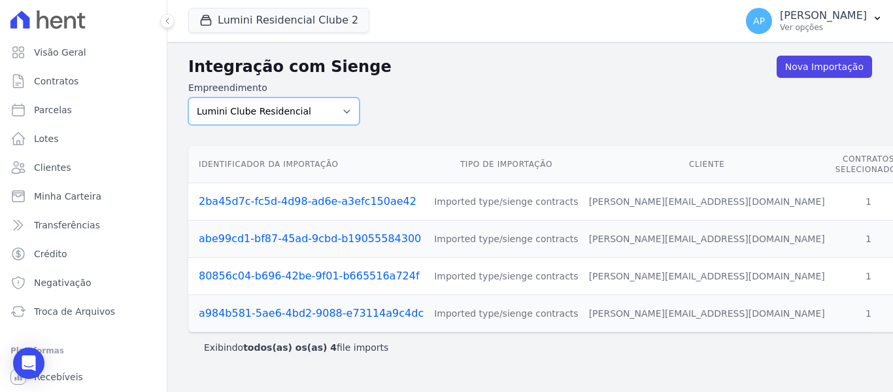
drag, startPoint x: 317, startPoint y: 113, endPoint x: 316, endPoint y: 122, distance: 8.5
click at [317, 113] on select "Lumini Clube Residencial Lumini Residencial 3 Lumini Residencial Clube 2" at bounding box center [273, 110] width 171 height 27
select select "d72a9094-e555-49ec-99c2-ea39d091f9af"
click at [188, 97] on select "Lumini Clube Residencial Lumini Residencial 3 Lumini Residencial Clube 2" at bounding box center [273, 110] width 171 height 27
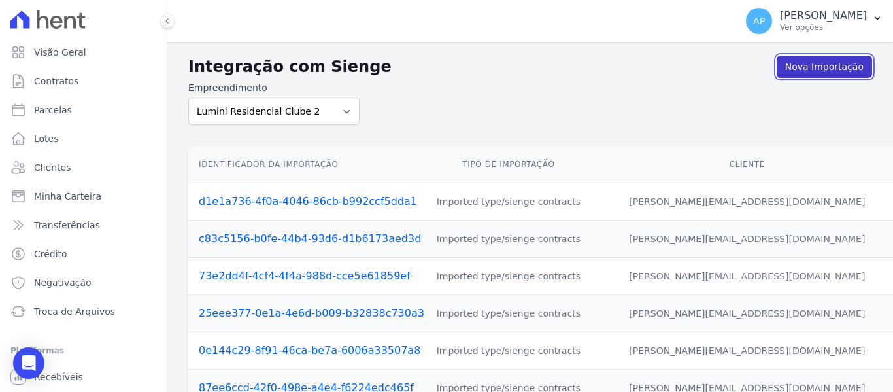
click at [820, 70] on link "Nova Importação" at bounding box center [824, 67] width 95 height 22
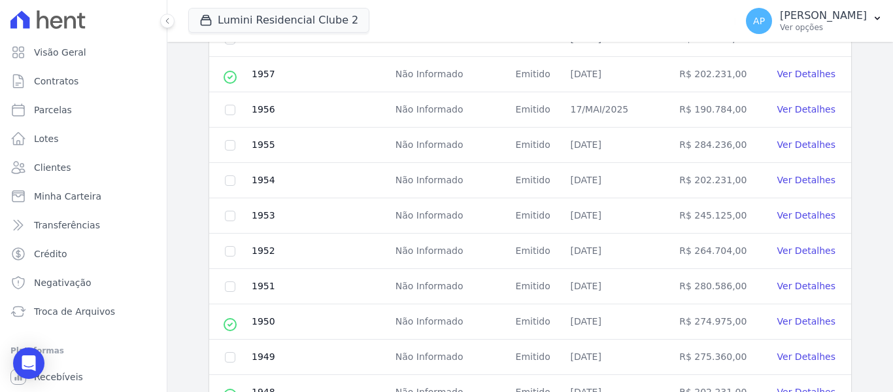
scroll to position [668, 0]
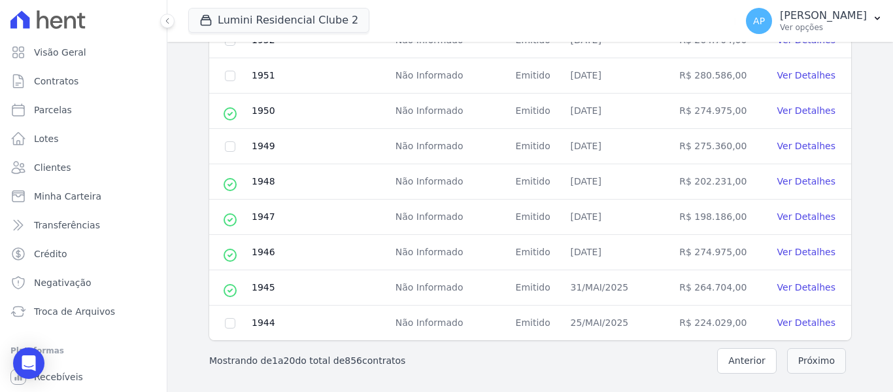
click at [803, 360] on button "Próximo" at bounding box center [817, 361] width 59 height 26
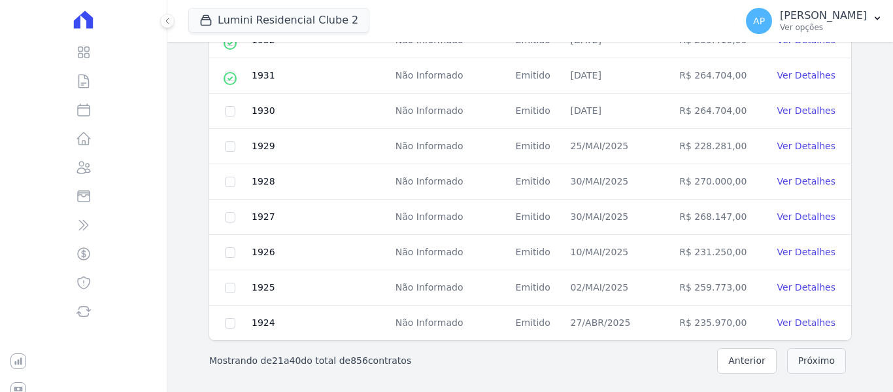
click at [804, 362] on button "Próximo" at bounding box center [817, 361] width 59 height 26
click at [801, 360] on button "Próximo" at bounding box center [817, 361] width 59 height 26
click at [810, 356] on button "Próximo" at bounding box center [817, 361] width 59 height 26
checkbox input "true"
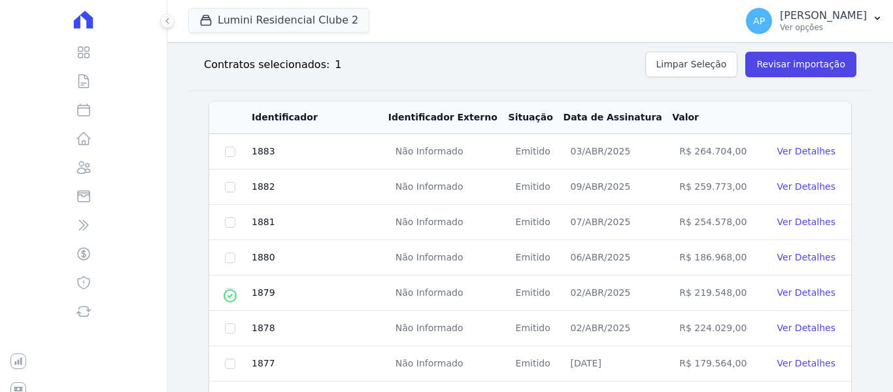
scroll to position [80, 0]
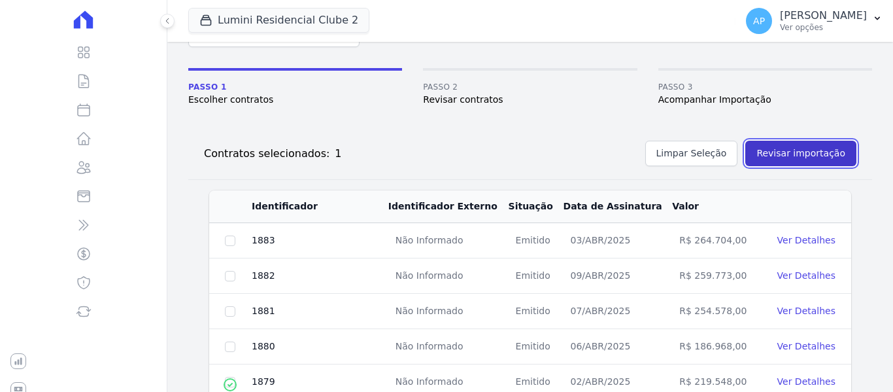
click at [798, 148] on button "Revisar importação" at bounding box center [801, 154] width 111 height 26
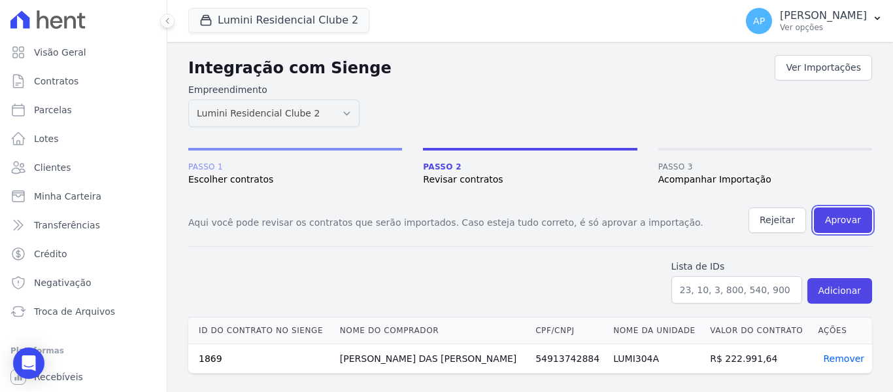
click at [845, 225] on button "Aprovar" at bounding box center [843, 220] width 58 height 26
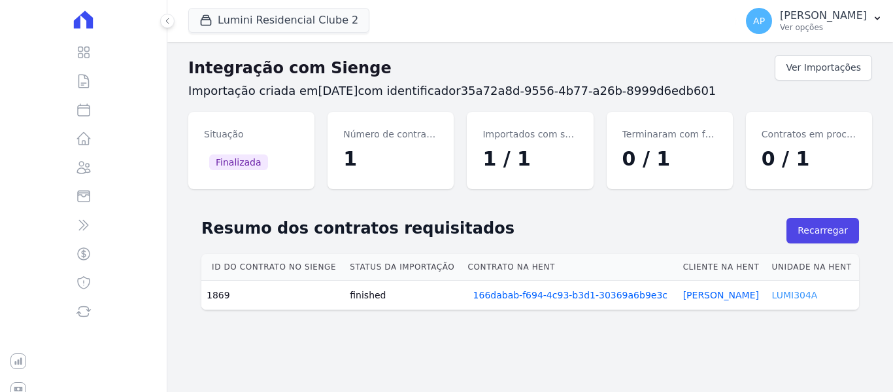
click at [793, 295] on link "LUMI304A" at bounding box center [795, 295] width 46 height 10
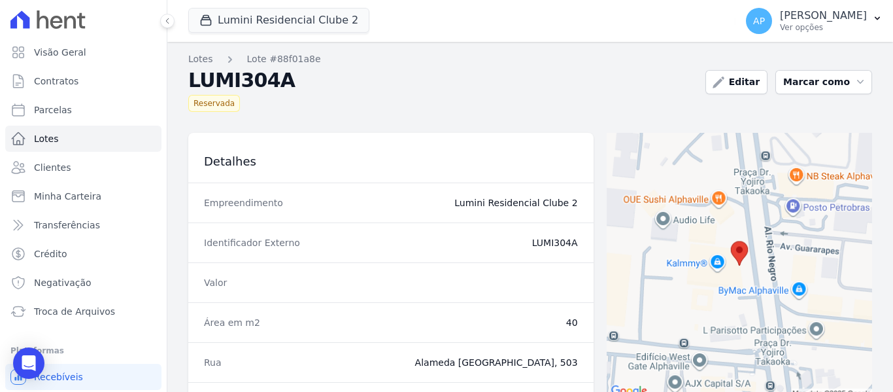
drag, startPoint x: 525, startPoint y: 243, endPoint x: 585, endPoint y: 252, distance: 61.0
click at [585, 252] on div "Identificador Externo LUMI304A" at bounding box center [391, 242] width 406 height 40
click at [65, 113] on span "Parcelas" at bounding box center [53, 109] width 38 height 13
click at [78, 84] on link "Contratos" at bounding box center [83, 81] width 156 height 26
select select
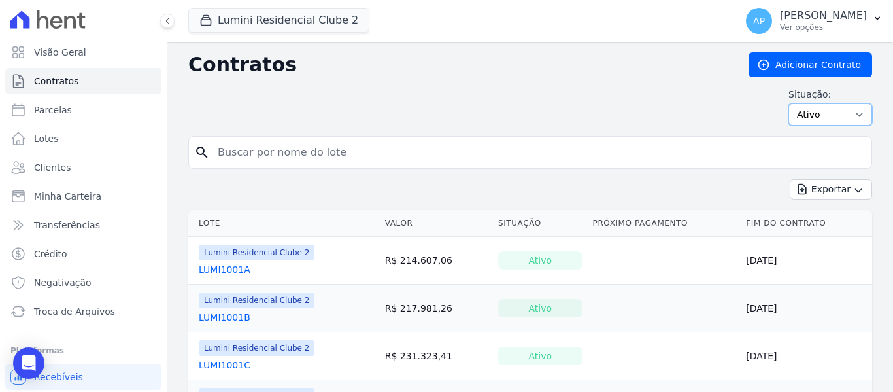
click at [812, 118] on select "Ativo Todos Pausado Distratado Rascunho Expirado Encerrado" at bounding box center [831, 114] width 84 height 22
select select "all"
click at [789, 103] on select "Ativo Todos Pausado Distratado Rascunho Expirado Encerrado" at bounding box center [831, 114] width 84 height 22
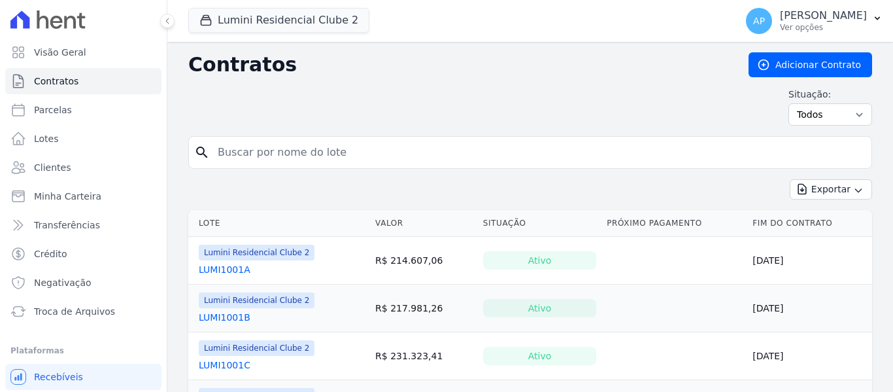
click at [293, 157] on input "search" at bounding box center [538, 152] width 657 height 26
paste input "LUMI304A"
type input "LUMI304A"
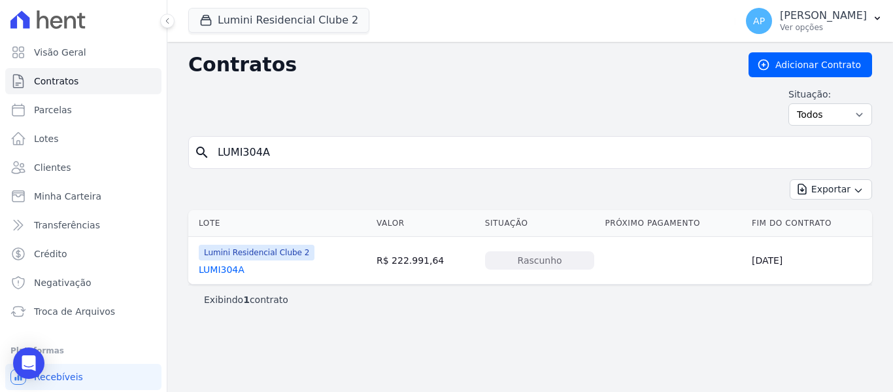
click at [237, 268] on link "LUMI304A" at bounding box center [222, 269] width 46 height 13
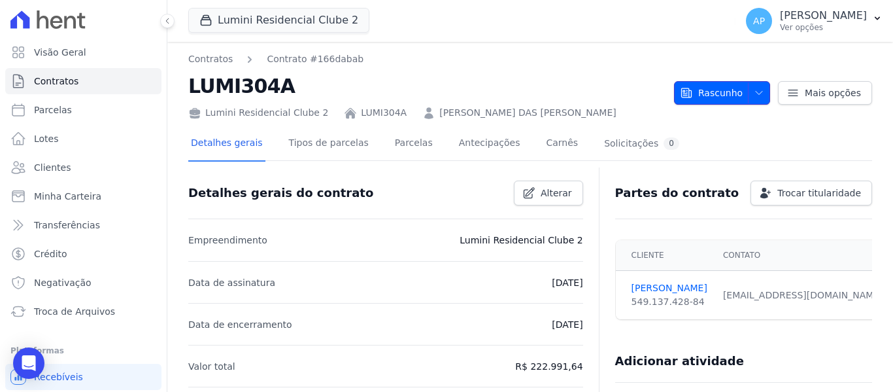
click at [725, 98] on span "Rascunho" at bounding box center [711, 93] width 63 height 24
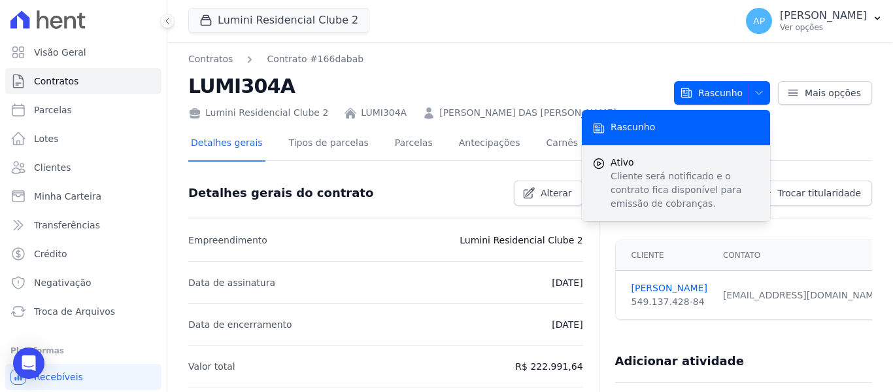
click at [678, 173] on p "Cliente será notificado e o contrato fica disponível para emissão de cobranças." at bounding box center [685, 189] width 149 height 41
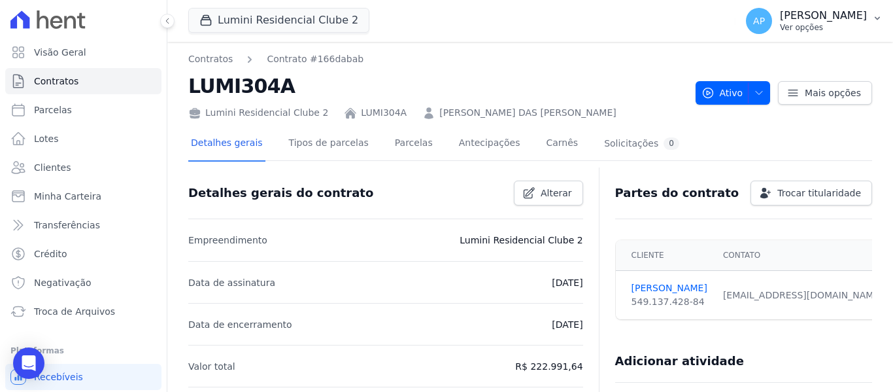
click at [827, 19] on p "[PERSON_NAME]" at bounding box center [823, 15] width 87 height 13
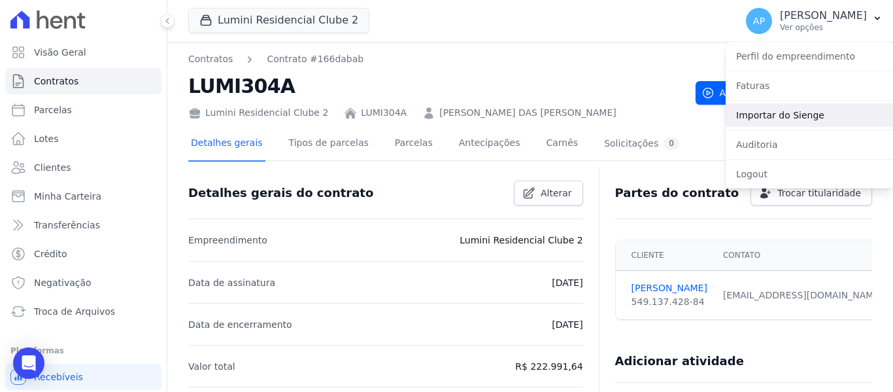
click at [796, 116] on link "Importar do Sienge" at bounding box center [809, 115] width 167 height 24
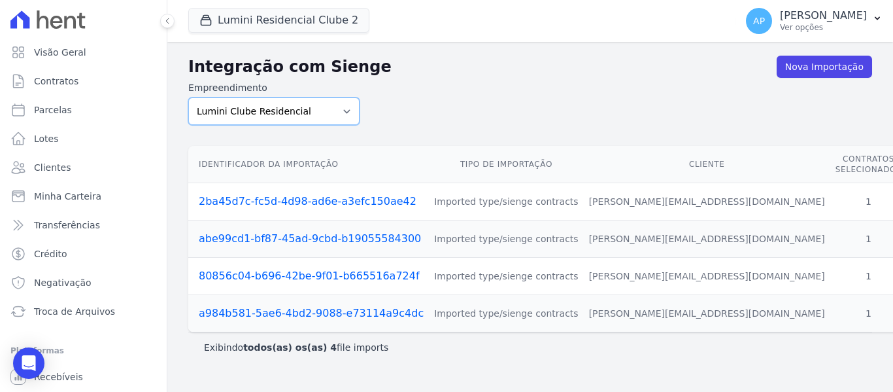
click at [306, 118] on select "Lumini Clube Residencial Lumini Residencial 3 Lumini Residencial Clube 2" at bounding box center [273, 110] width 171 height 27
select select "d72a9094-e555-49ec-99c2-ea39d091f9af"
click at [188, 97] on select "Lumini Clube Residencial Lumini Residencial 3 Lumini Residencial Clube 2" at bounding box center [273, 110] width 171 height 27
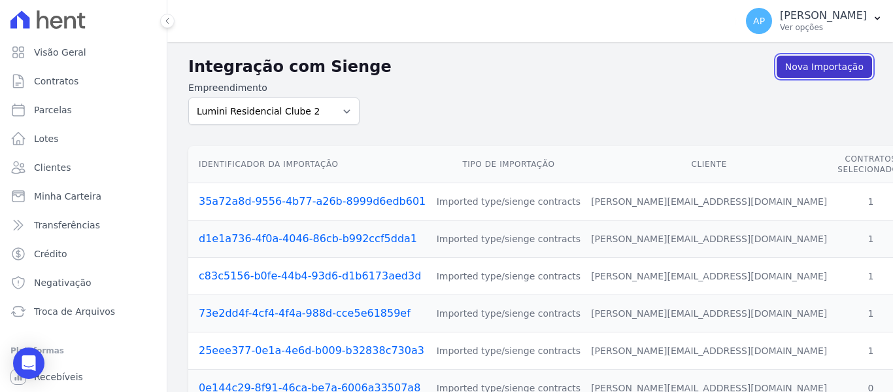
click at [818, 69] on link "Nova Importação" at bounding box center [824, 67] width 95 height 22
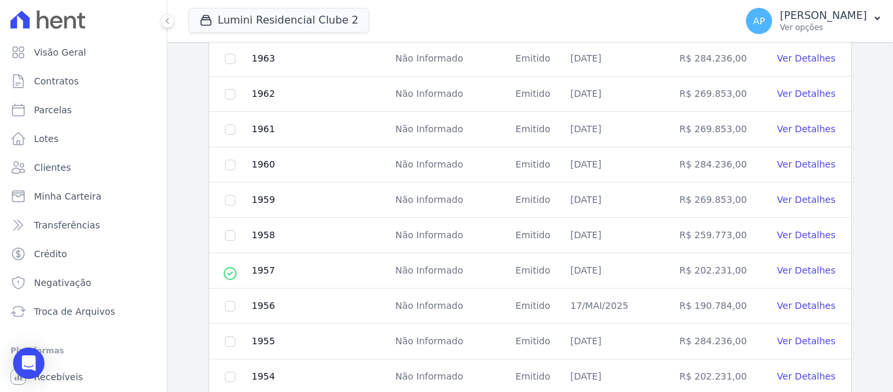
scroll to position [589, 0]
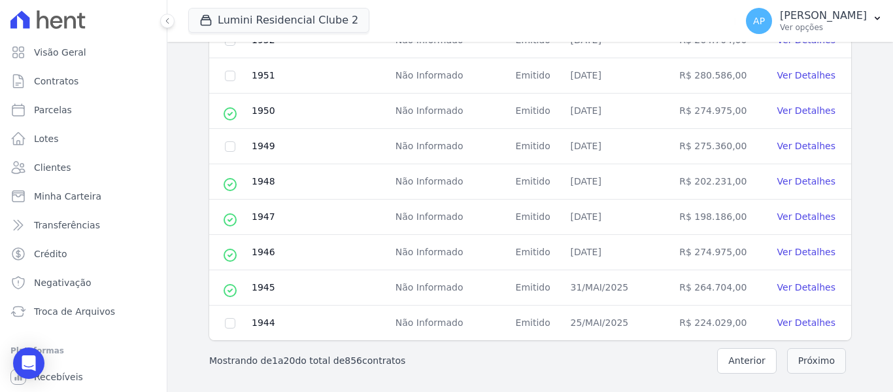
click at [812, 360] on button "Próximo" at bounding box center [817, 361] width 59 height 26
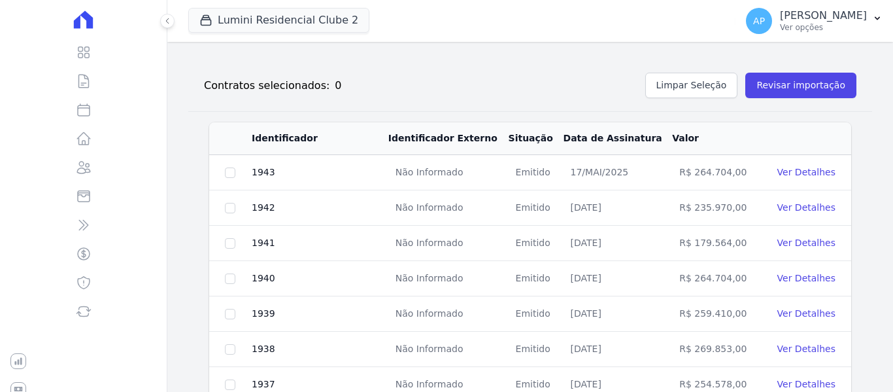
scroll to position [668, 0]
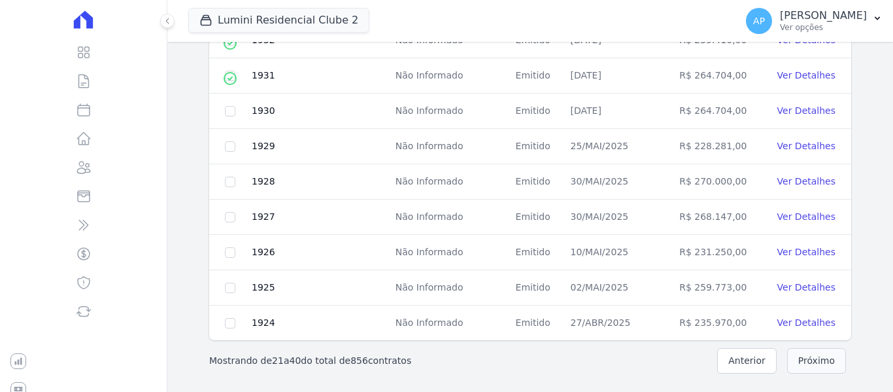
click at [799, 366] on button "Próximo" at bounding box center [817, 361] width 59 height 26
click at [822, 362] on button "Próximo" at bounding box center [817, 361] width 59 height 26
click at [812, 362] on button "Próximo" at bounding box center [817, 361] width 59 height 26
click at [818, 353] on button "Próximo" at bounding box center [817, 361] width 59 height 26
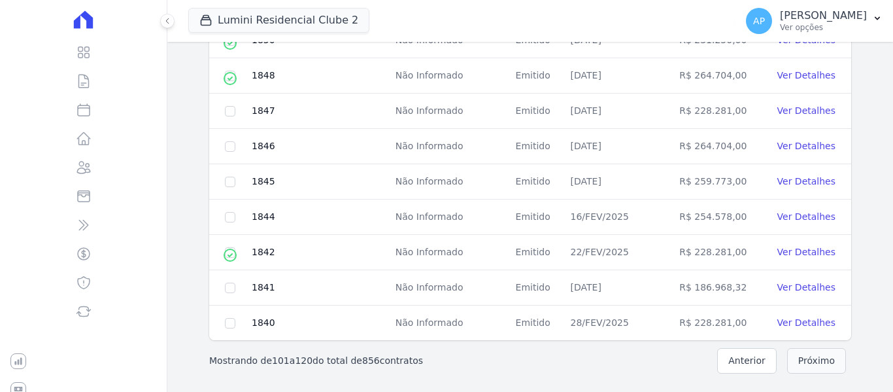
click at [816, 356] on button "Próximo" at bounding box center [817, 361] width 59 height 26
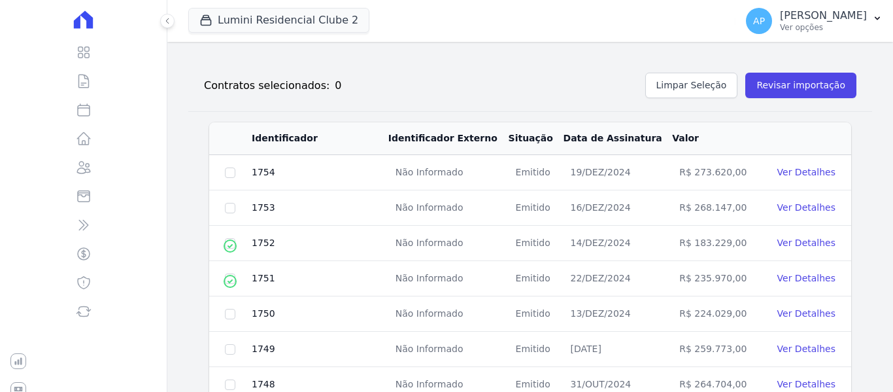
scroll to position [668, 0]
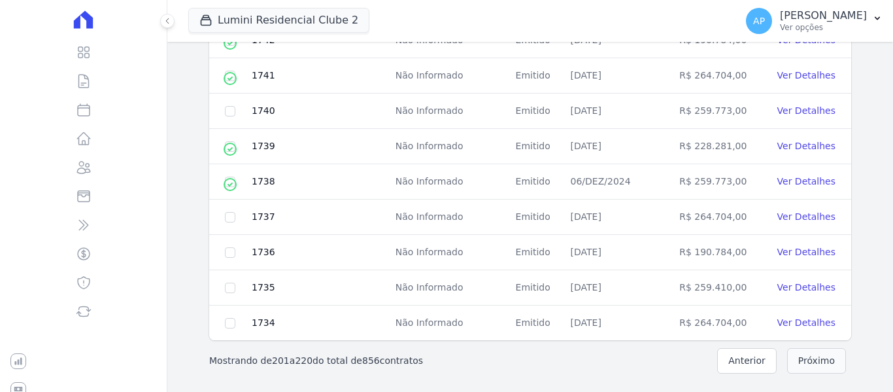
click at [816, 356] on button "Próximo" at bounding box center [817, 361] width 59 height 26
click at [805, 364] on button "Próximo" at bounding box center [817, 361] width 59 height 26
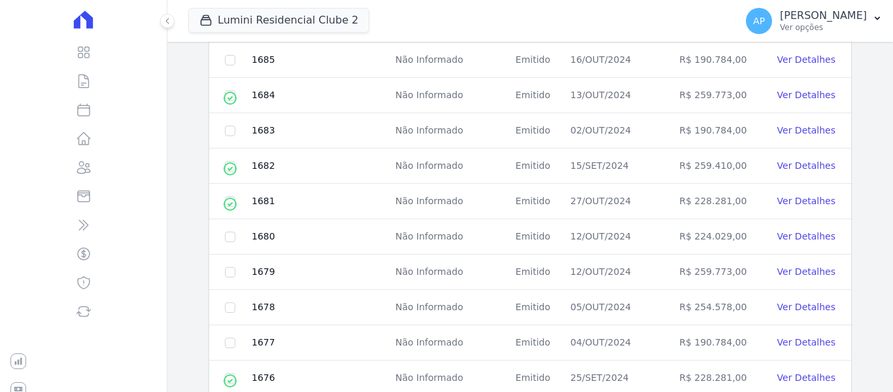
scroll to position [407, 0]
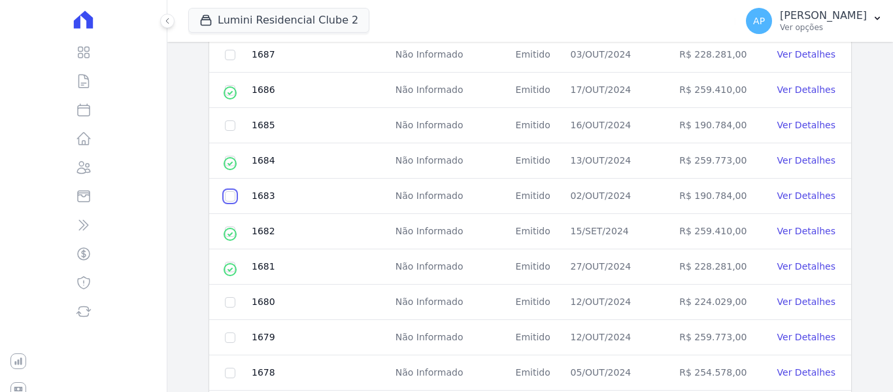
checkbox input "true"
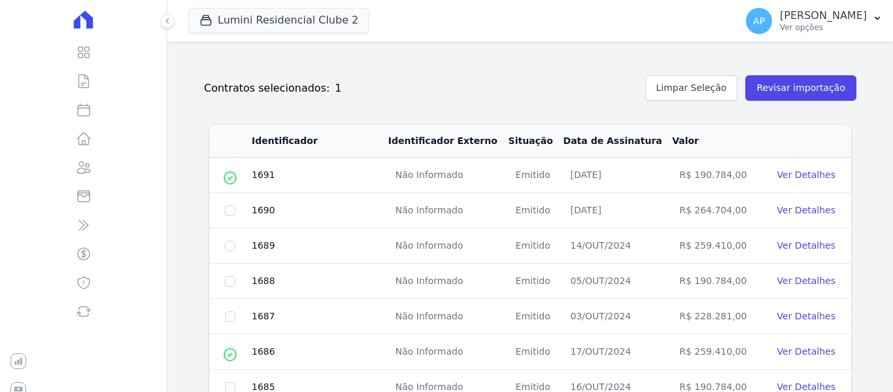
scroll to position [0, 0]
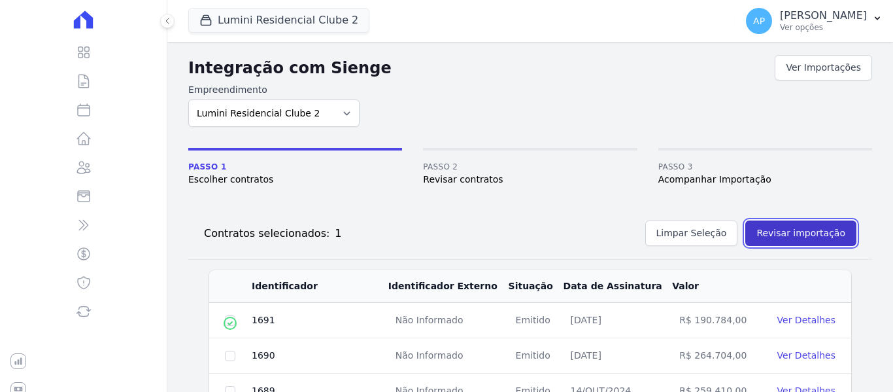
click at [806, 237] on button "Revisar importação" at bounding box center [801, 233] width 111 height 26
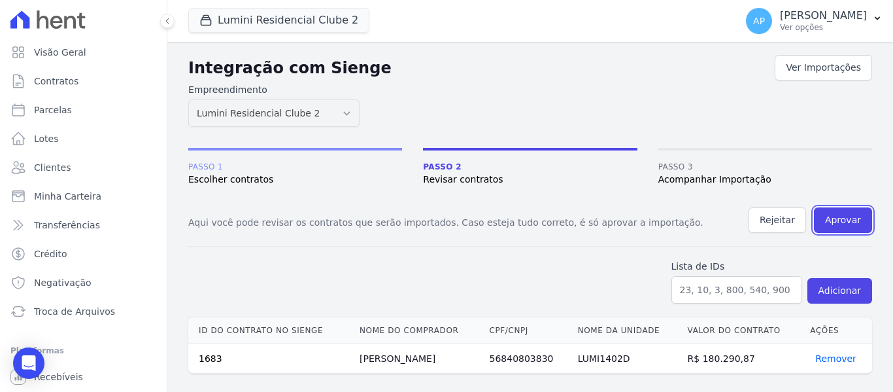
drag, startPoint x: 855, startPoint y: 221, endPoint x: 485, endPoint y: 56, distance: 404.7
click at [856, 222] on button "Aprovar" at bounding box center [843, 220] width 58 height 26
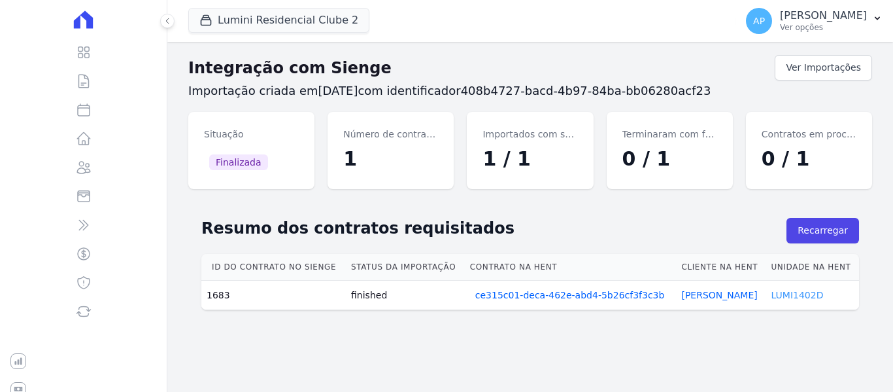
click at [795, 297] on link "LUMI1402D" at bounding box center [797, 295] width 52 height 10
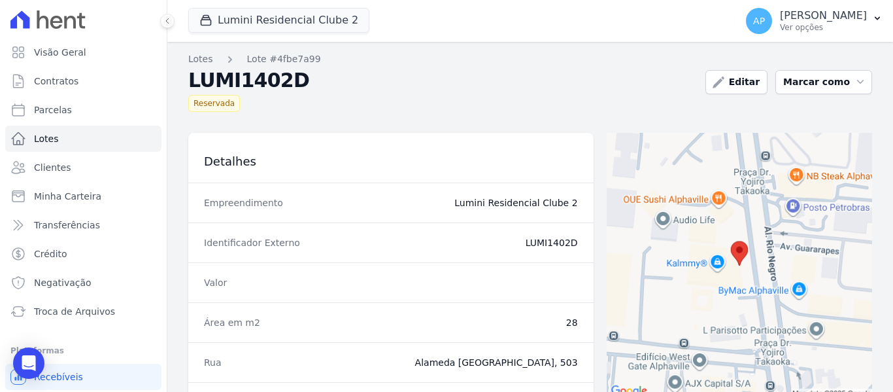
drag, startPoint x: 527, startPoint y: 239, endPoint x: 576, endPoint y: 252, distance: 50.1
click at [576, 252] on div "Identificador Externo LUMI1402D" at bounding box center [391, 242] width 406 height 40
copy dd "LUMI1402D"
click at [74, 83] on span "Contratos" at bounding box center [56, 81] width 44 height 13
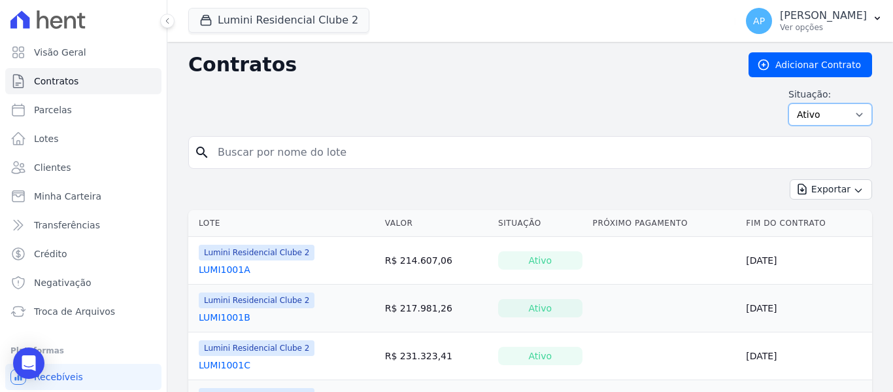
click at [811, 118] on select "Ativo Todos Pausado Distratado Rascunho Expirado Encerrado" at bounding box center [831, 114] width 84 height 22
select select "all"
click at [789, 103] on select "Ativo Todos Pausado Distratado Rascunho Expirado Encerrado" at bounding box center [831, 114] width 84 height 22
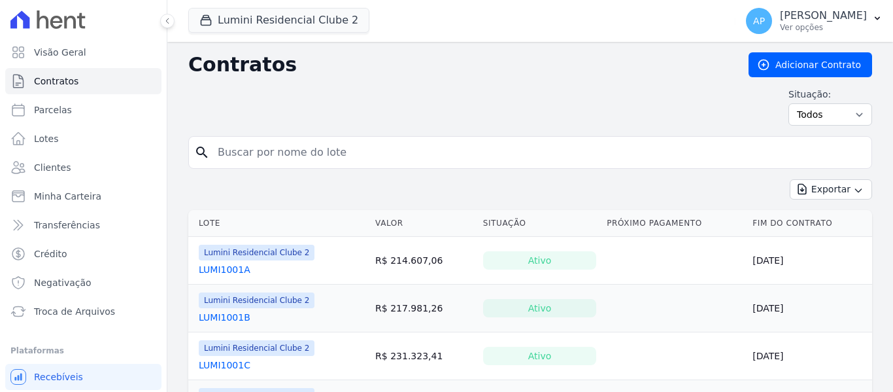
click at [321, 153] on input "search" at bounding box center [538, 152] width 657 height 26
paste input "LUMI1402D"
type input "LUMI1402D"
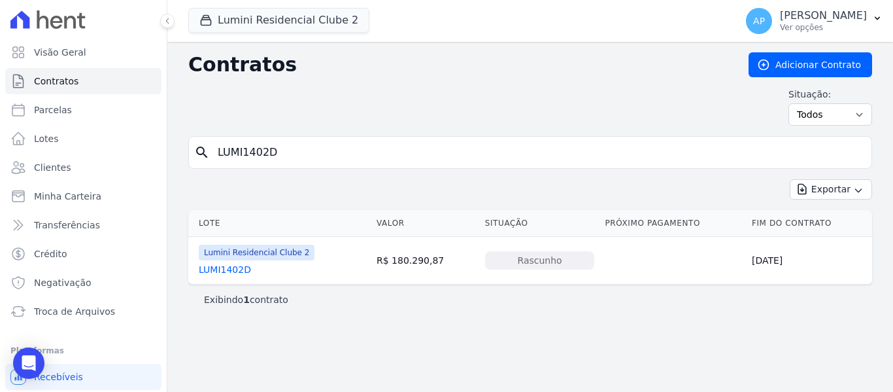
click at [230, 270] on link "LUMI1402D" at bounding box center [225, 269] width 52 height 13
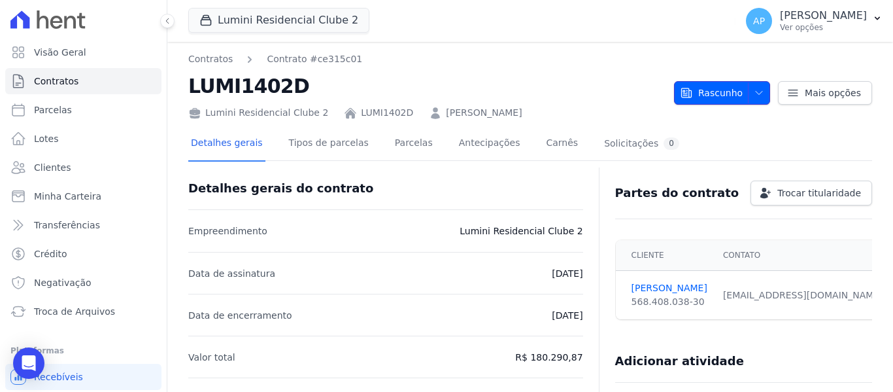
click at [724, 97] on span "Rascunho" at bounding box center [711, 93] width 63 height 24
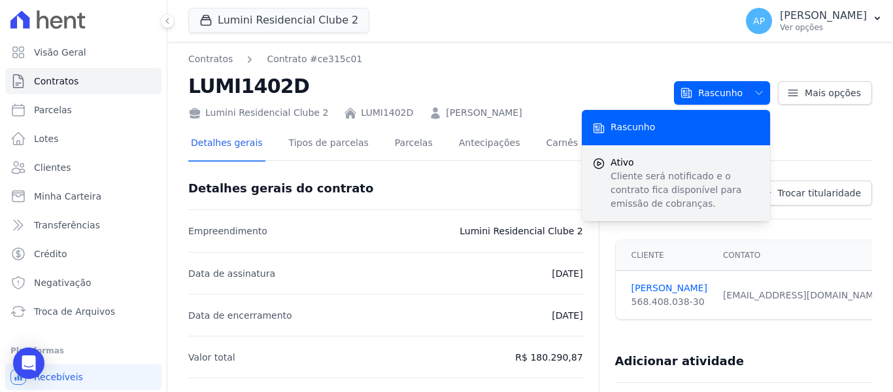
click at [687, 158] on span "Ativo" at bounding box center [685, 163] width 149 height 14
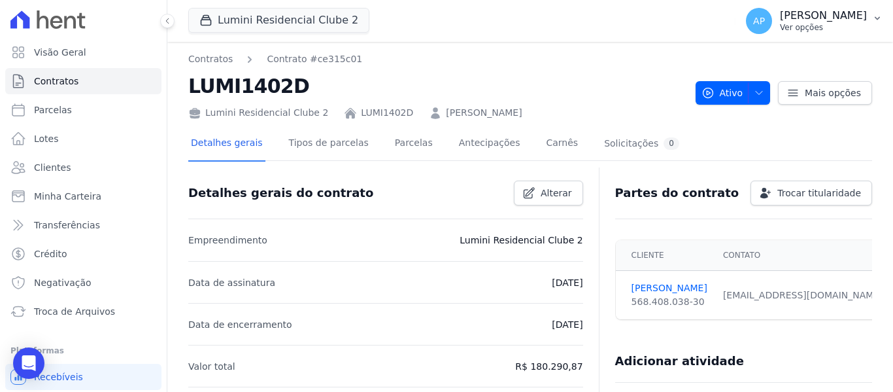
click at [812, 23] on p "Ver opções" at bounding box center [823, 27] width 87 height 10
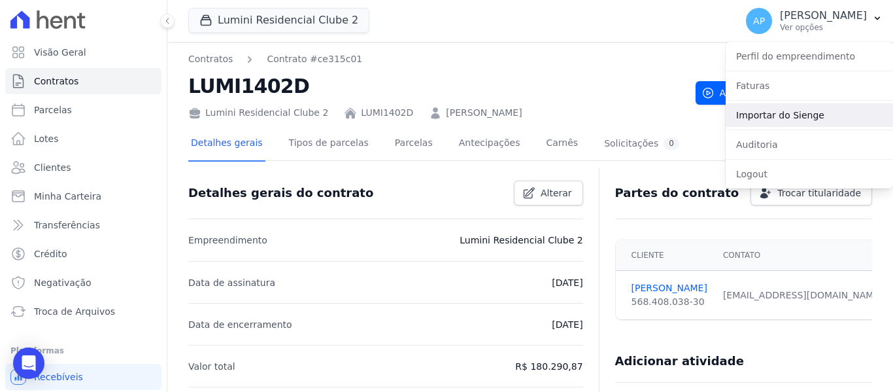
click at [782, 113] on link "Importar do Sienge" at bounding box center [809, 115] width 167 height 24
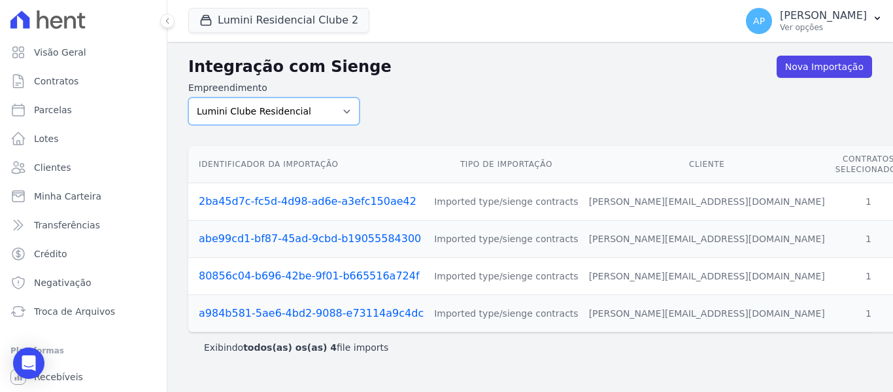
drag, startPoint x: 356, startPoint y: 108, endPoint x: 345, endPoint y: 117, distance: 13.9
click at [356, 108] on select "Lumini Clube Residencial Lumini Residencial 3 Lumini Residencial Clube 2" at bounding box center [273, 110] width 171 height 27
select select "d72a9094-e555-49ec-99c2-ea39d091f9af"
click at [188, 97] on select "Lumini Clube Residencial Lumini Residencial 3 Lumini Residencial Clube 2" at bounding box center [273, 110] width 171 height 27
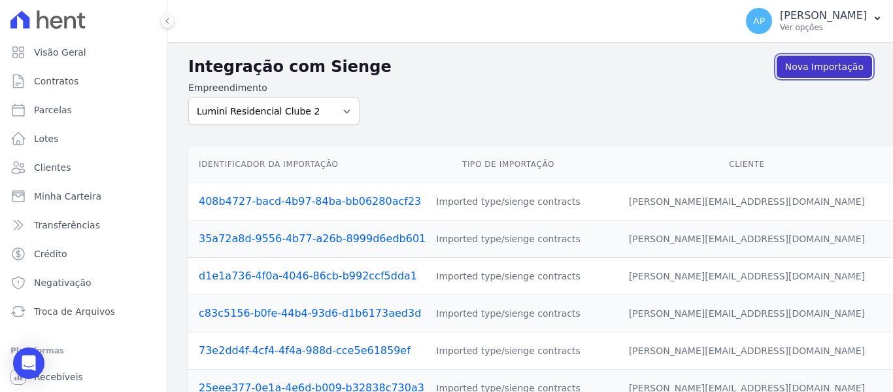
click at [823, 66] on link "Nova Importação" at bounding box center [824, 67] width 95 height 22
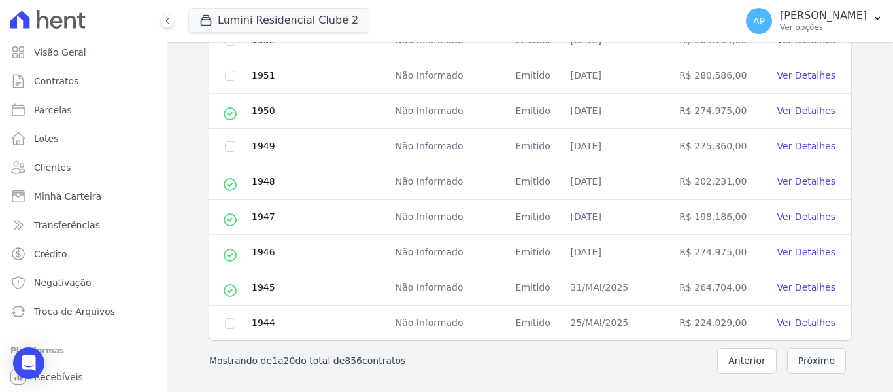
click at [814, 364] on button "Próximo" at bounding box center [817, 361] width 59 height 26
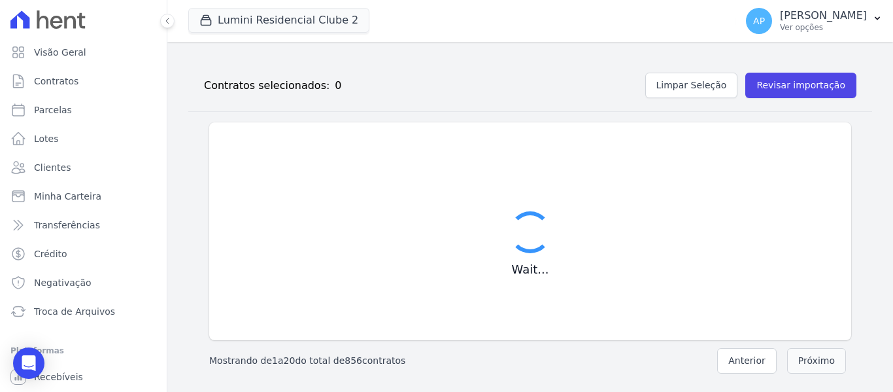
scroll to position [148, 0]
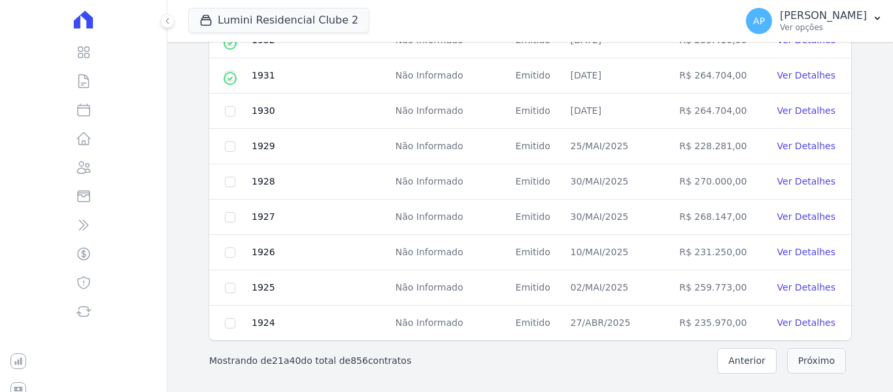
click at [814, 364] on button "Próximo" at bounding box center [817, 361] width 59 height 26
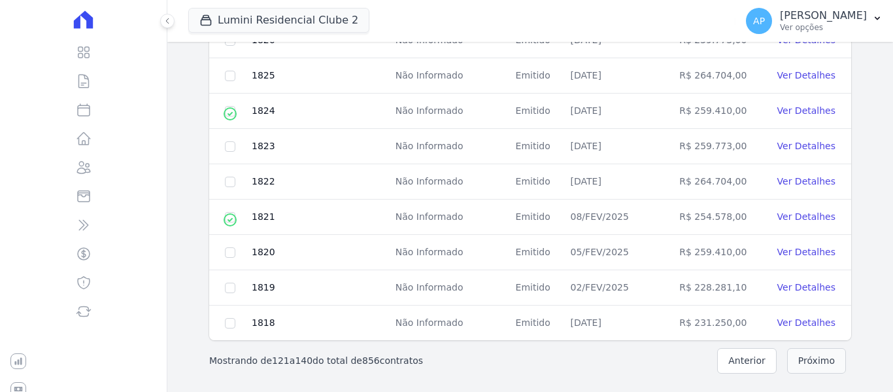
click at [814, 364] on button "Próximo" at bounding box center [817, 361] width 59 height 26
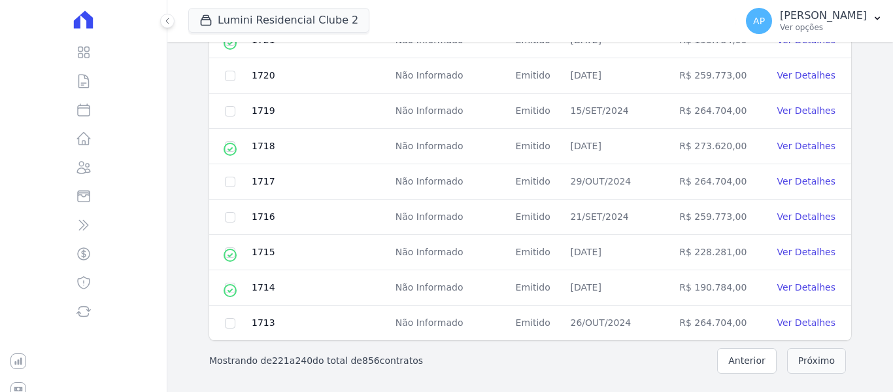
click at [814, 364] on button "Próximo" at bounding box center [817, 361] width 59 height 26
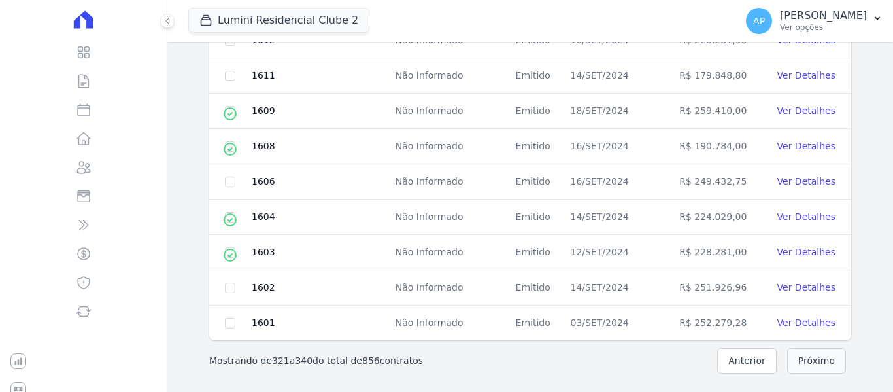
click at [814, 364] on button "Próximo" at bounding box center [817, 361] width 59 height 26
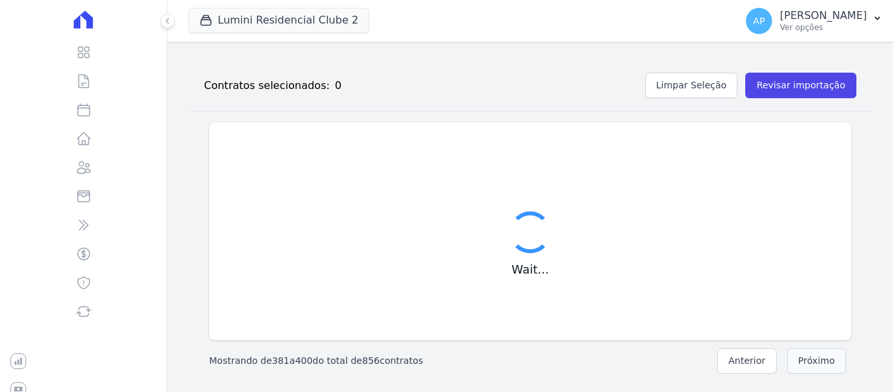
scroll to position [668, 0]
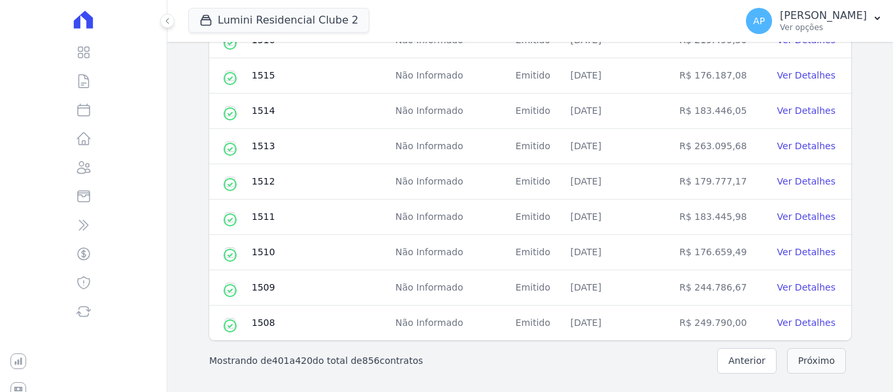
click at [814, 364] on button "Próximo" at bounding box center [817, 361] width 59 height 26
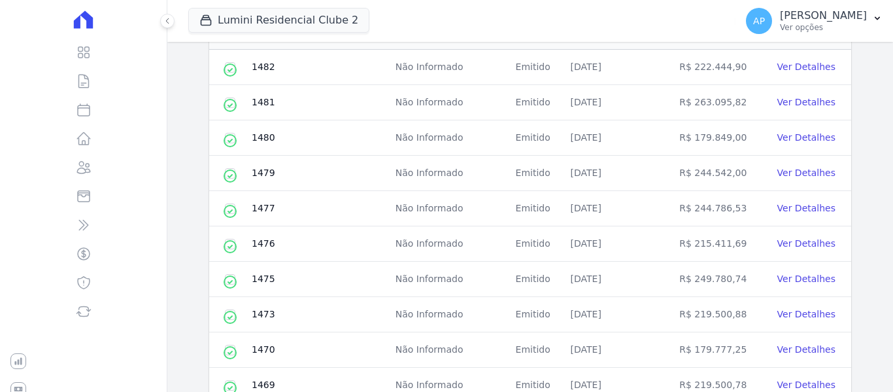
scroll to position [145, 0]
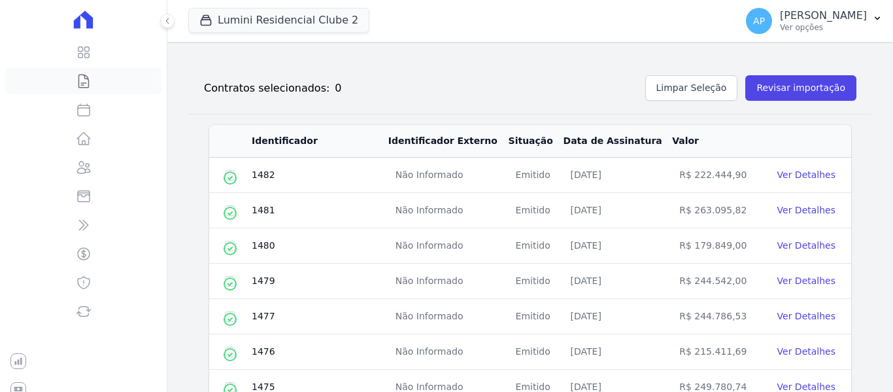
click at [86, 90] on link "Contratos" at bounding box center [83, 81] width 156 height 26
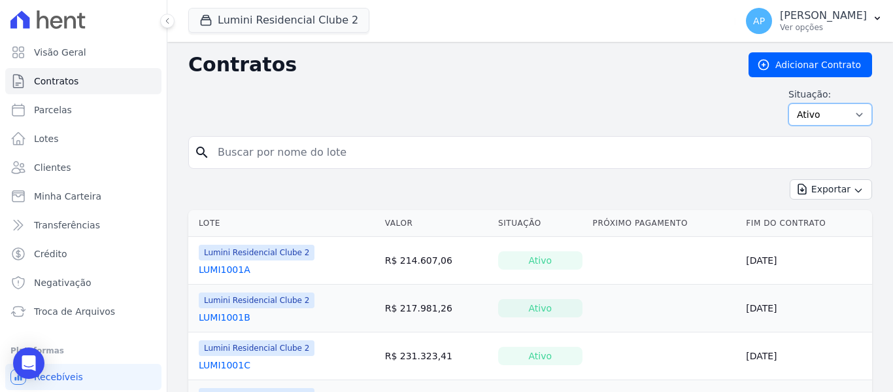
click at [805, 120] on select "Ativo Todos Pausado Distratado Rascunho Expirado Encerrado" at bounding box center [831, 114] width 84 height 22
select select "all"
click at [789, 103] on select "Ativo Todos Pausado Distratado Rascunho Expirado Encerrado" at bounding box center [831, 114] width 84 height 22
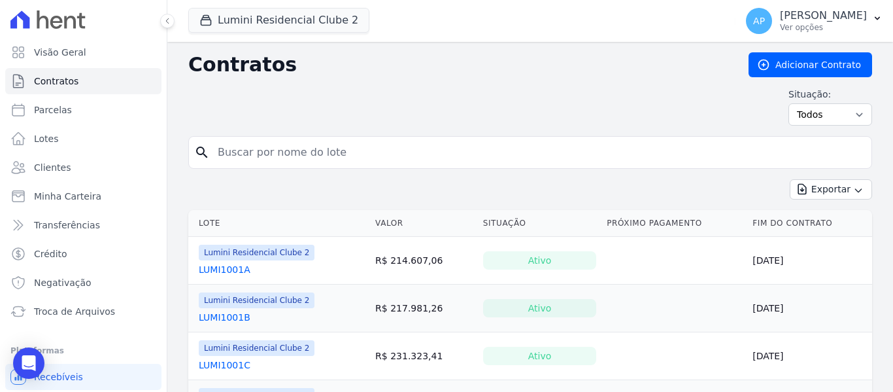
click at [254, 148] on input "search" at bounding box center [538, 152] width 657 height 26
paste input "1101D"
type input "1101D"
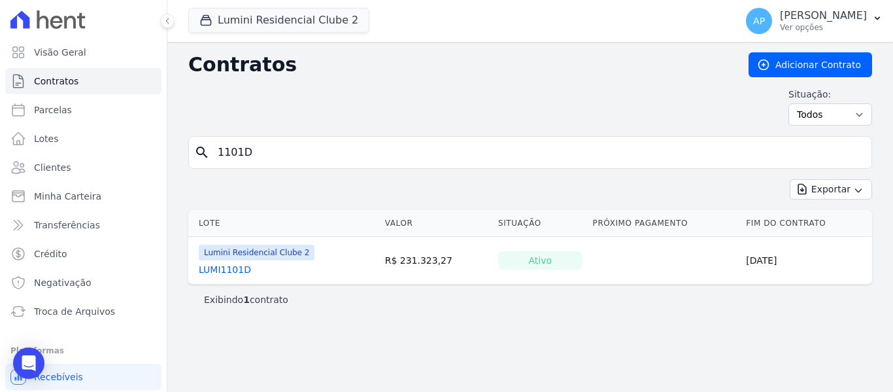
click at [243, 269] on link "LUMI1101D" at bounding box center [225, 269] width 52 height 13
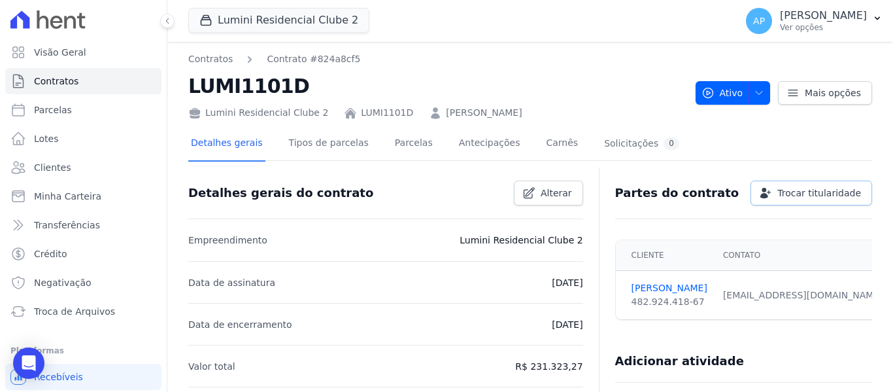
click at [806, 190] on span "Trocar titularidade" at bounding box center [820, 192] width 84 height 13
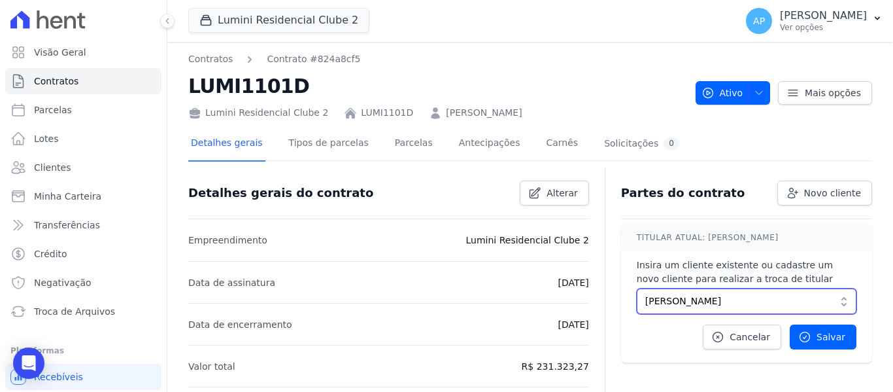
click at [786, 298] on span "BRUNO OCANÃ DE AZEVEDO" at bounding box center [738, 301] width 184 height 14
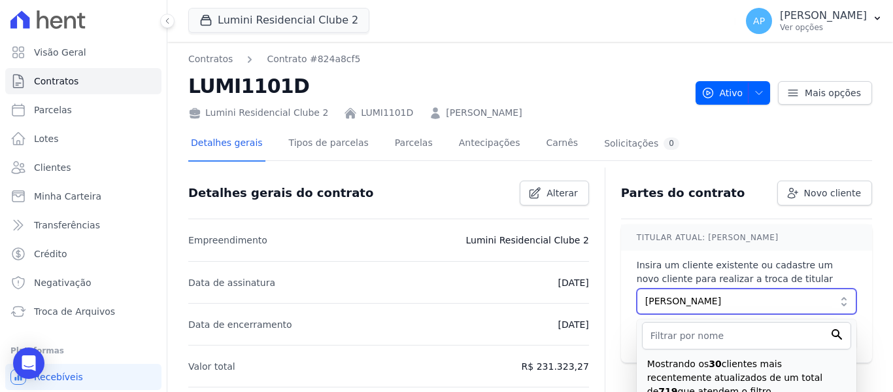
drag, startPoint x: 761, startPoint y: 303, endPoint x: 708, endPoint y: 303, distance: 52.3
click at [708, 303] on span "BRUNO OCANÃ DE AZEVEDO" at bounding box center [738, 301] width 184 height 14
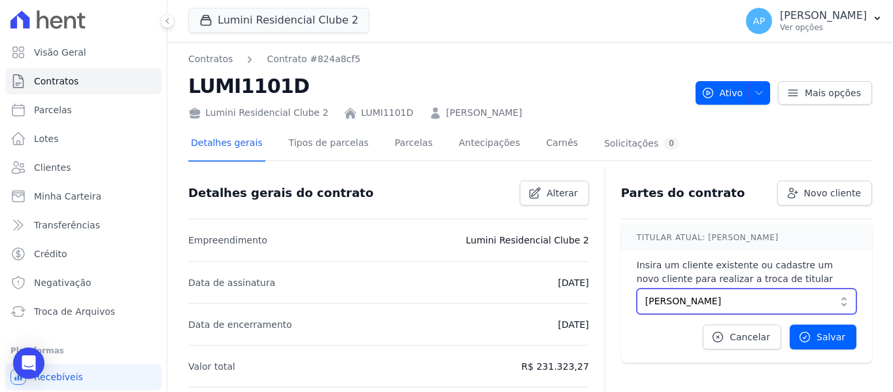
click at [711, 303] on span "BRUNO OCANÃ DE AZEVEDO" at bounding box center [738, 301] width 184 height 14
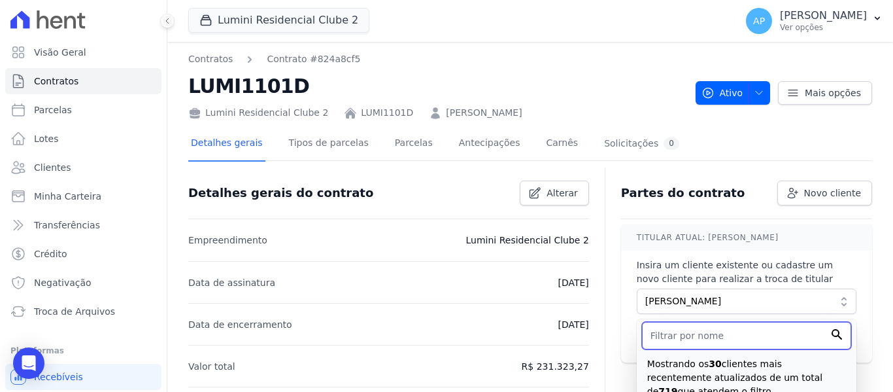
click at [693, 342] on input "text" at bounding box center [746, 335] width 209 height 27
paste input "LARISSA LEAL DE LIMA"
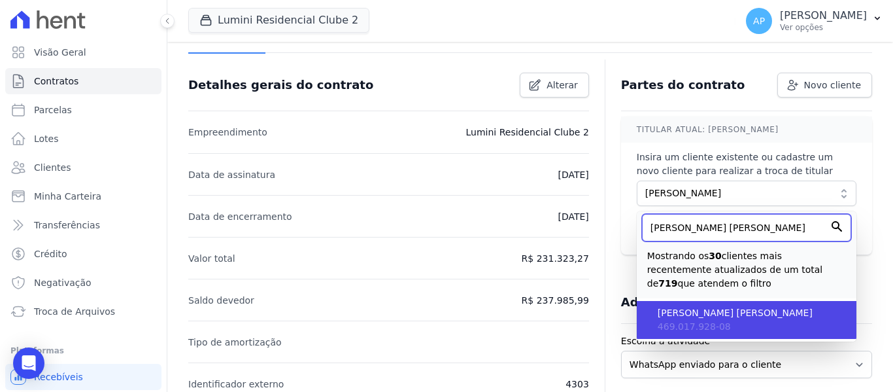
scroll to position [131, 0]
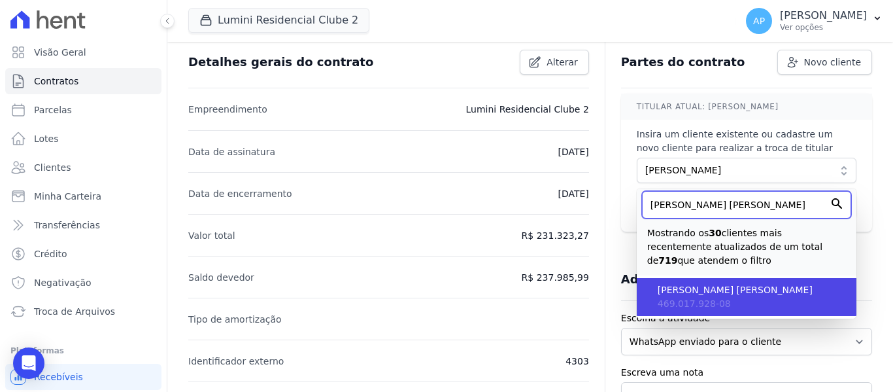
type input "LARISSA LEAL DE LIMA"
click at [710, 299] on span "469.017.928-08" at bounding box center [694, 303] width 73 height 10
type input "517bfa55-0f13-4953-b302-e6c012132502"
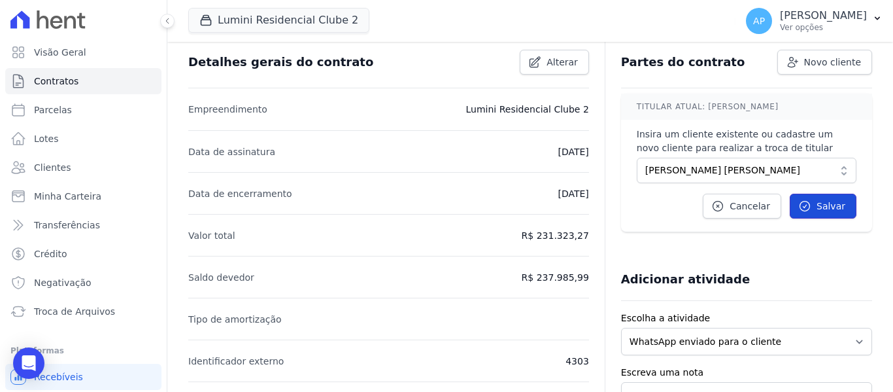
click at [817, 205] on span "Salvar" at bounding box center [831, 205] width 29 height 13
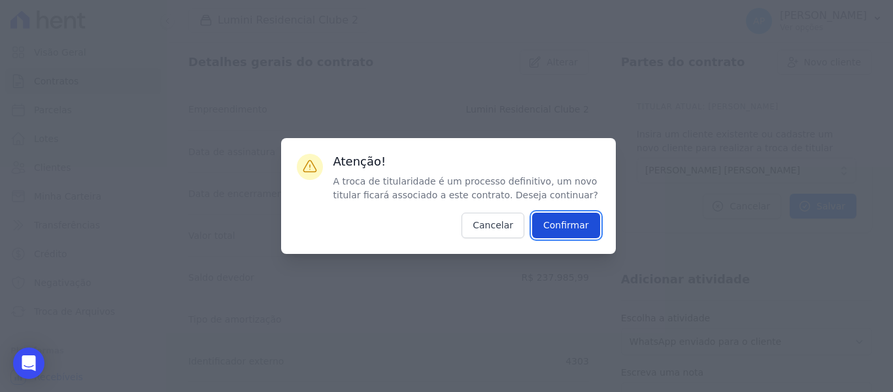
click at [576, 219] on input "Confirmar" at bounding box center [566, 226] width 68 height 26
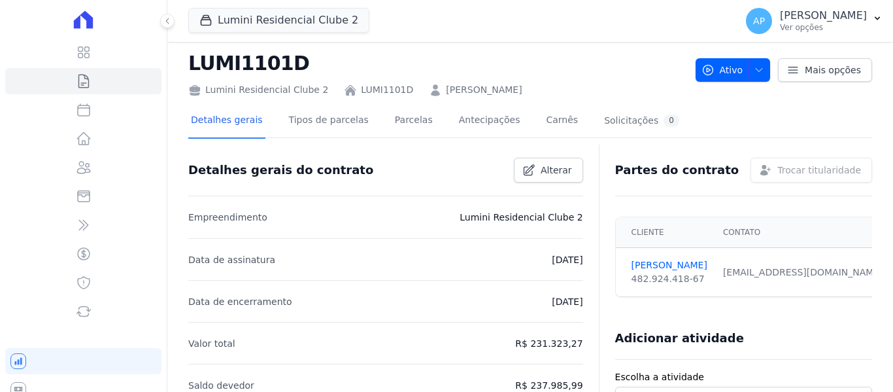
scroll to position [0, 0]
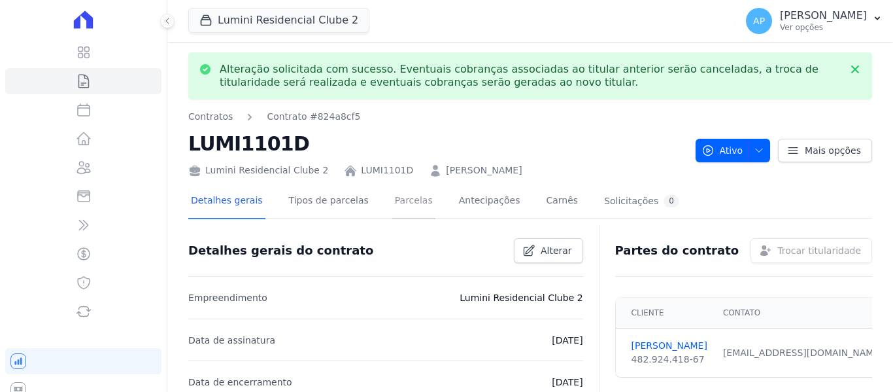
click at [403, 190] on link "Parcelas" at bounding box center [413, 201] width 43 height 35
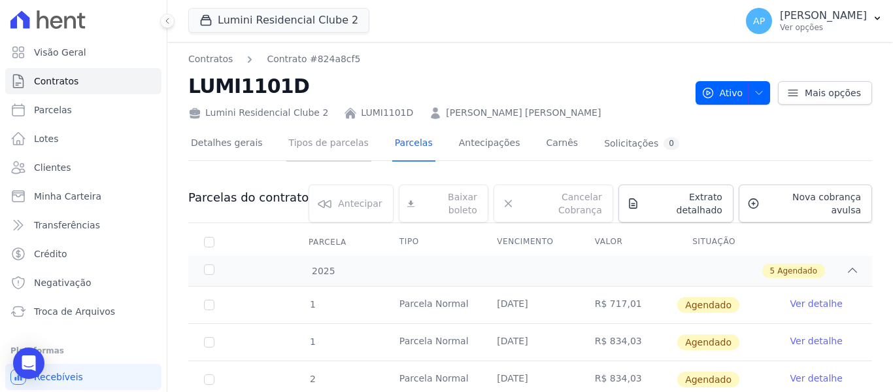
click at [322, 139] on link "Tipos de parcelas" at bounding box center [328, 144] width 85 height 35
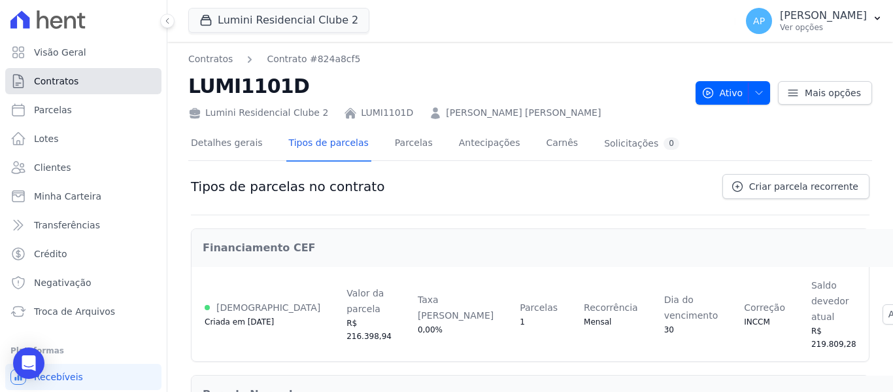
click at [97, 78] on link "Contratos" at bounding box center [83, 81] width 156 height 26
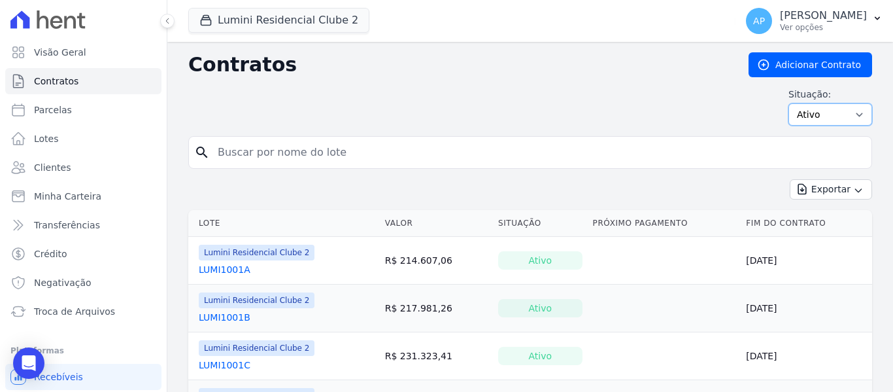
drag, startPoint x: 829, startPoint y: 120, endPoint x: 822, endPoint y: 125, distance: 8.4
click at [829, 120] on select "Ativo Todos Pausado Distratado Rascunho Expirado Encerrado" at bounding box center [831, 114] width 84 height 22
select select "all"
click at [789, 103] on select "Ativo Todos Pausado Distratado Rascunho Expirado Encerrado" at bounding box center [831, 114] width 84 height 22
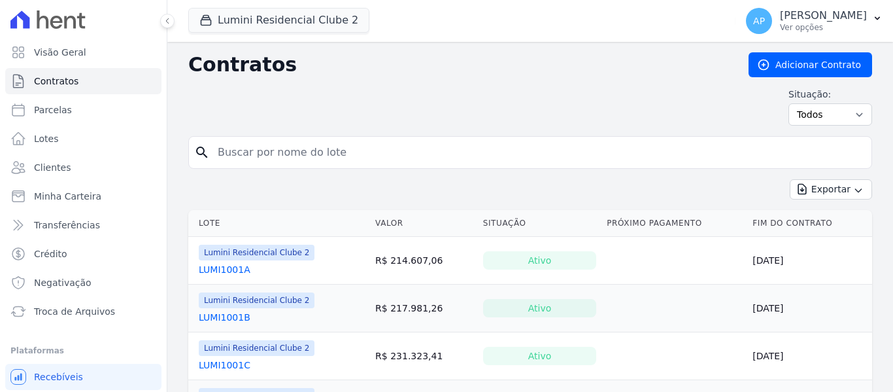
click at [294, 154] on input "search" at bounding box center [538, 152] width 657 height 26
paste input "2LUMI1509C"
type input "2LUMI1509C"
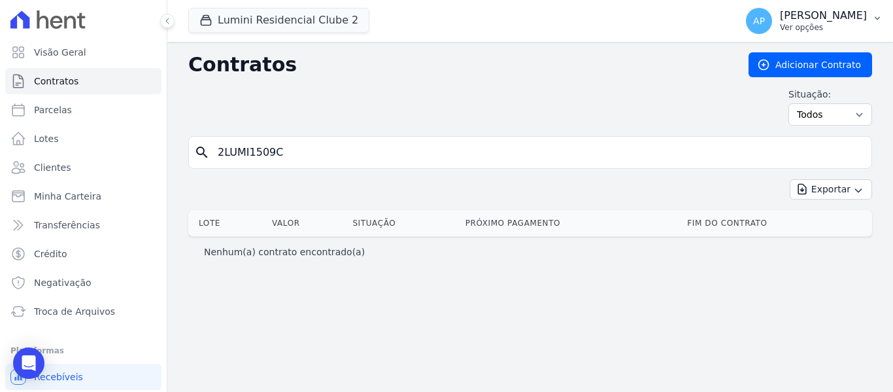
click at [850, 24] on div "[PERSON_NAME] Ver opções" at bounding box center [823, 21] width 87 height 24
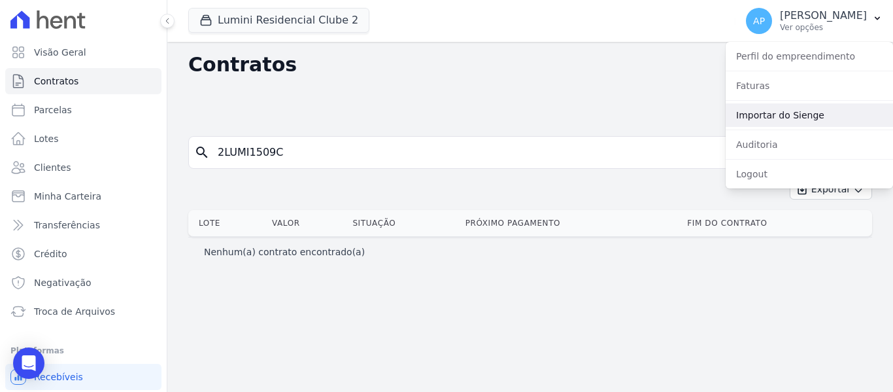
click at [812, 116] on link "Importar do Sienge" at bounding box center [809, 115] width 167 height 24
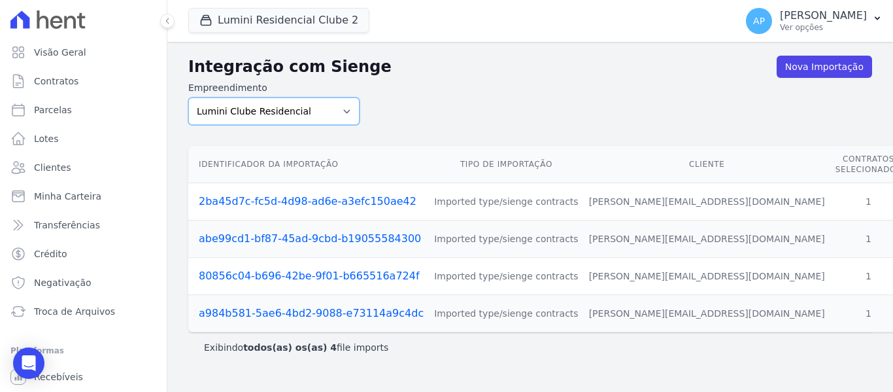
click at [309, 118] on select "Lumini Clube Residencial Lumini Residencial 3 Lumini Residencial Clube 2" at bounding box center [273, 110] width 171 height 27
select select "d72a9094-e555-49ec-99c2-ea39d091f9af"
click at [188, 97] on select "Lumini Clube Residencial Lumini Residencial 3 Lumini Residencial Clube 2" at bounding box center [273, 110] width 171 height 27
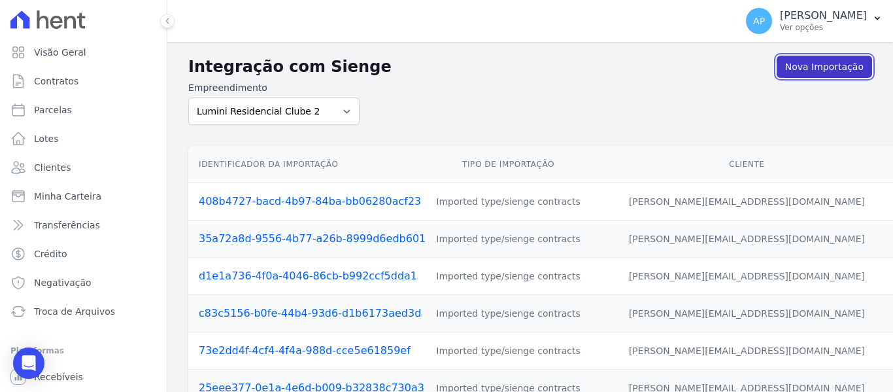
click at [827, 73] on link "Nova Importação" at bounding box center [824, 67] width 95 height 22
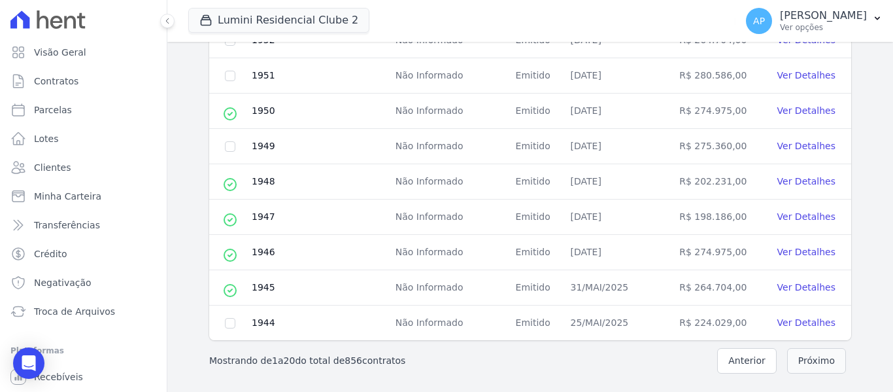
click at [818, 366] on button "Próximo" at bounding box center [817, 361] width 59 height 26
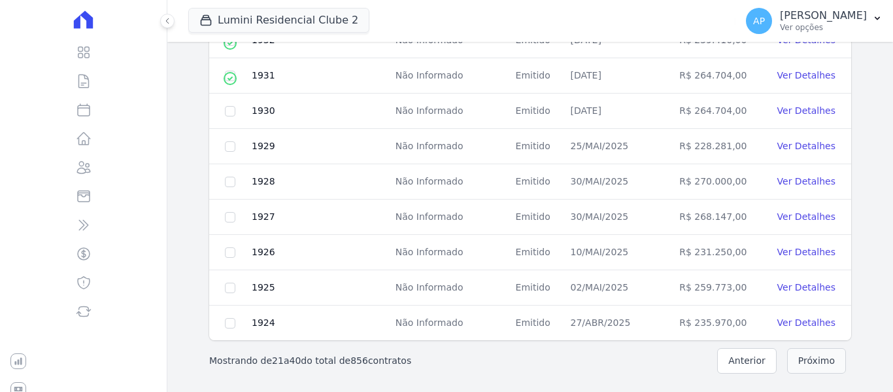
click at [818, 366] on button "Próximo" at bounding box center [817, 361] width 59 height 26
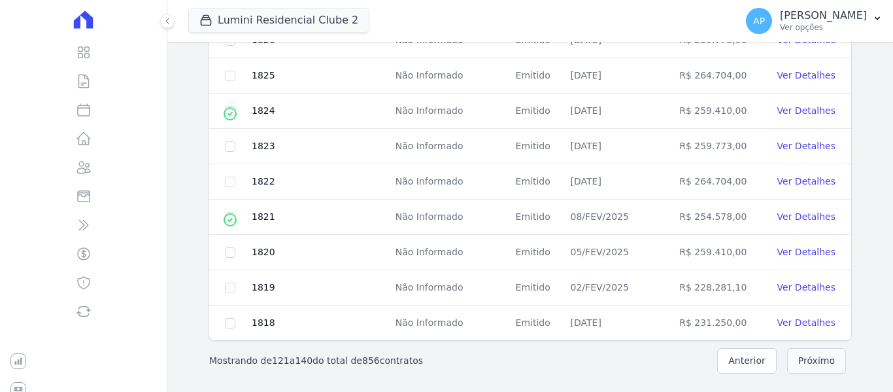
click at [818, 366] on button "Próximo" at bounding box center [817, 361] width 59 height 26
click at [737, 368] on button "Anterior" at bounding box center [748, 361] width 60 height 26
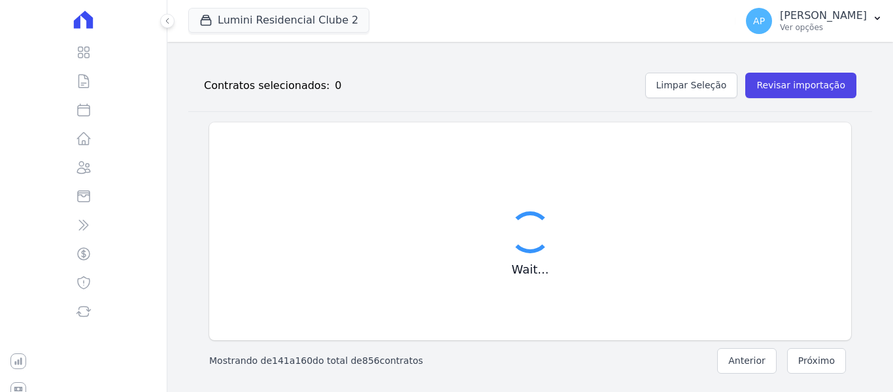
scroll to position [668, 0]
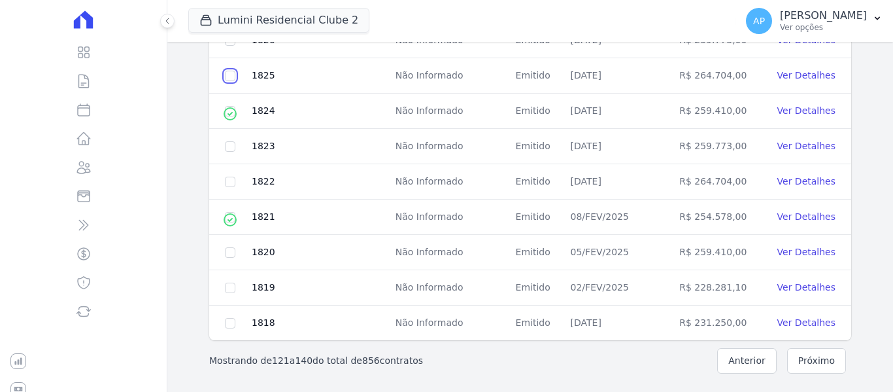
checkbox input "true"
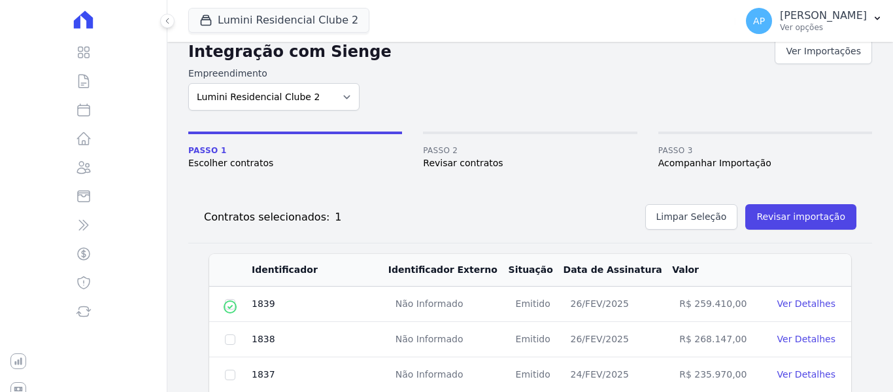
scroll to position [0, 0]
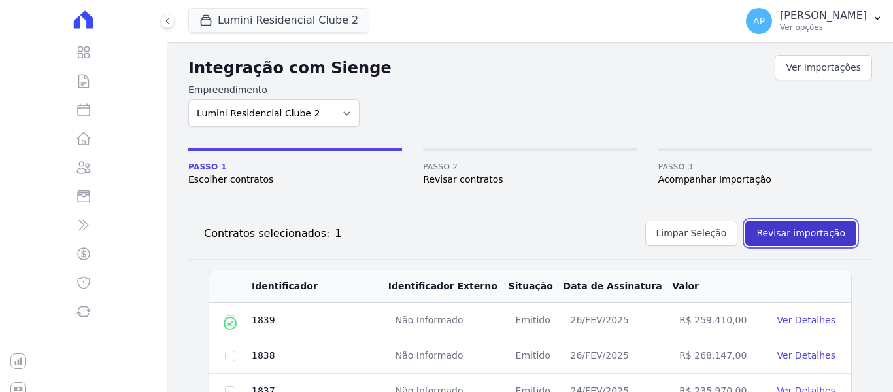
click at [818, 230] on button "Revisar importação" at bounding box center [801, 233] width 111 height 26
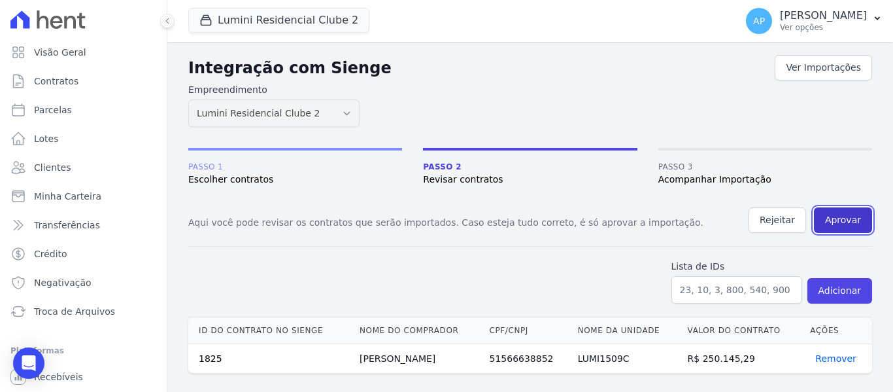
click at [841, 227] on button "Aprovar" at bounding box center [843, 220] width 58 height 26
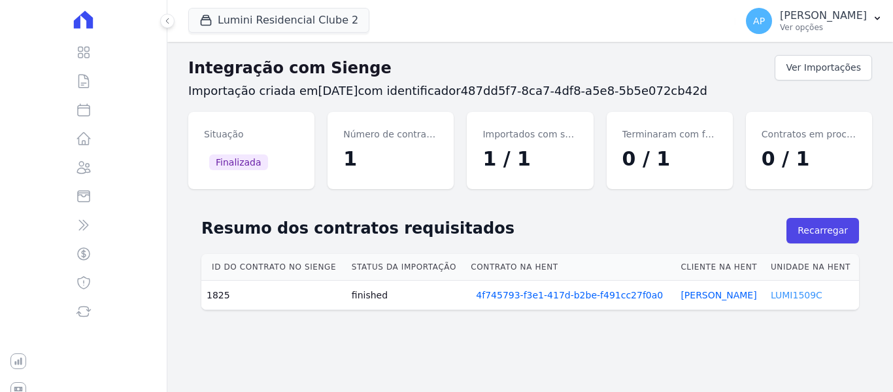
click at [805, 300] on link "LUMI1509C" at bounding box center [797, 295] width 52 height 10
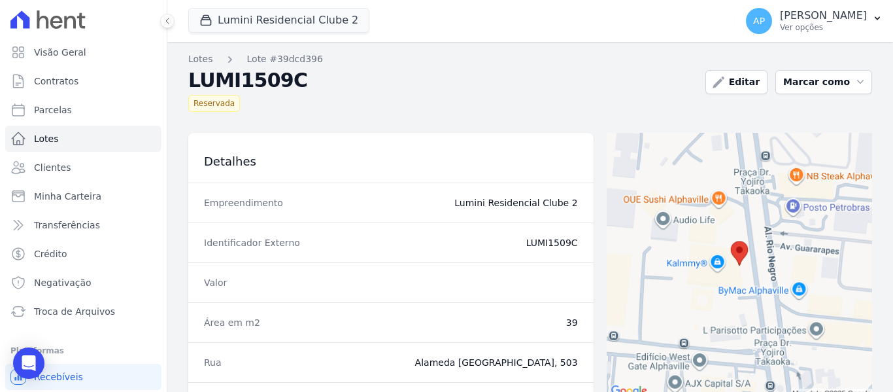
drag, startPoint x: 524, startPoint y: 240, endPoint x: 572, endPoint y: 247, distance: 48.8
click at [572, 247] on div "Identificador Externo LUMI1509C" at bounding box center [391, 242] width 406 height 40
copy dd "LUMI1509C"
click at [64, 82] on span "Contratos" at bounding box center [56, 81] width 44 height 13
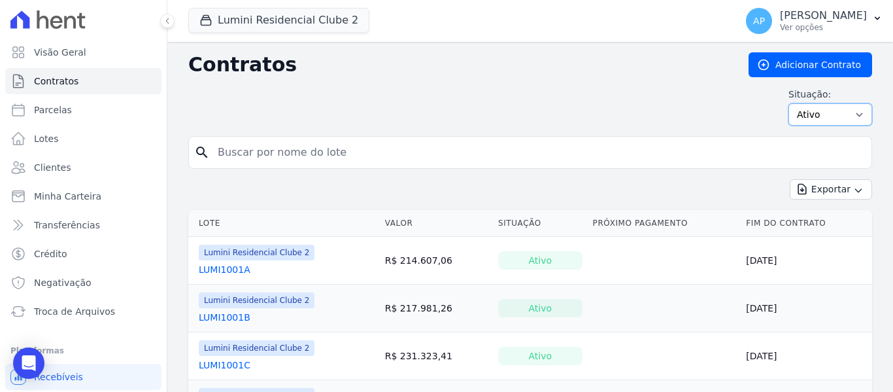
click at [831, 116] on select "Ativo Todos Pausado Distratado Rascunho Expirado Encerrado" at bounding box center [831, 114] width 84 height 22
select select "all"
click at [789, 103] on select "Ativo Todos Pausado Distratado Rascunho Expirado Encerrado" at bounding box center [831, 114] width 84 height 22
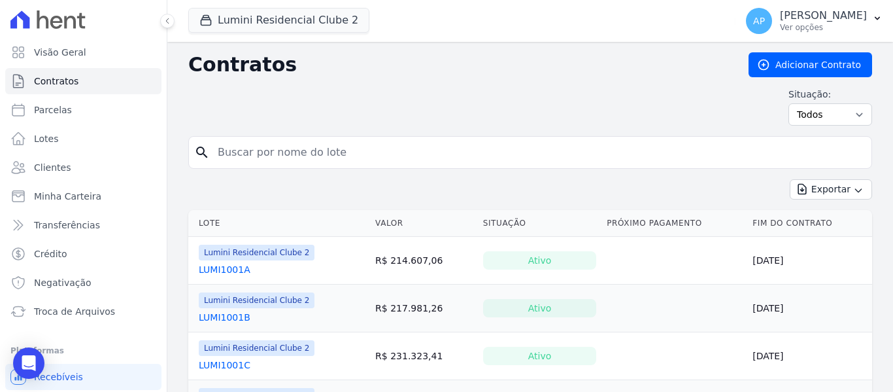
click at [271, 150] on input "search" at bounding box center [538, 152] width 657 height 26
type input "LUMI1509C"
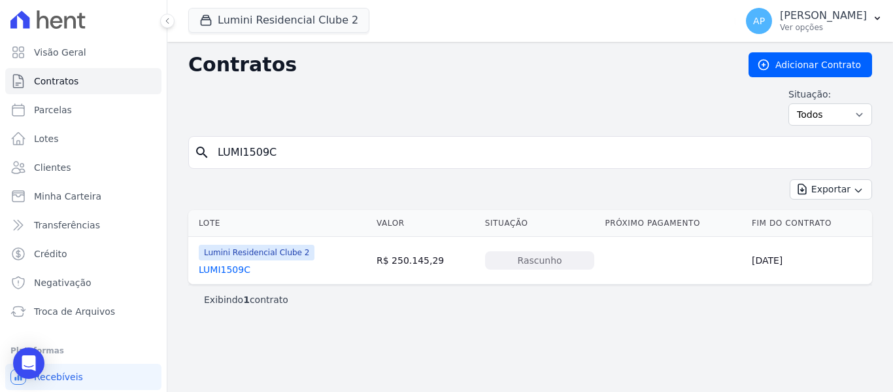
click at [252, 266] on div "LUMI1509C" at bounding box center [257, 269] width 116 height 13
click at [217, 270] on link "LUMI1509C" at bounding box center [225, 269] width 52 height 13
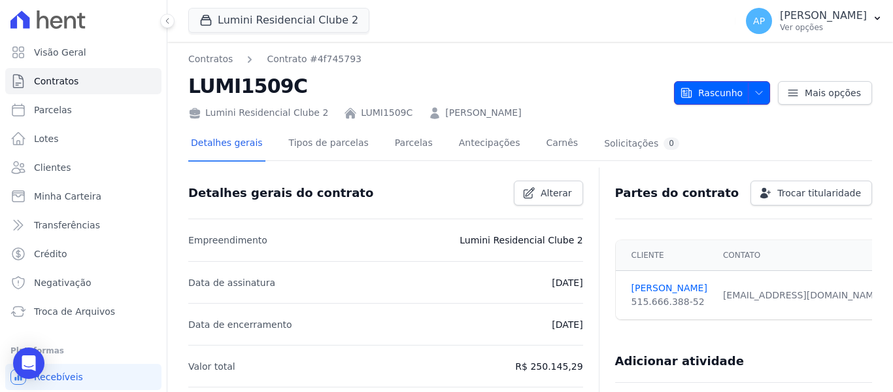
click at [706, 99] on span "Rascunho" at bounding box center [711, 93] width 63 height 24
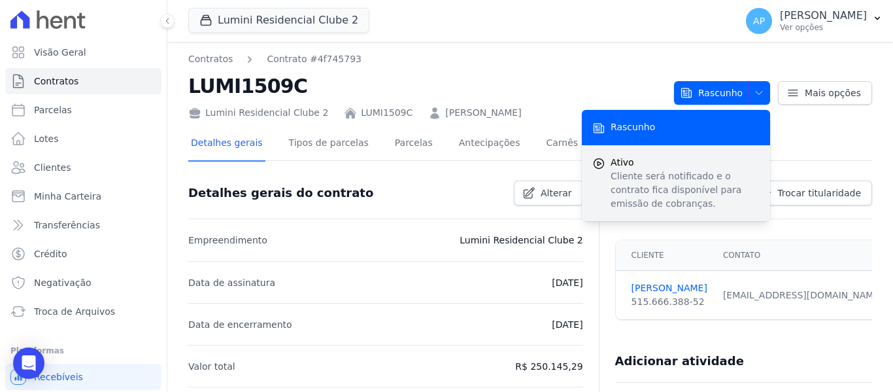
click at [694, 163] on span "Ativo" at bounding box center [685, 163] width 149 height 14
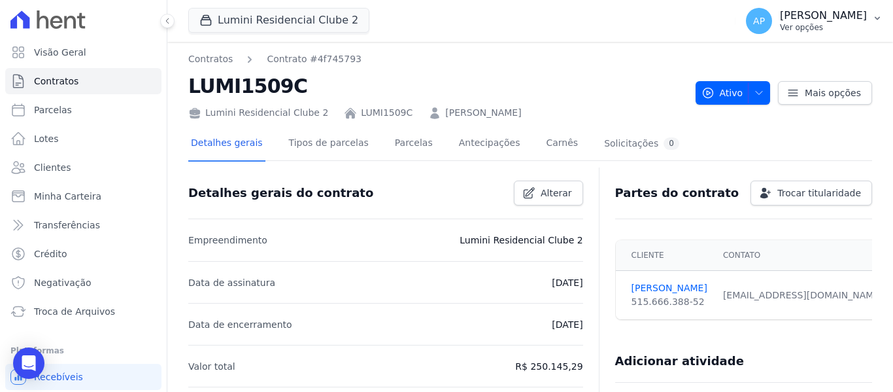
click at [829, 20] on p "[PERSON_NAME]" at bounding box center [823, 15] width 87 height 13
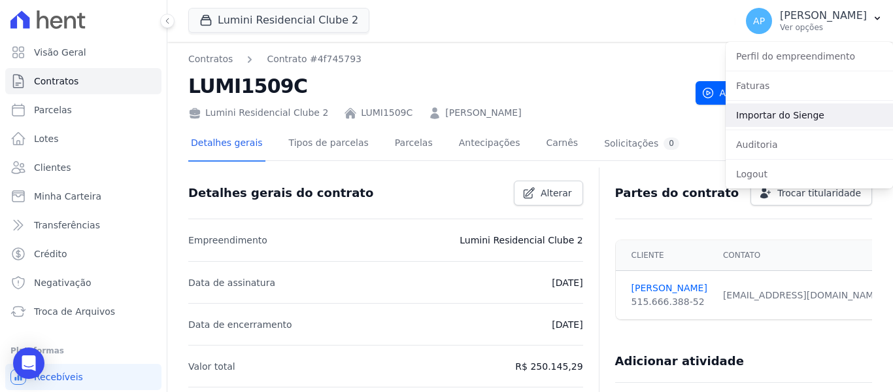
click at [791, 114] on link "Importar do Sienge" at bounding box center [809, 115] width 167 height 24
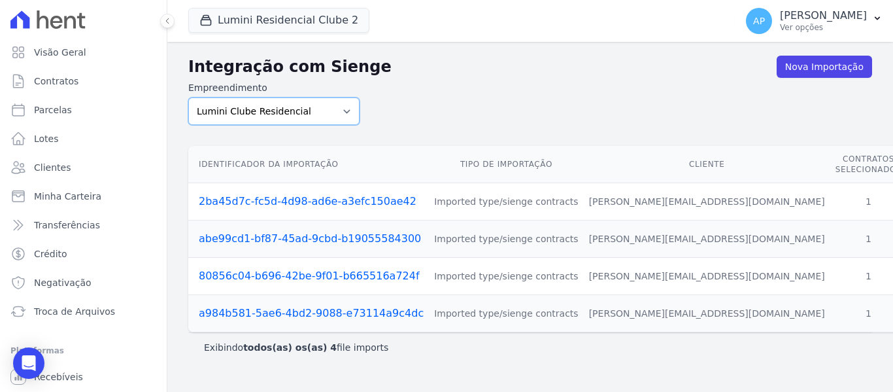
click at [295, 104] on select "Lumini Clube Residencial Lumini Residencial 3 Lumini Residencial Clube 2" at bounding box center [273, 110] width 171 height 27
select select "d72a9094-e555-49ec-99c2-ea39d091f9af"
click at [188, 97] on select "Lumini Clube Residencial Lumini Residencial 3 Lumini Residencial Clube 2" at bounding box center [273, 110] width 171 height 27
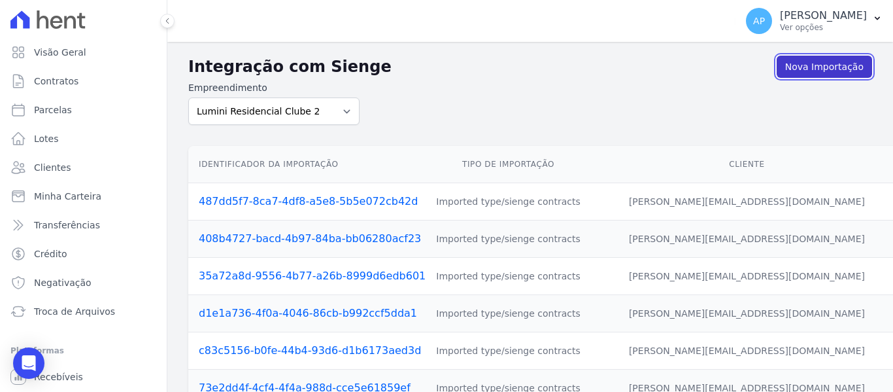
click at [814, 71] on link "Nova Importação" at bounding box center [824, 67] width 95 height 22
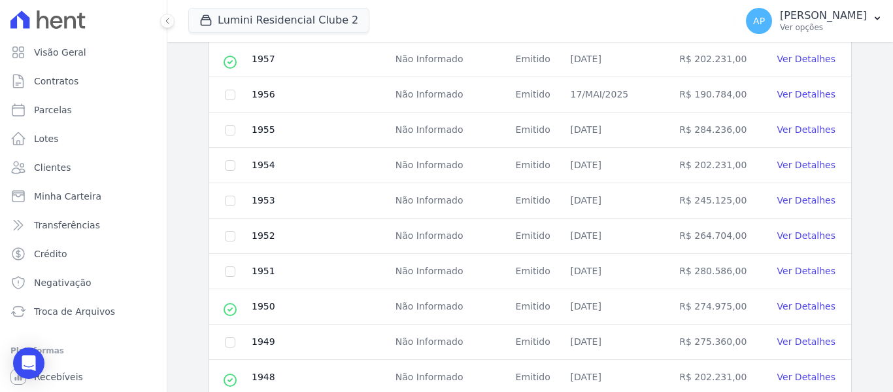
scroll to position [458, 0]
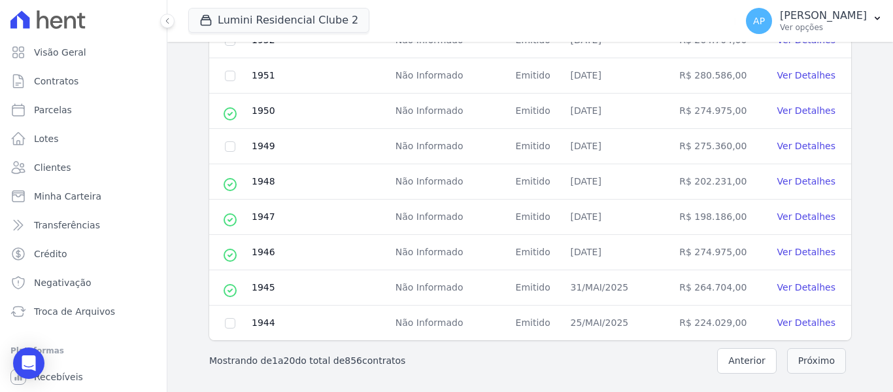
click at [807, 348] on button "Próximo" at bounding box center [817, 361] width 59 height 26
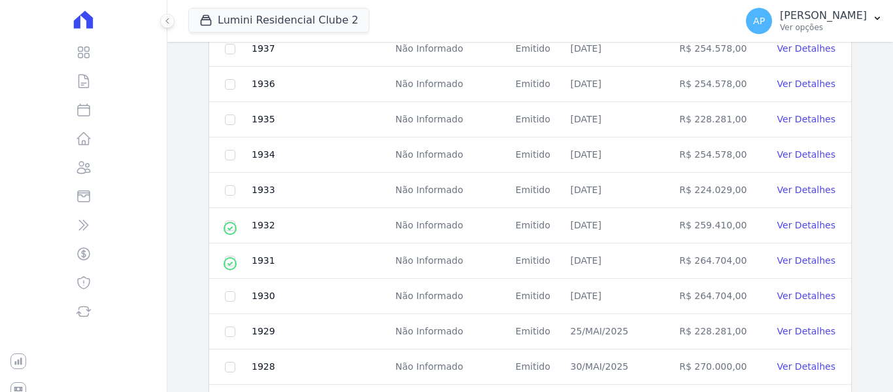
scroll to position [472, 0]
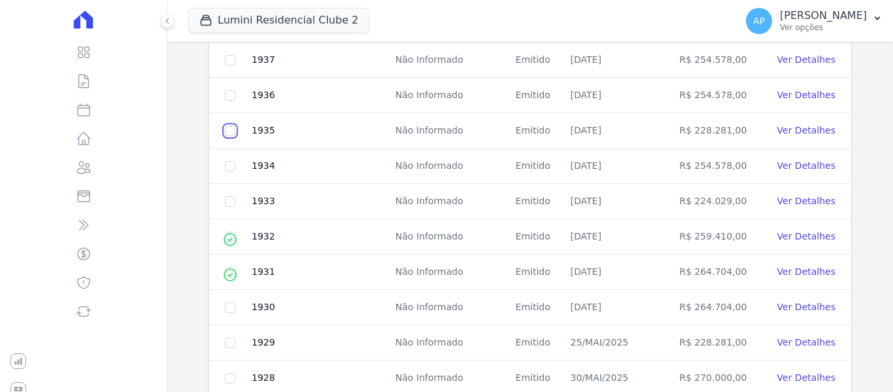
checkbox input "true"
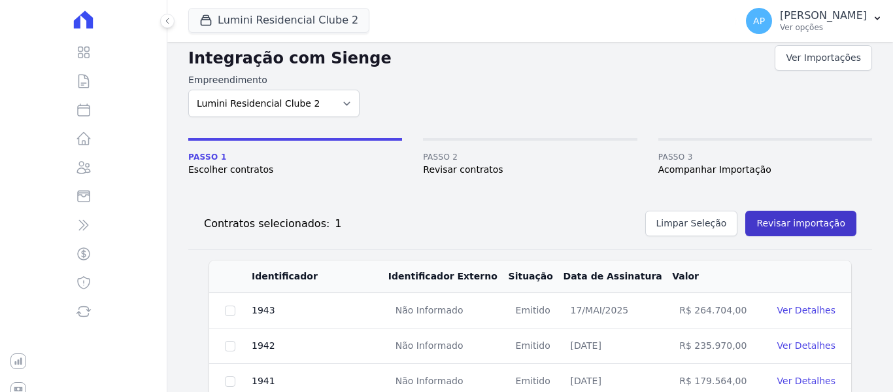
scroll to position [0, 0]
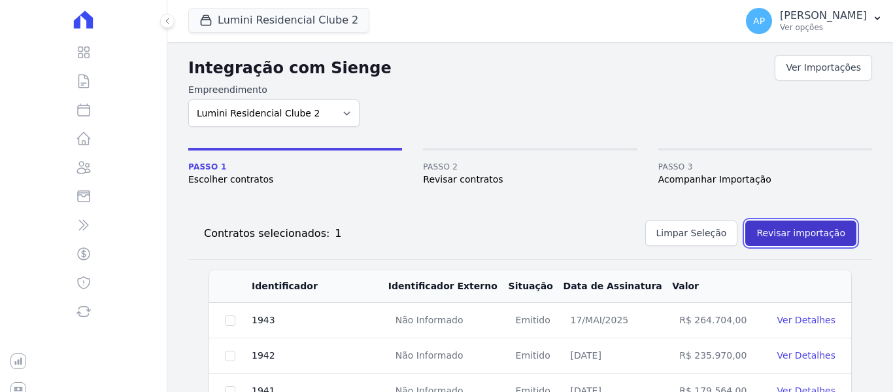
click at [785, 240] on button "Revisar importação" at bounding box center [801, 233] width 111 height 26
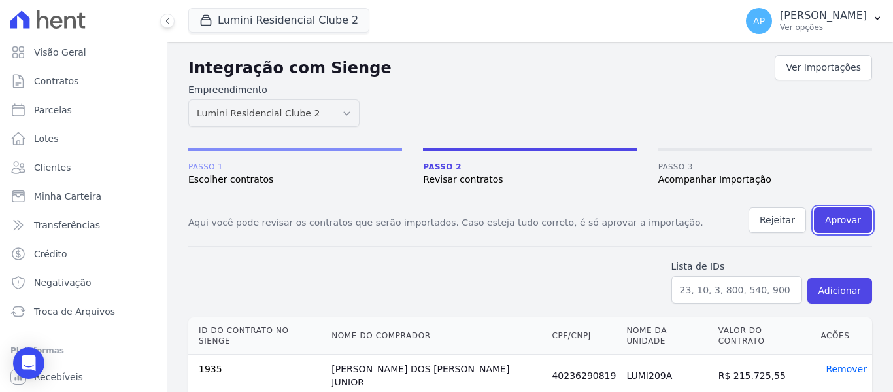
click at [837, 226] on button "Aprovar" at bounding box center [843, 220] width 58 height 26
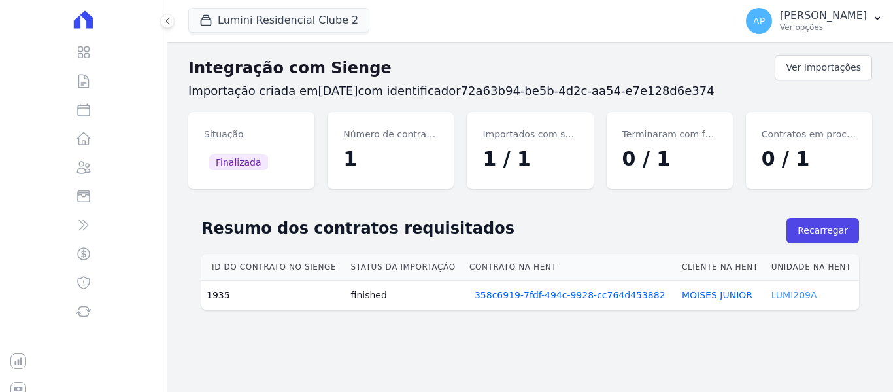
click at [783, 296] on link "LUMI209A" at bounding box center [795, 295] width 46 height 10
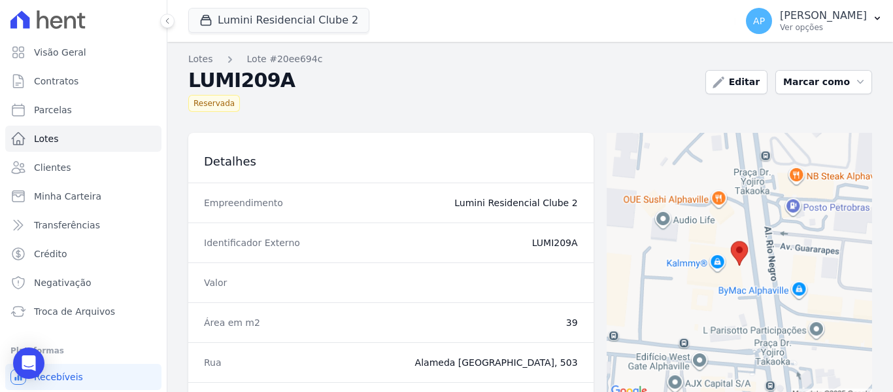
drag, startPoint x: 534, startPoint y: 241, endPoint x: 568, endPoint y: 250, distance: 35.1
click at [568, 250] on div "Identificador Externo LUMI209A" at bounding box center [391, 242] width 406 height 40
click at [529, 244] on dd "LUMI209A" at bounding box center [454, 242] width 249 height 13
drag, startPoint x: 529, startPoint y: 245, endPoint x: 576, endPoint y: 247, distance: 47.1
click at [576, 247] on div "Identificador Externo LUMI209A" at bounding box center [391, 242] width 406 height 40
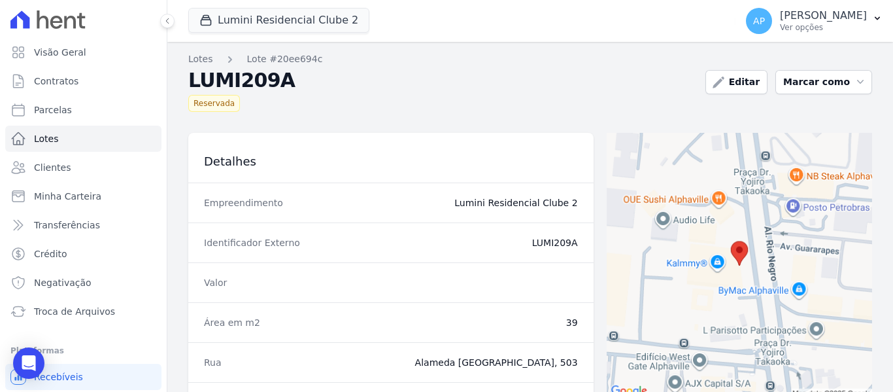
copy dd "LUMI209A"
click at [98, 84] on link "Contratos" at bounding box center [83, 81] width 156 height 26
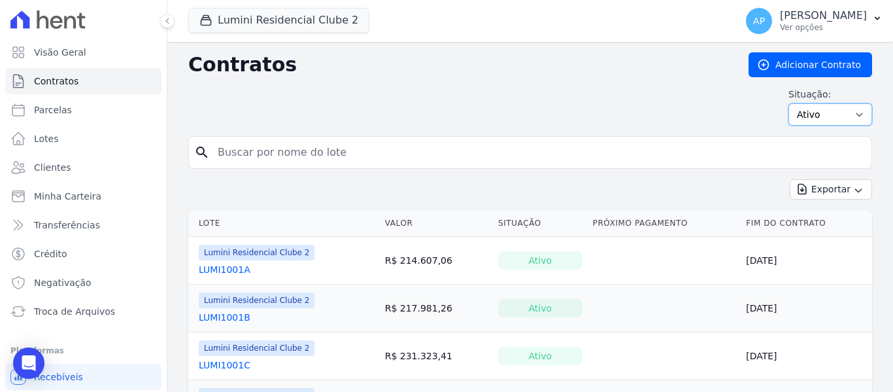
click at [795, 120] on select "Ativo Todos Pausado Distratado Rascunho Expirado Encerrado" at bounding box center [831, 114] width 84 height 22
select select "all"
click at [789, 103] on select "Ativo Todos Pausado Distratado Rascunho Expirado Encerrado" at bounding box center [831, 114] width 84 height 22
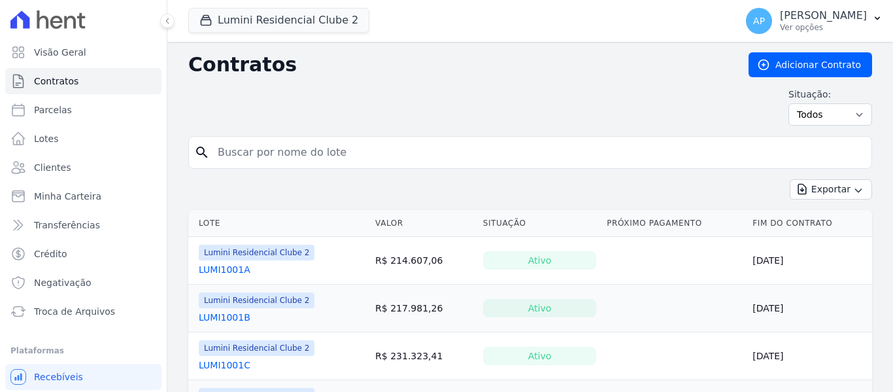
click at [256, 148] on input "search" at bounding box center [538, 152] width 657 height 26
paste input "LUMI209A"
type input "LUMI209A"
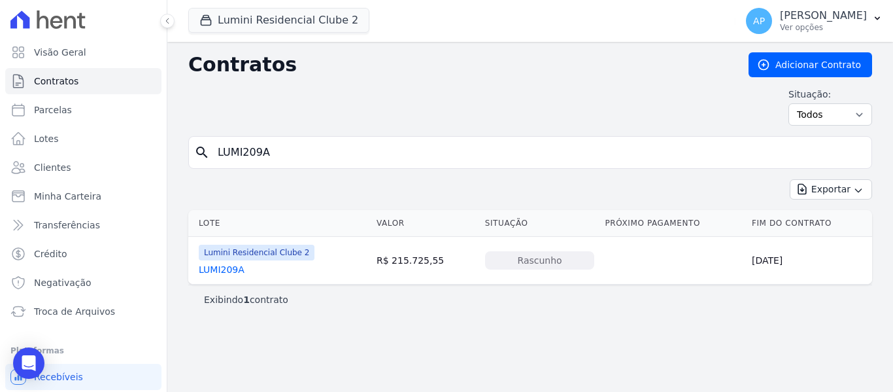
click at [230, 271] on link "LUMI209A" at bounding box center [222, 269] width 46 height 13
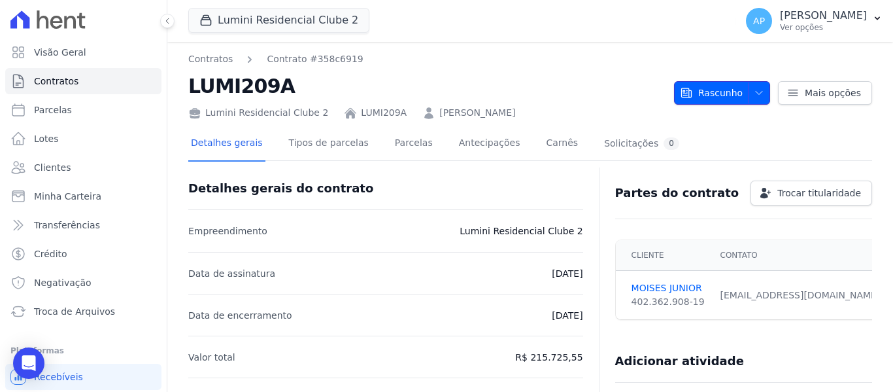
click at [725, 92] on span "Rascunho" at bounding box center [711, 93] width 63 height 24
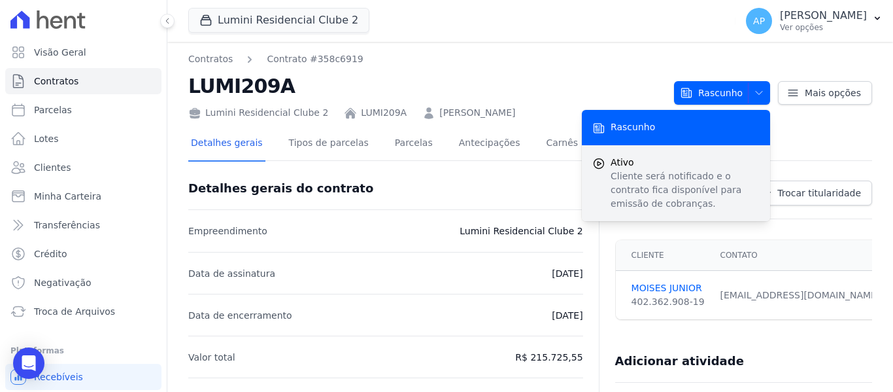
click at [689, 164] on span "Ativo" at bounding box center [685, 163] width 149 height 14
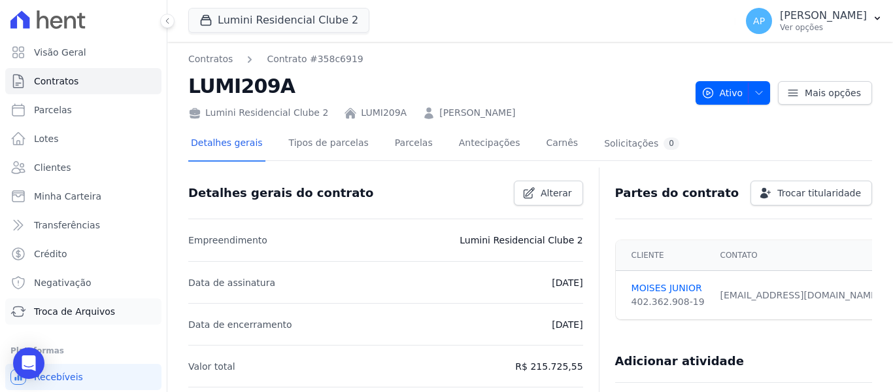
click at [120, 300] on link "Troca de Arquivos" at bounding box center [83, 311] width 156 height 26
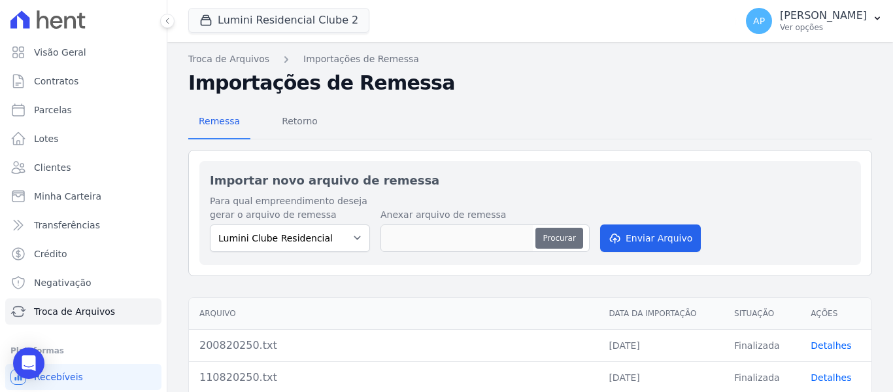
click at [546, 240] on button "Procurar" at bounding box center [559, 238] width 47 height 21
type input "200820250.txt"
click at [675, 237] on button "Enviar Arquivo" at bounding box center [650, 237] width 101 height 27
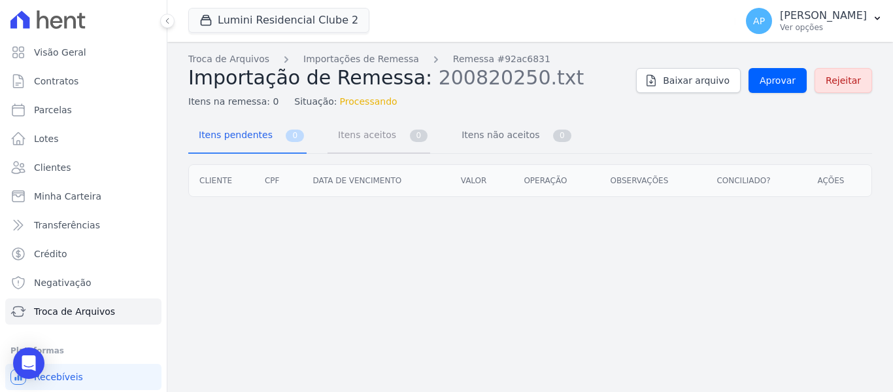
click at [374, 131] on span "Itens aceitos" at bounding box center [364, 135] width 69 height 26
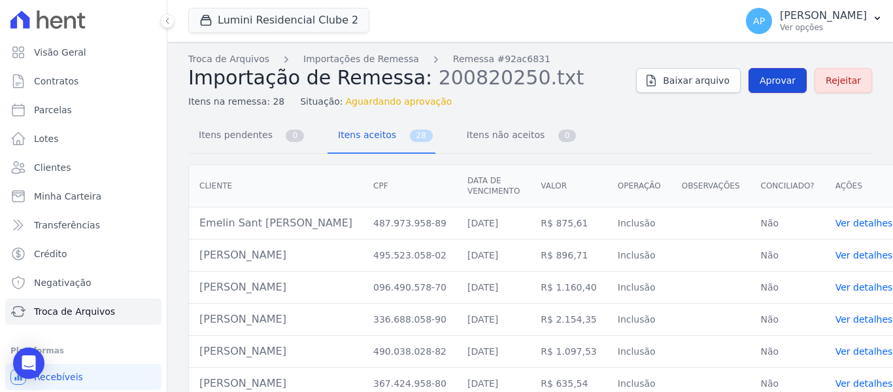
click at [769, 85] on span "Aprovar" at bounding box center [778, 80] width 36 height 13
click at [489, 147] on span "Itens não aceitos" at bounding box center [503, 135] width 88 height 26
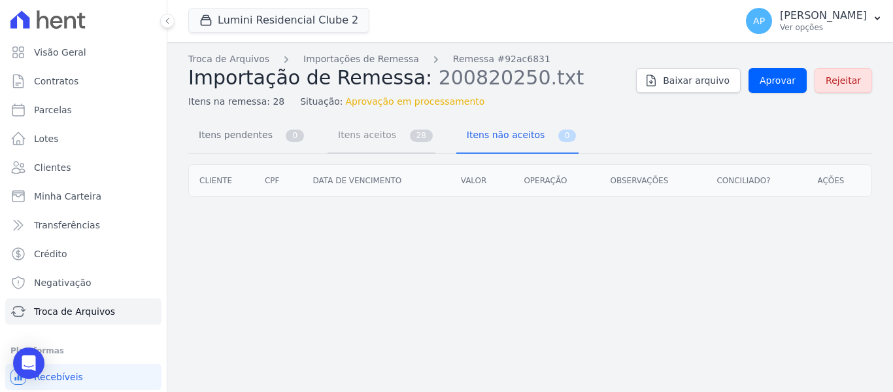
click at [384, 141] on link "Itens aceitos 28" at bounding box center [382, 136] width 108 height 35
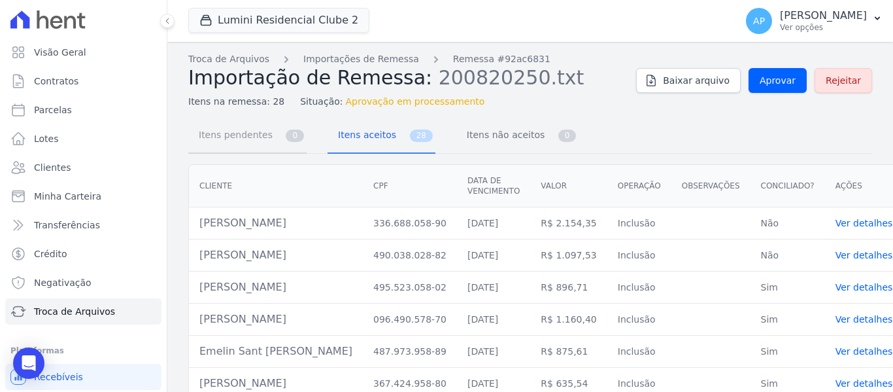
click at [249, 138] on span "Itens pendentes" at bounding box center [233, 135] width 84 height 26
